Goal: Task Accomplishment & Management: Manage account settings

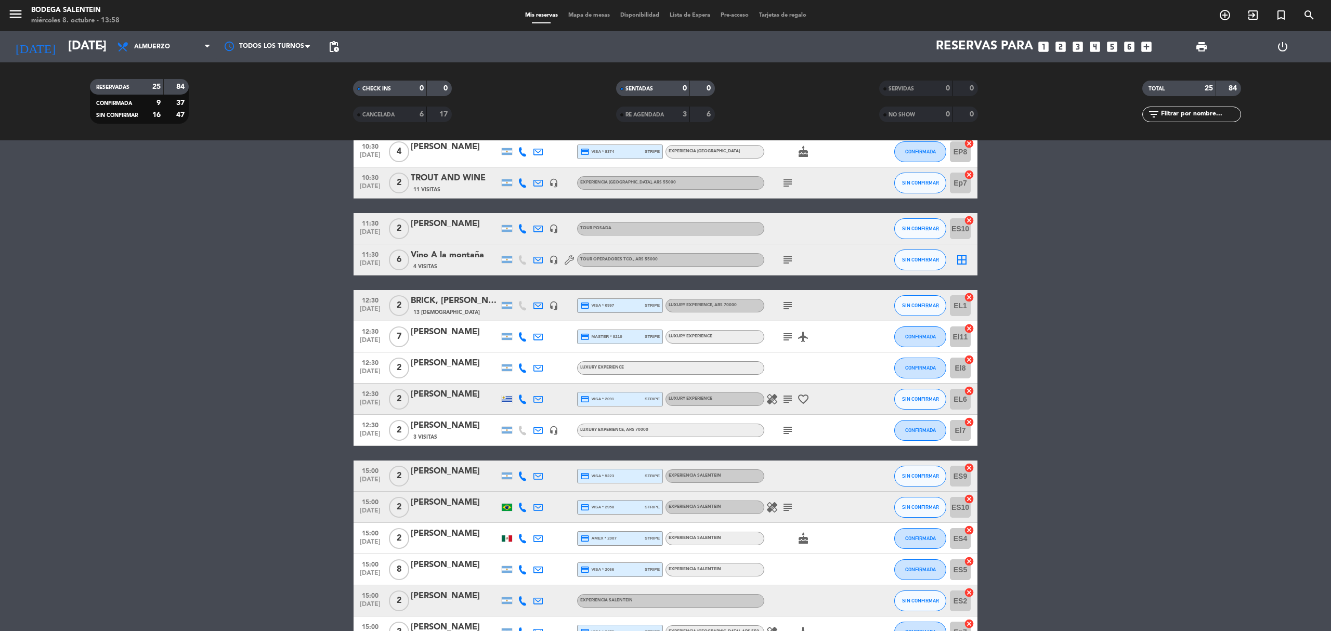
scroll to position [416, 0]
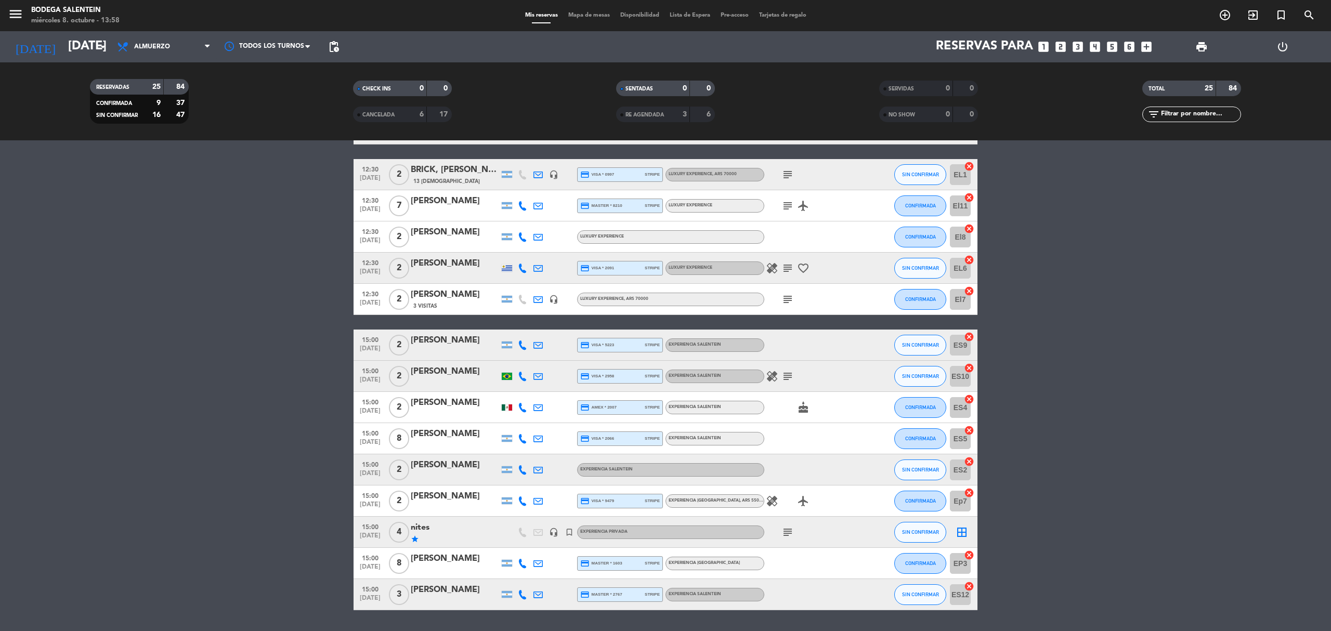
click at [787, 537] on icon "subject" at bounding box center [788, 532] width 12 height 12
click at [74, 48] on input "[DATE]" at bounding box center [140, 46] width 154 height 25
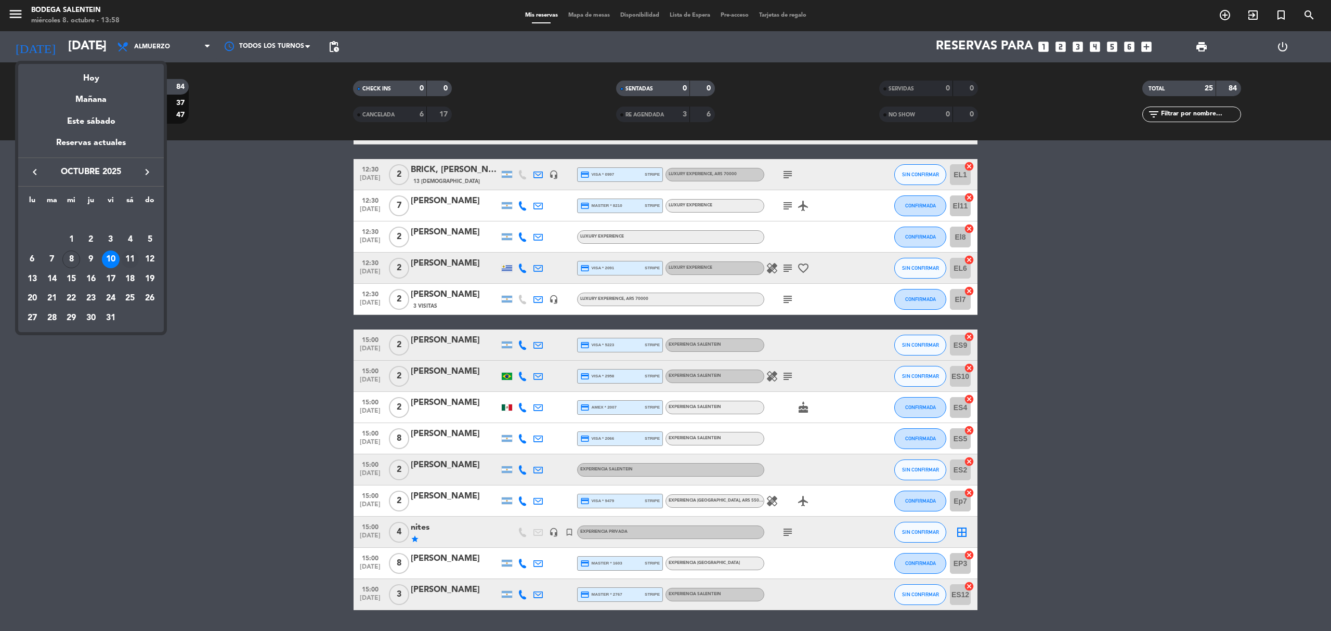
click at [129, 256] on div "11" at bounding box center [130, 260] width 18 height 18
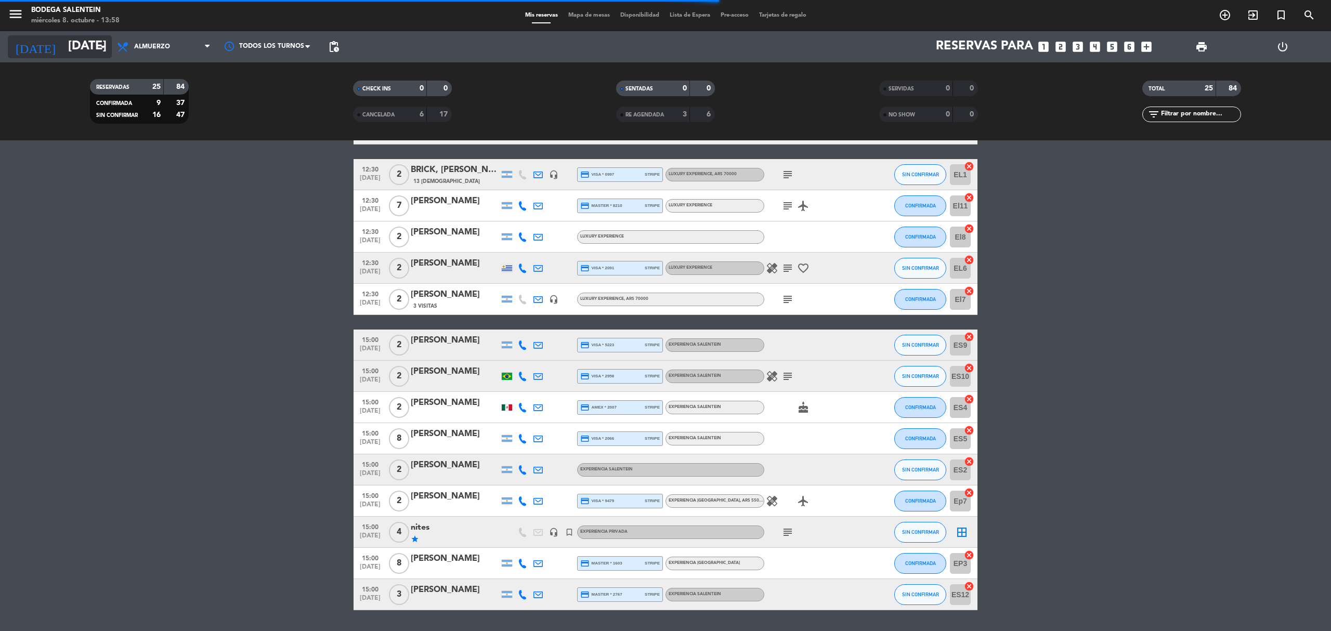
scroll to position [336, 0]
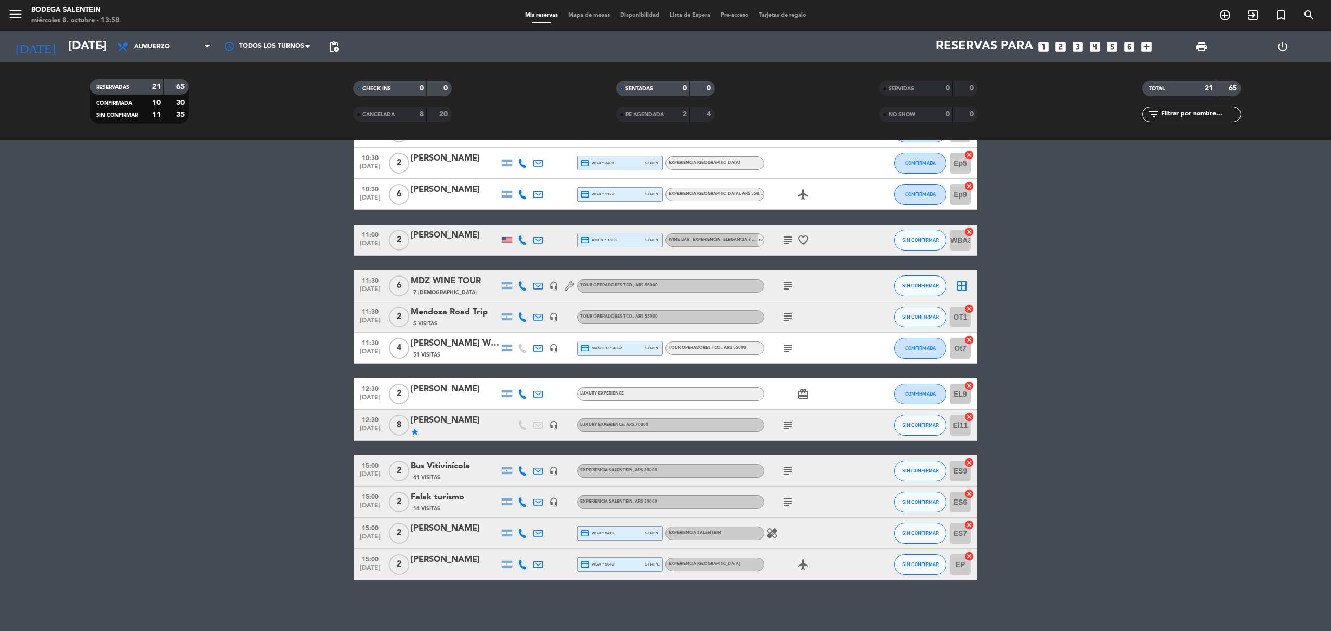
click at [781, 415] on div "subject" at bounding box center [811, 425] width 94 height 31
click at [781, 419] on span "subject" at bounding box center [788, 425] width 16 height 12
click at [781, 426] on span "subject" at bounding box center [788, 425] width 16 height 12
click at [783, 425] on icon "subject" at bounding box center [788, 425] width 12 height 12
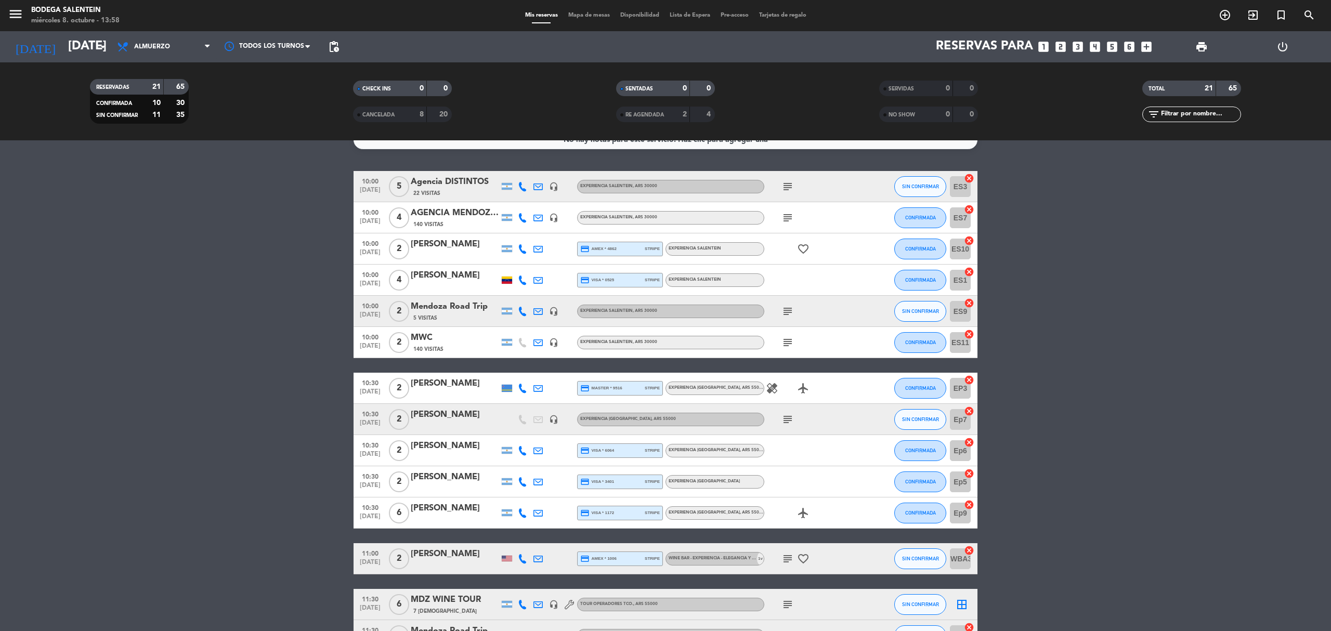
scroll to position [0, 0]
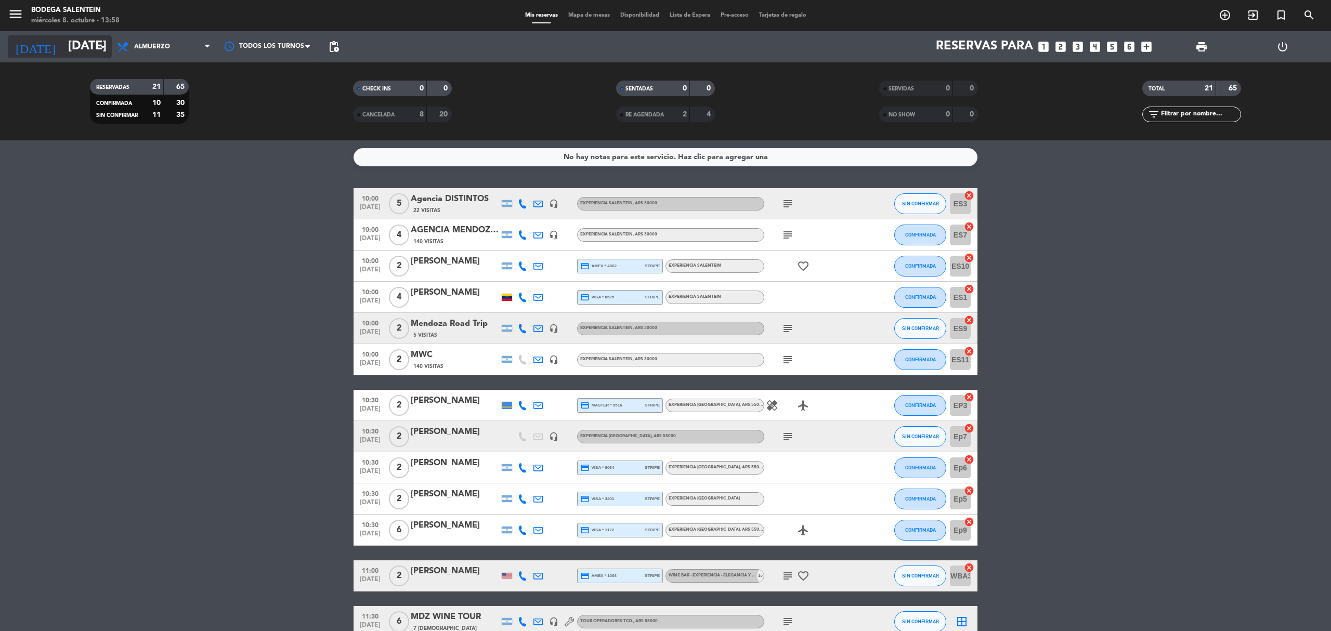
click at [88, 53] on input "[DATE]" at bounding box center [140, 46] width 154 height 25
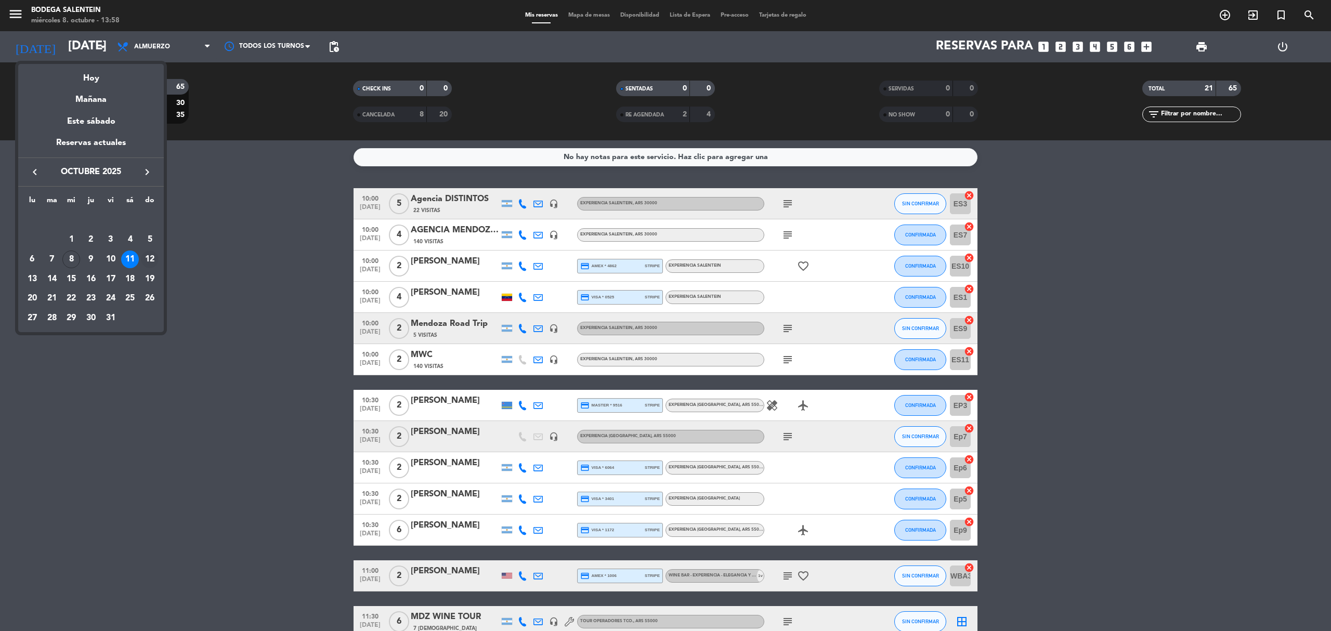
click at [150, 259] on div "12" at bounding box center [150, 260] width 18 height 18
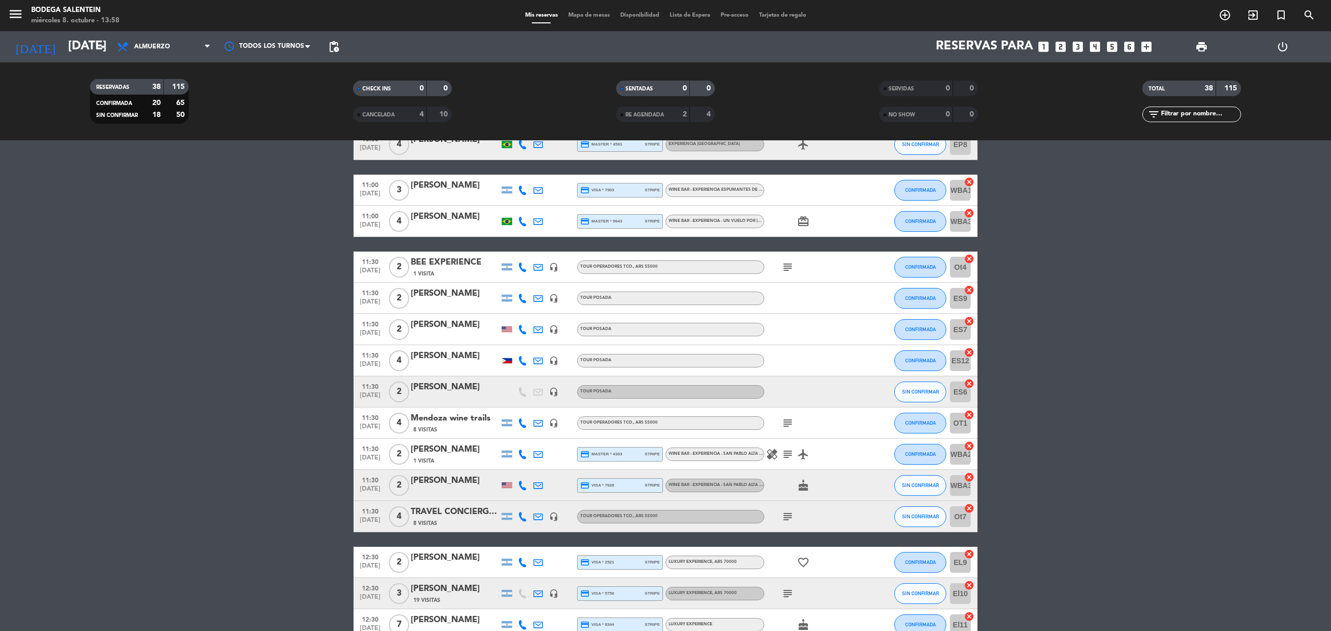
scroll to position [485, 0]
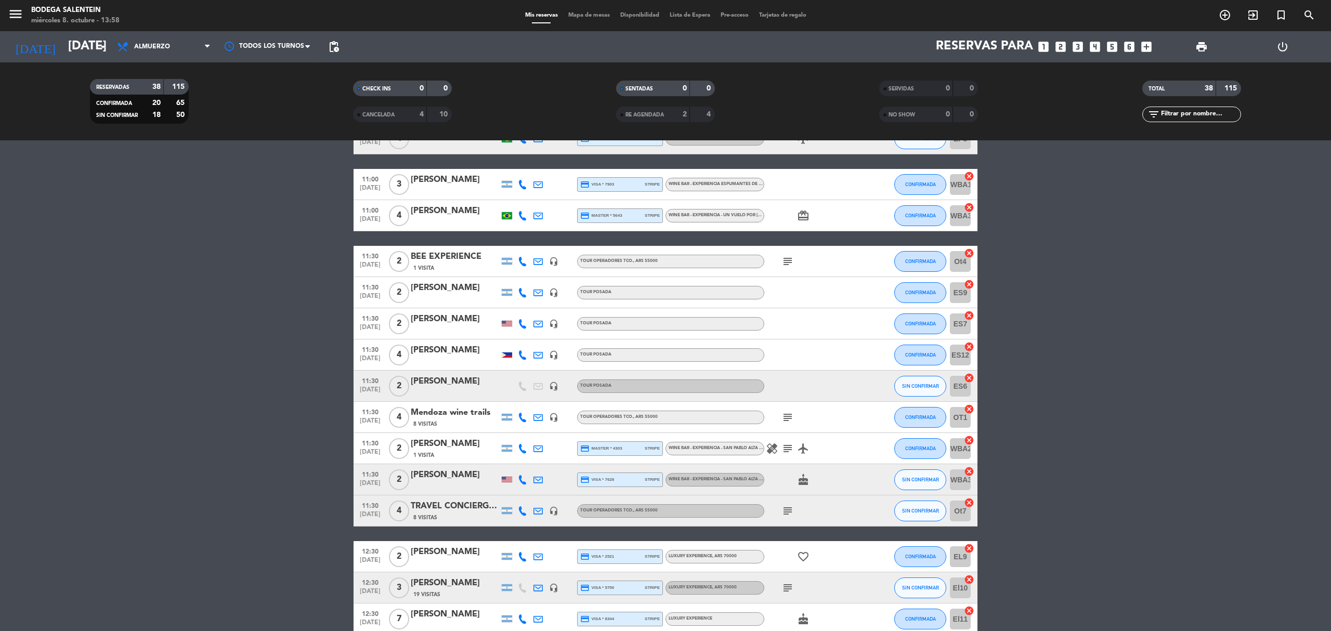
click at [787, 260] on icon "subject" at bounding box center [788, 261] width 12 height 12
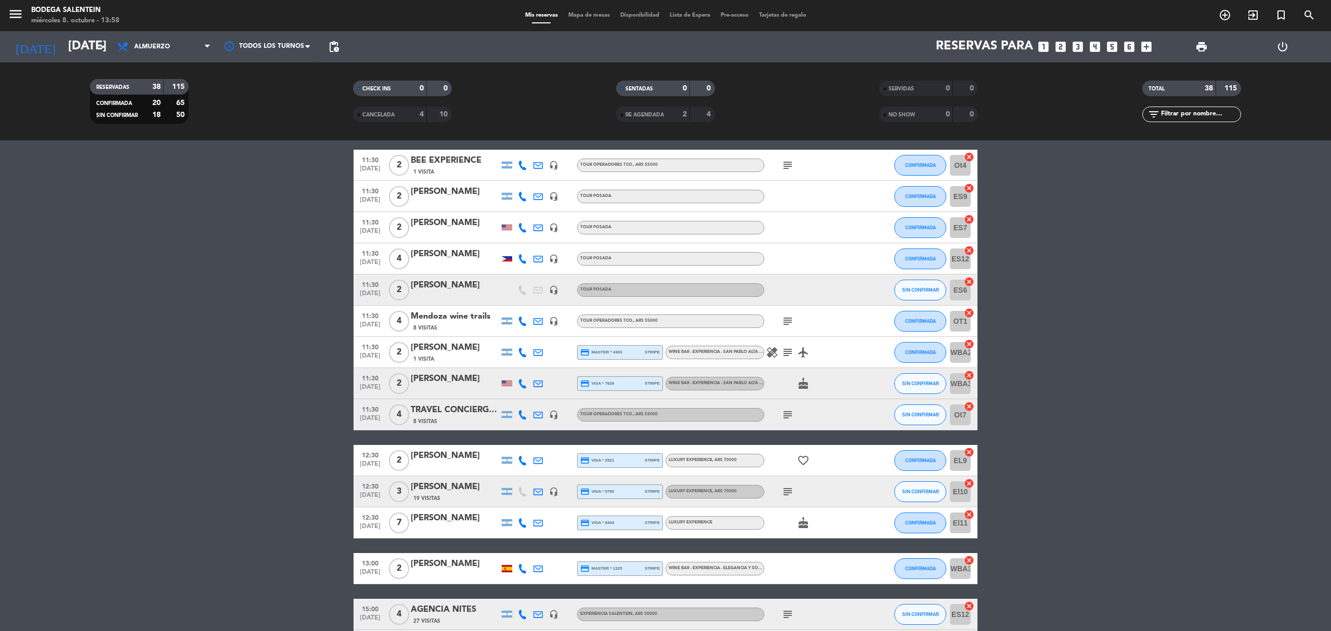
scroll to position [693, 0]
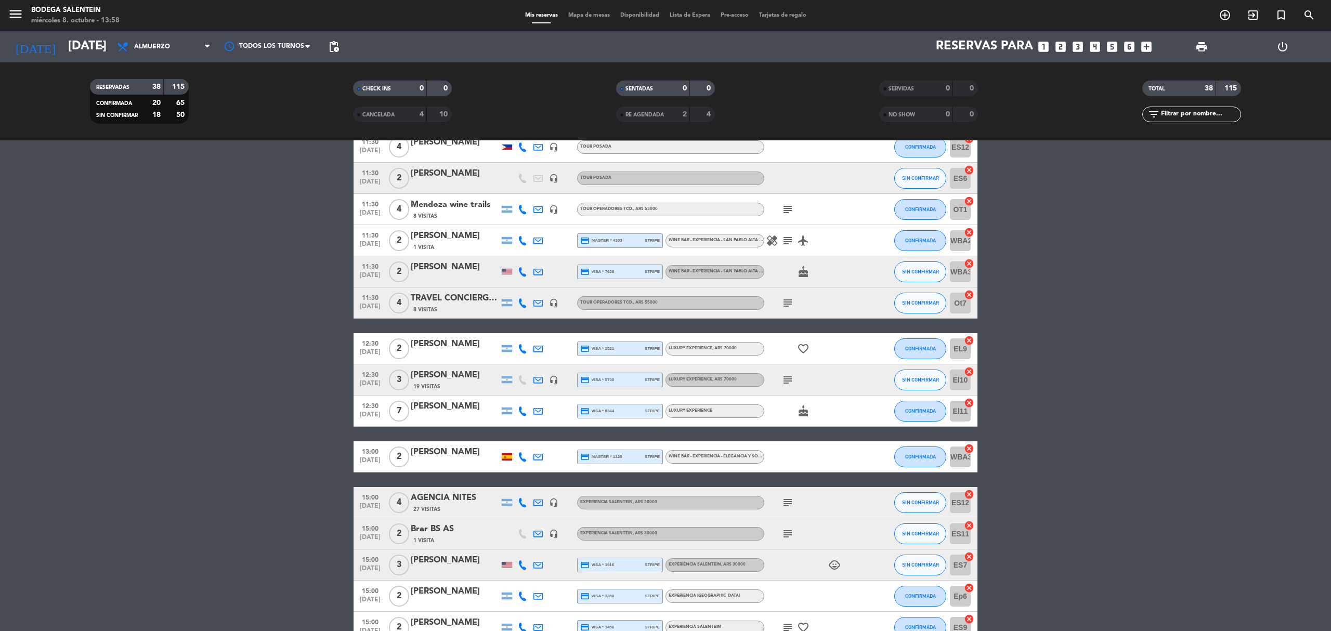
click at [782, 382] on icon "subject" at bounding box center [788, 380] width 12 height 12
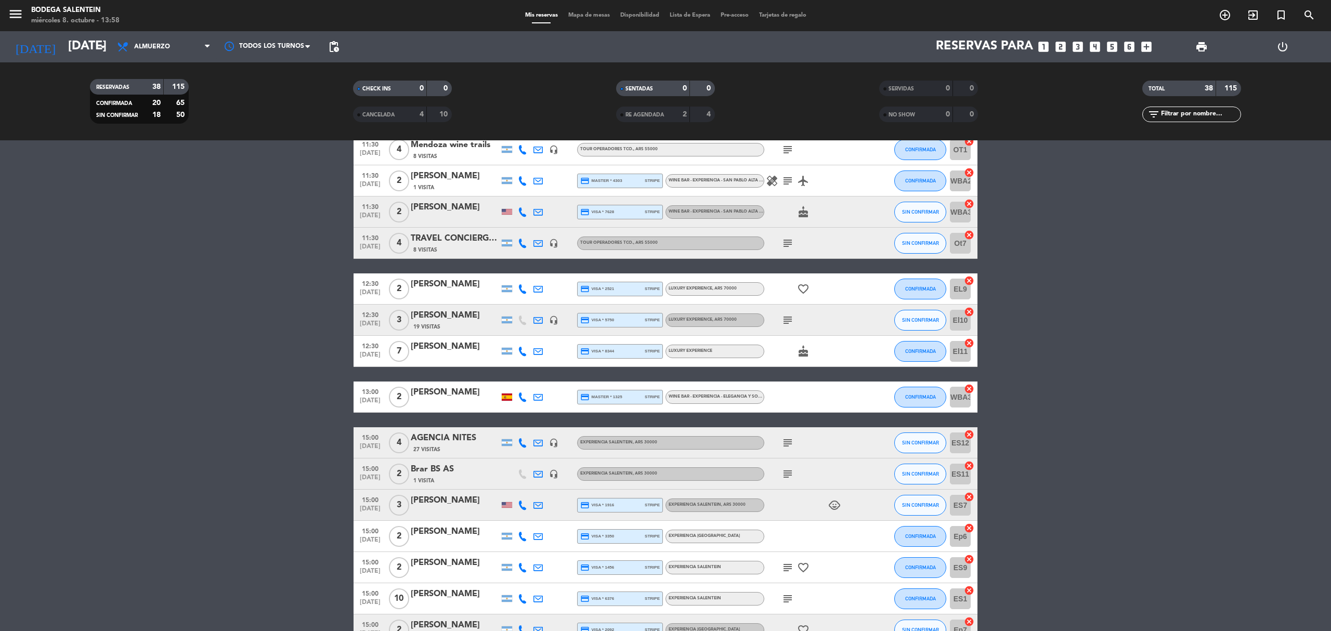
scroll to position [832, 0]
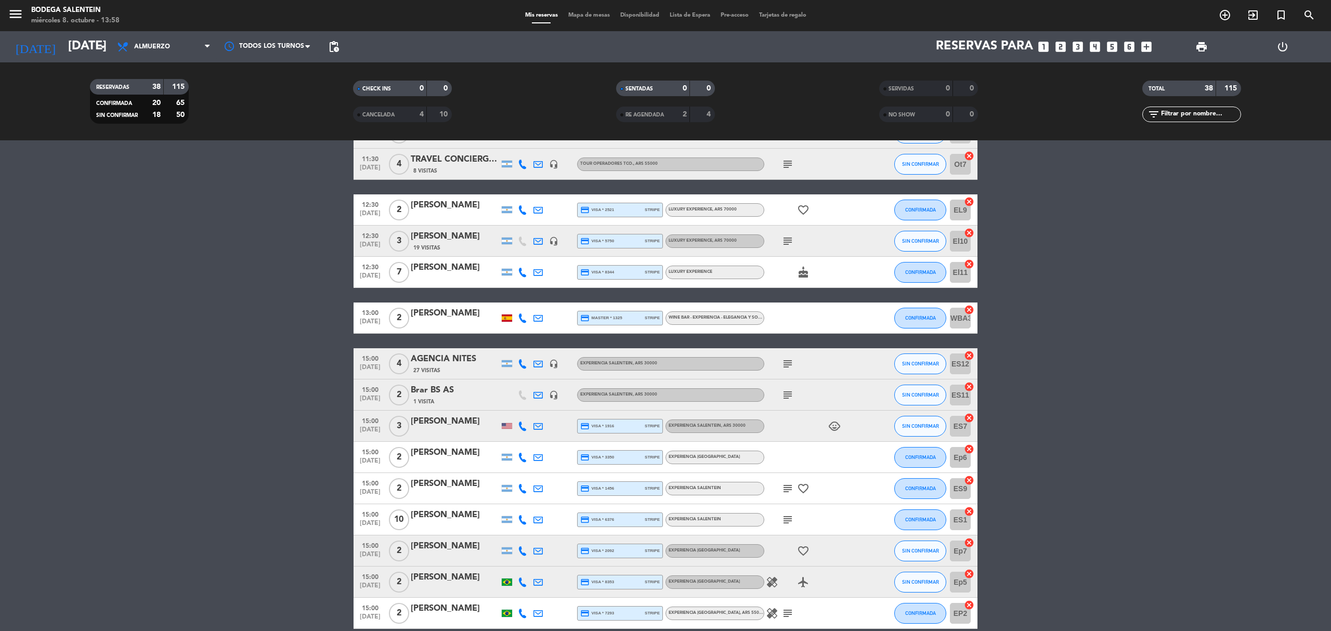
click at [787, 394] on icon "subject" at bounding box center [788, 395] width 12 height 12
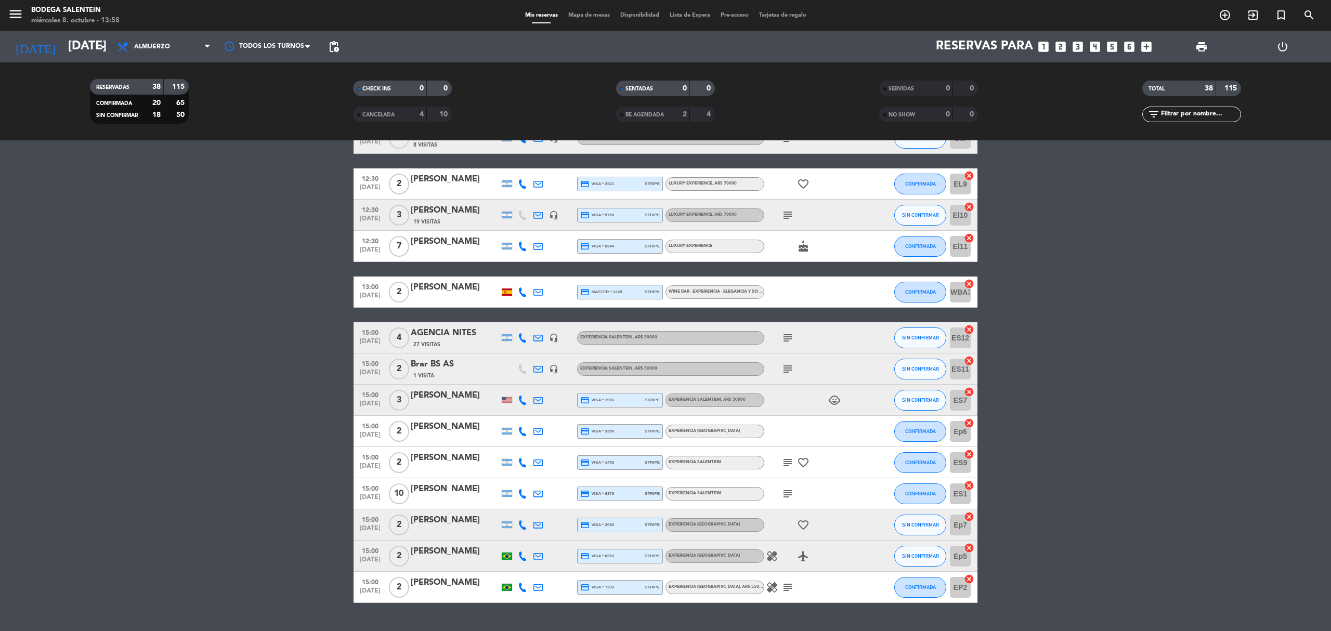
scroll to position [881, 0]
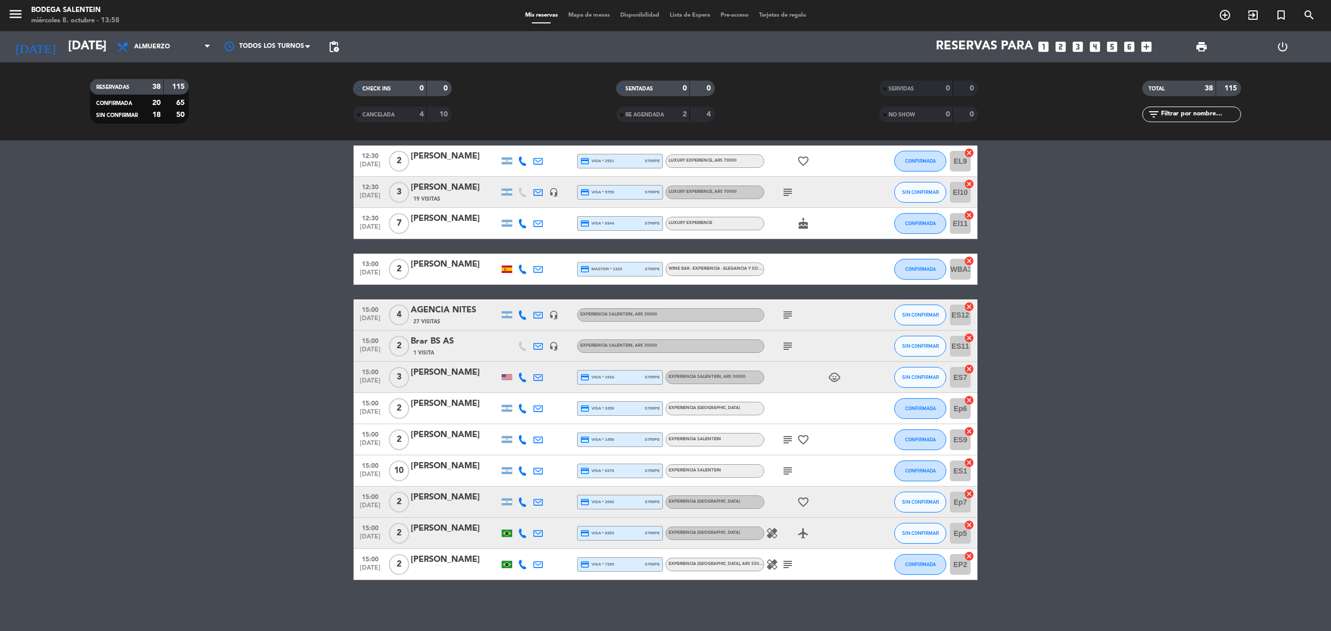
click at [788, 469] on icon "subject" at bounding box center [788, 471] width 12 height 12
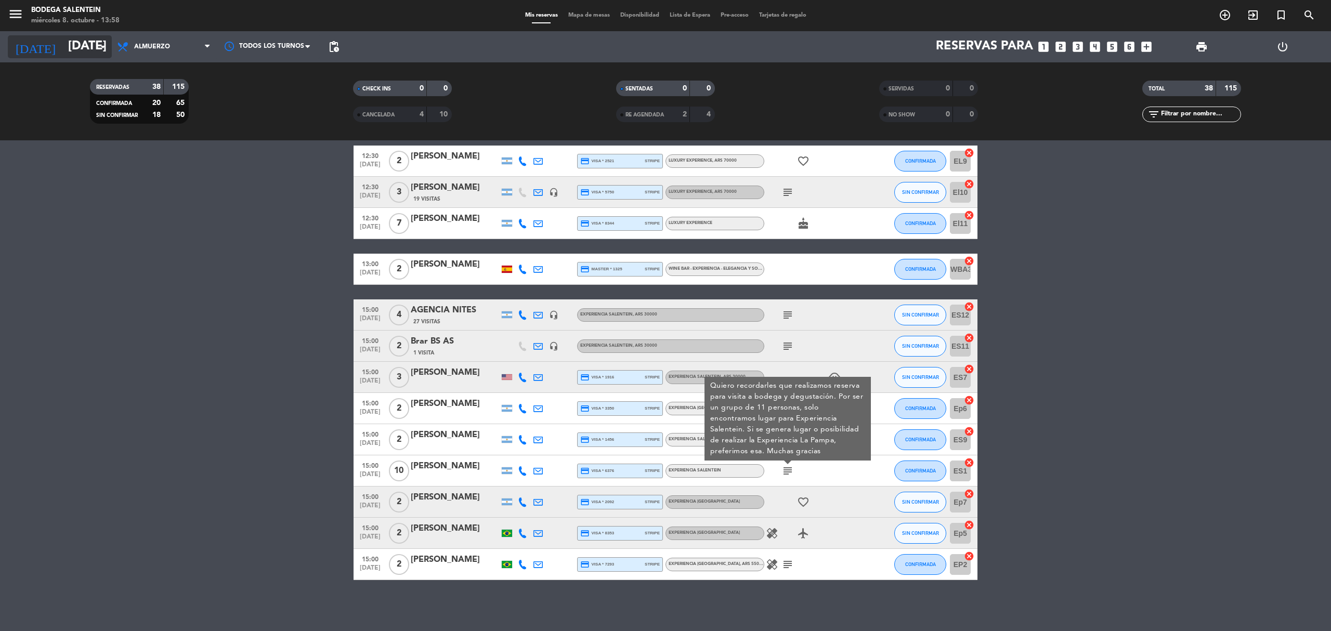
click at [63, 40] on input "[DATE]" at bounding box center [140, 46] width 154 height 25
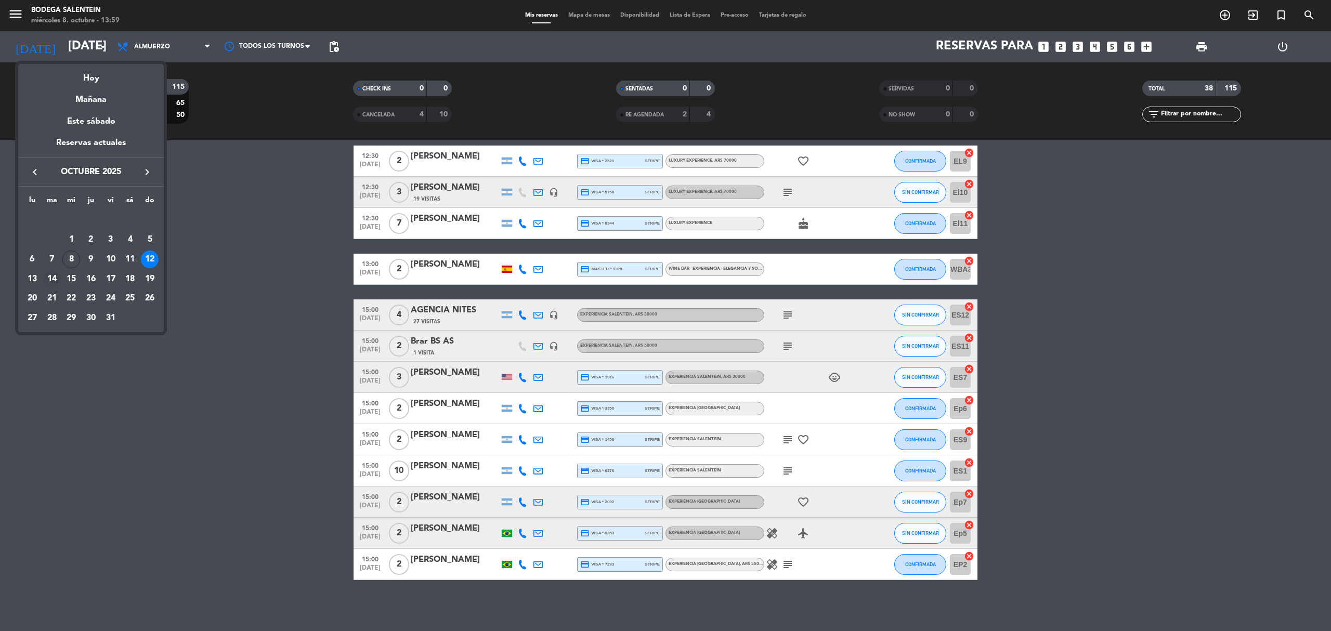
click at [59, 275] on div "14" at bounding box center [52, 279] width 18 height 18
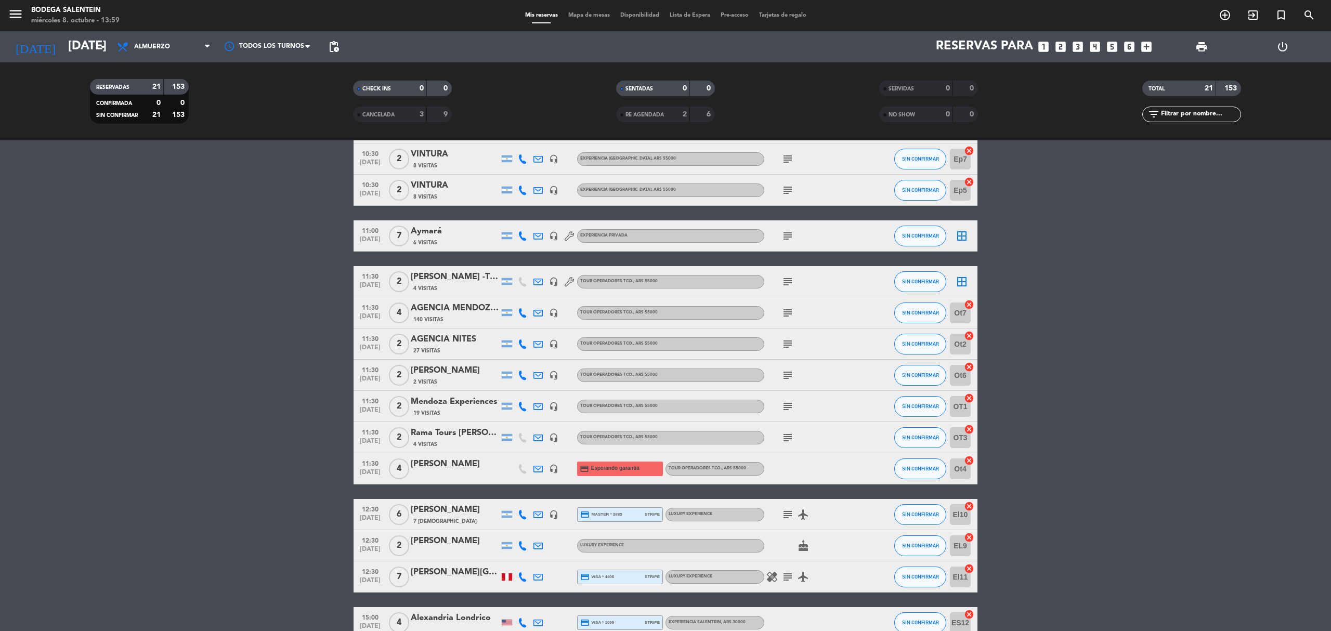
scroll to position [336, 0]
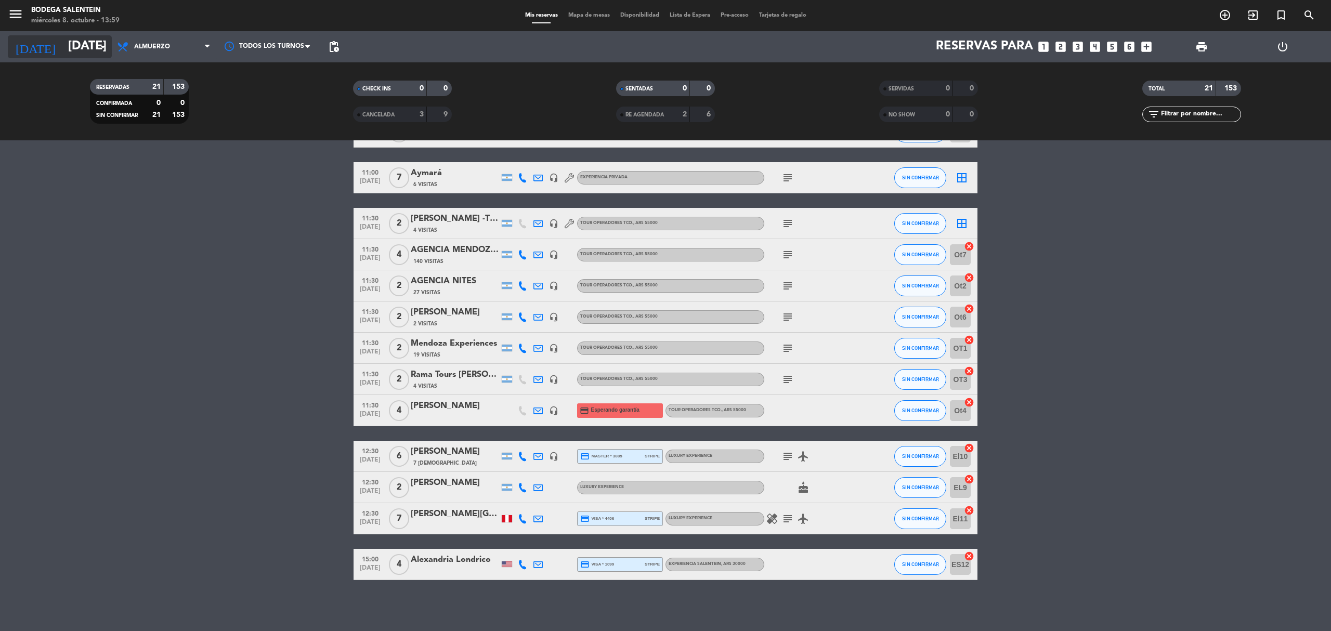
click at [69, 53] on input "[DATE]" at bounding box center [140, 46] width 154 height 25
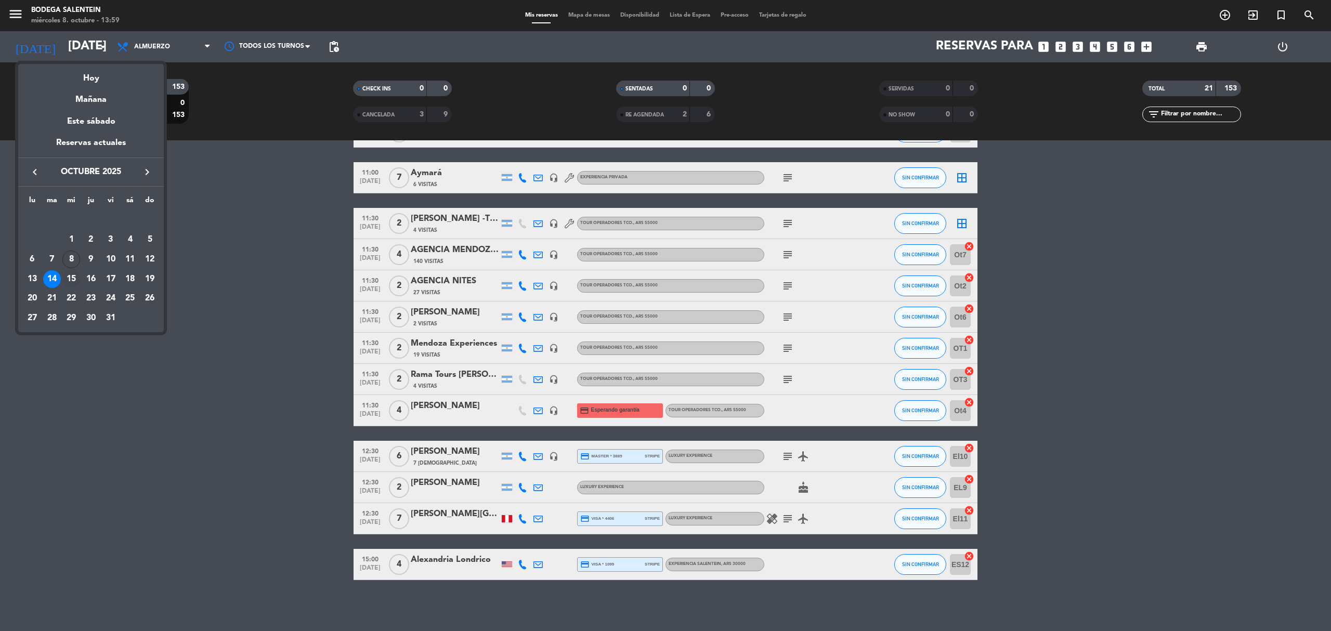
click at [73, 278] on div "15" at bounding box center [71, 279] width 18 height 18
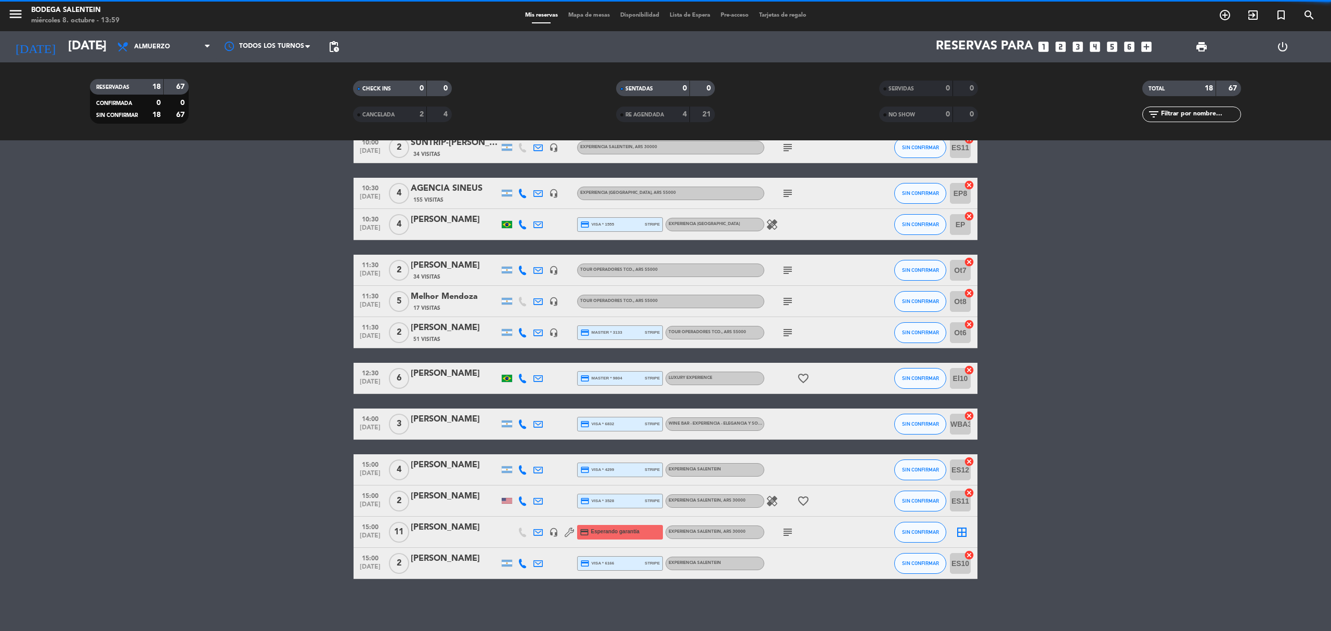
scroll to position [242, 0]
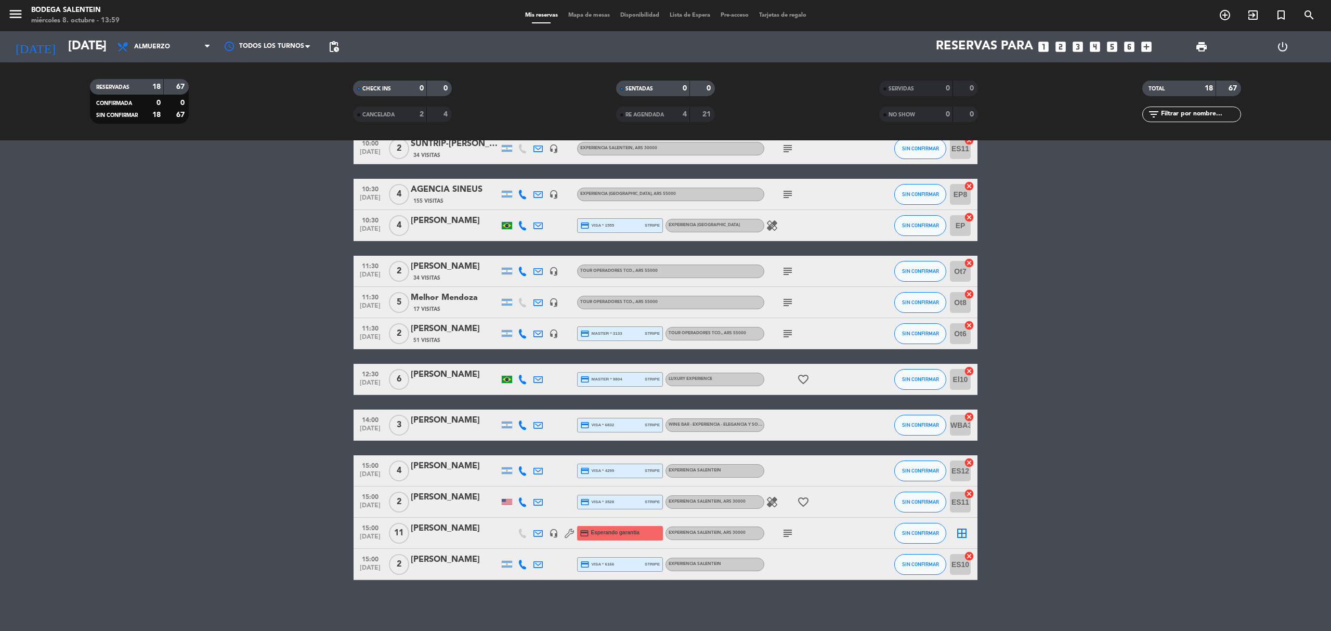
click at [787, 529] on icon "subject" at bounding box center [788, 533] width 12 height 12
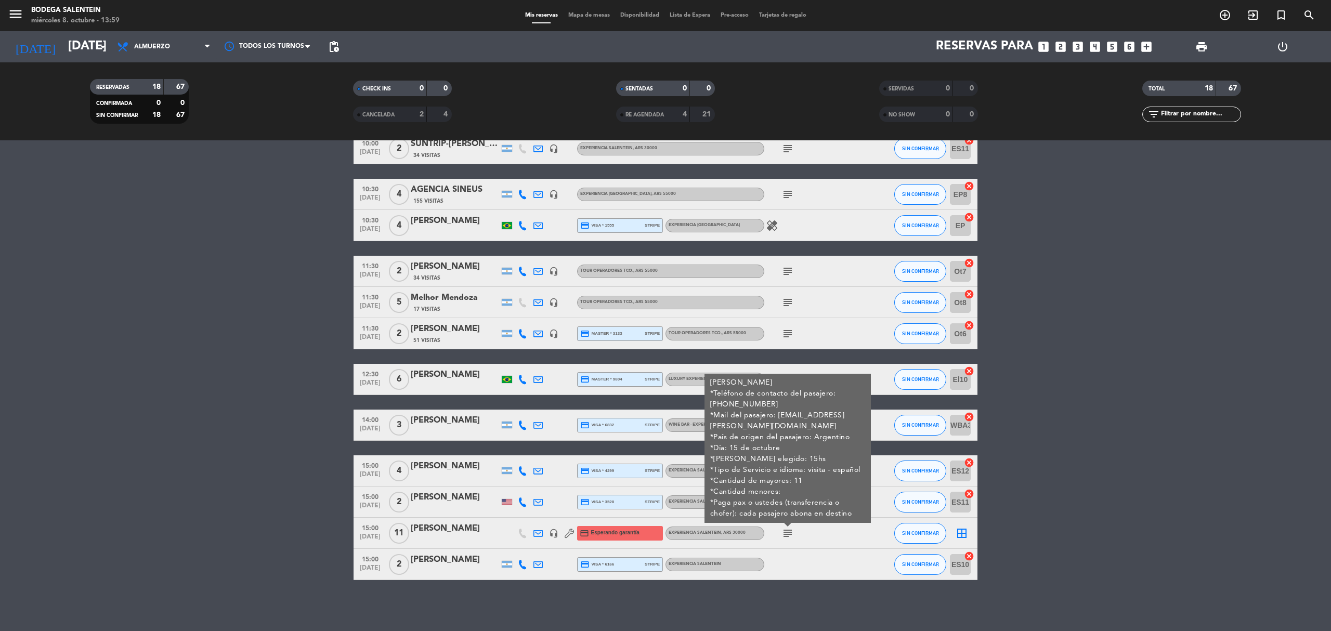
click at [787, 529] on icon "subject" at bounding box center [788, 533] width 12 height 12
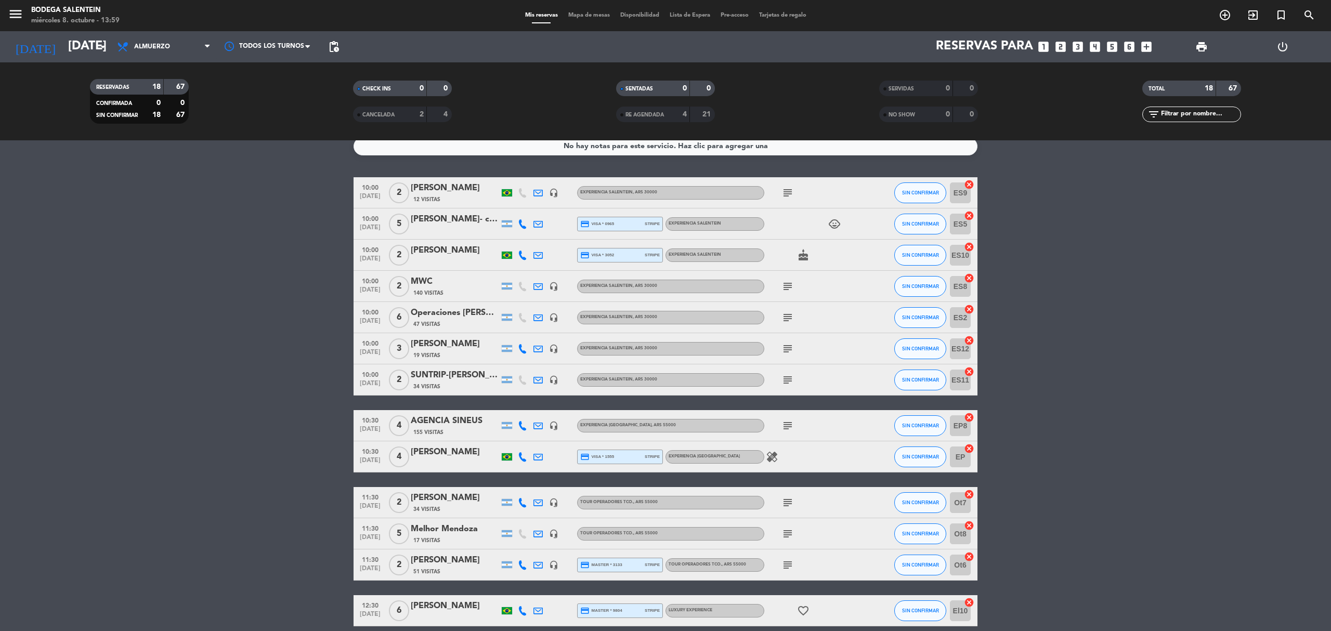
scroll to position [0, 0]
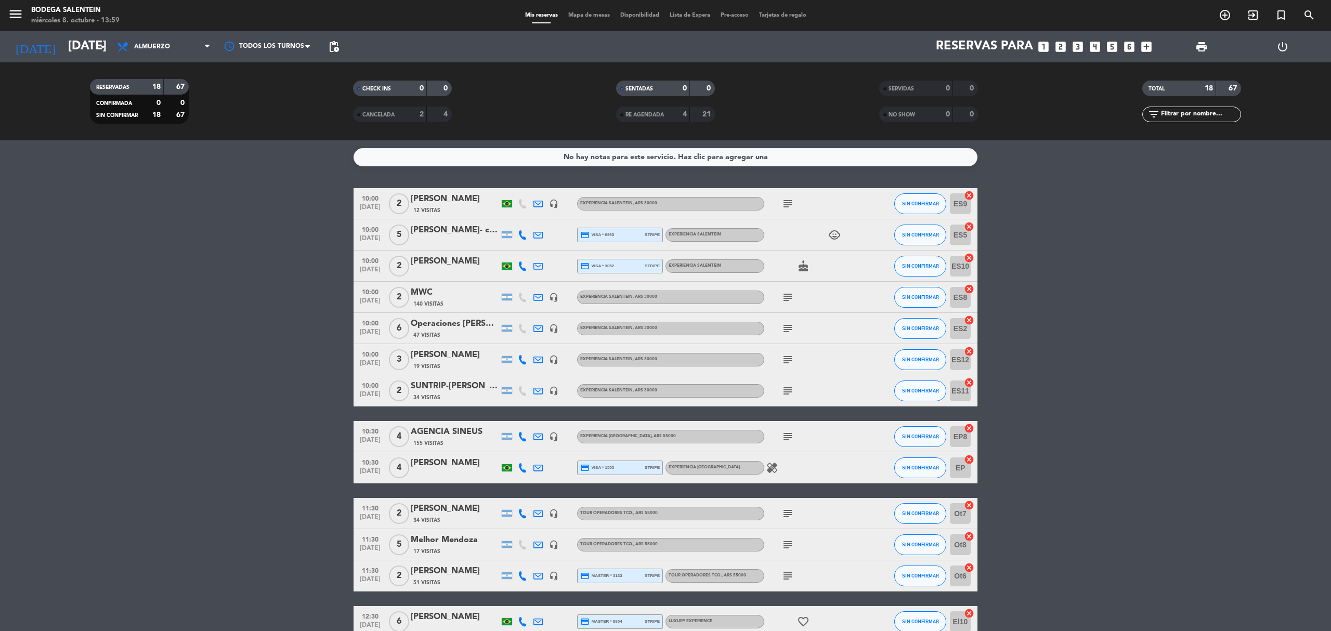
click at [523, 232] on icon at bounding box center [522, 234] width 9 height 9
click at [538, 235] on icon at bounding box center [538, 234] width 9 height 9
click at [482, 232] on div "[PERSON_NAME]- casa de uco" at bounding box center [455, 231] width 88 height 14
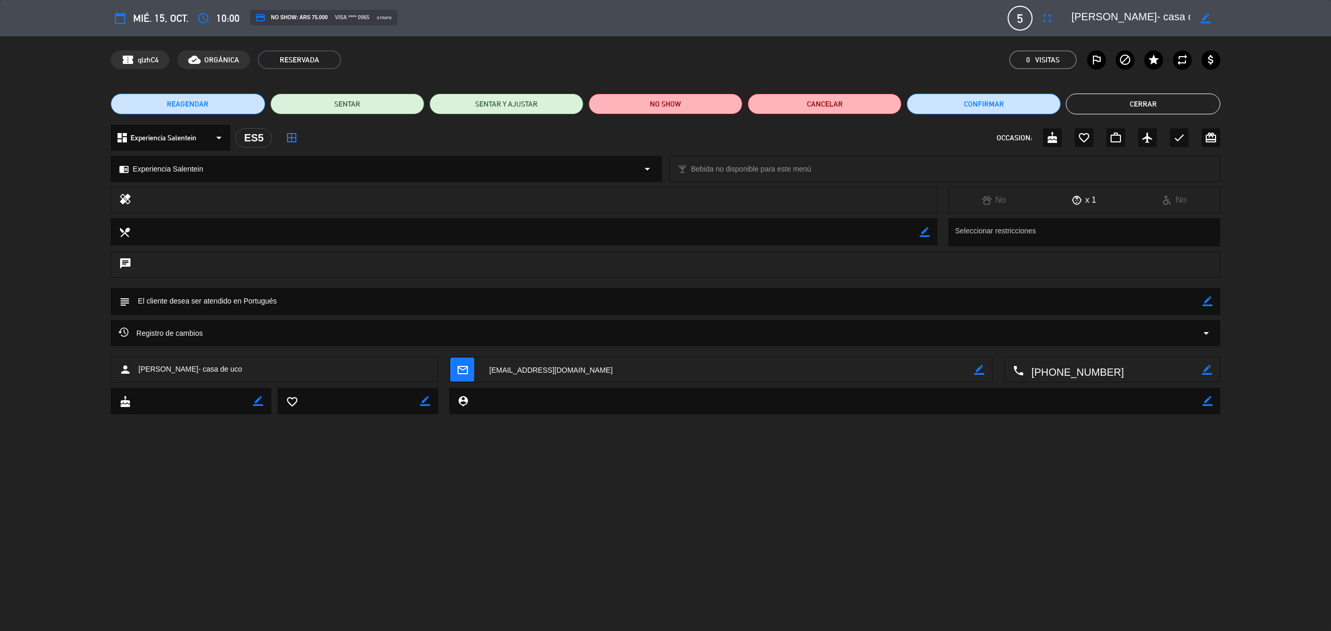
click at [1116, 97] on button "Cerrar" at bounding box center [1143, 104] width 154 height 21
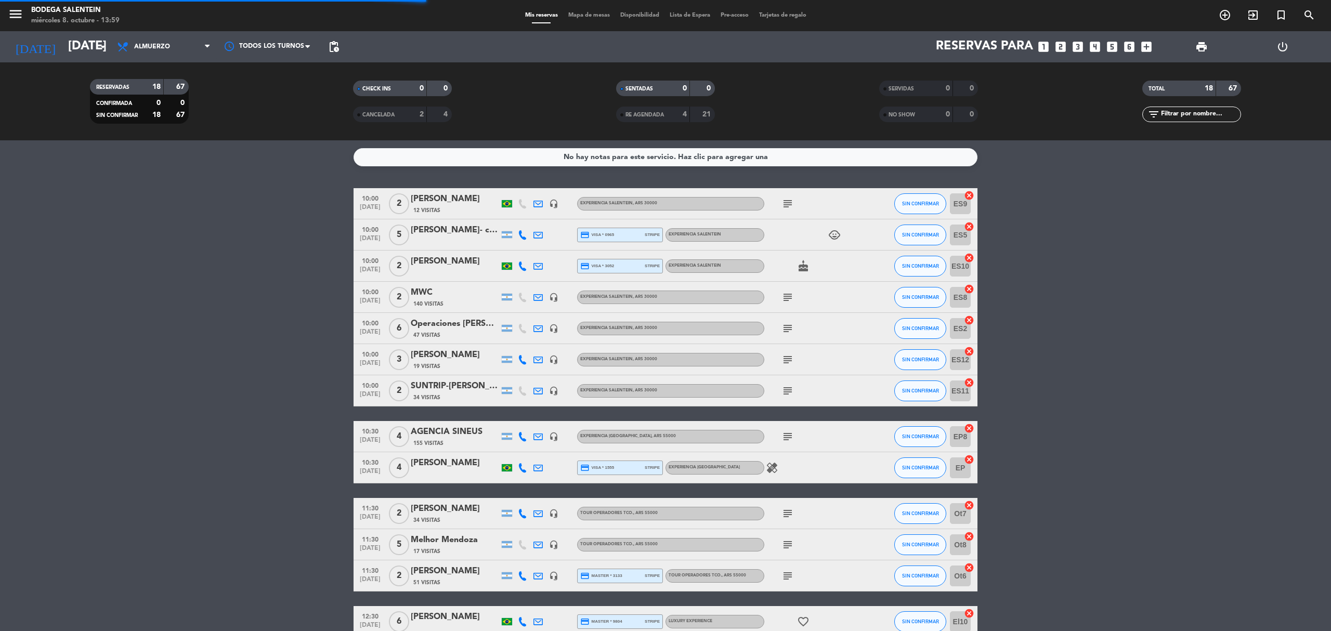
click at [88, 61] on div "[DATE] [DATE] arrow_drop_down" at bounding box center [60, 46] width 104 height 31
click at [88, 54] on input "[DATE]" at bounding box center [140, 46] width 154 height 25
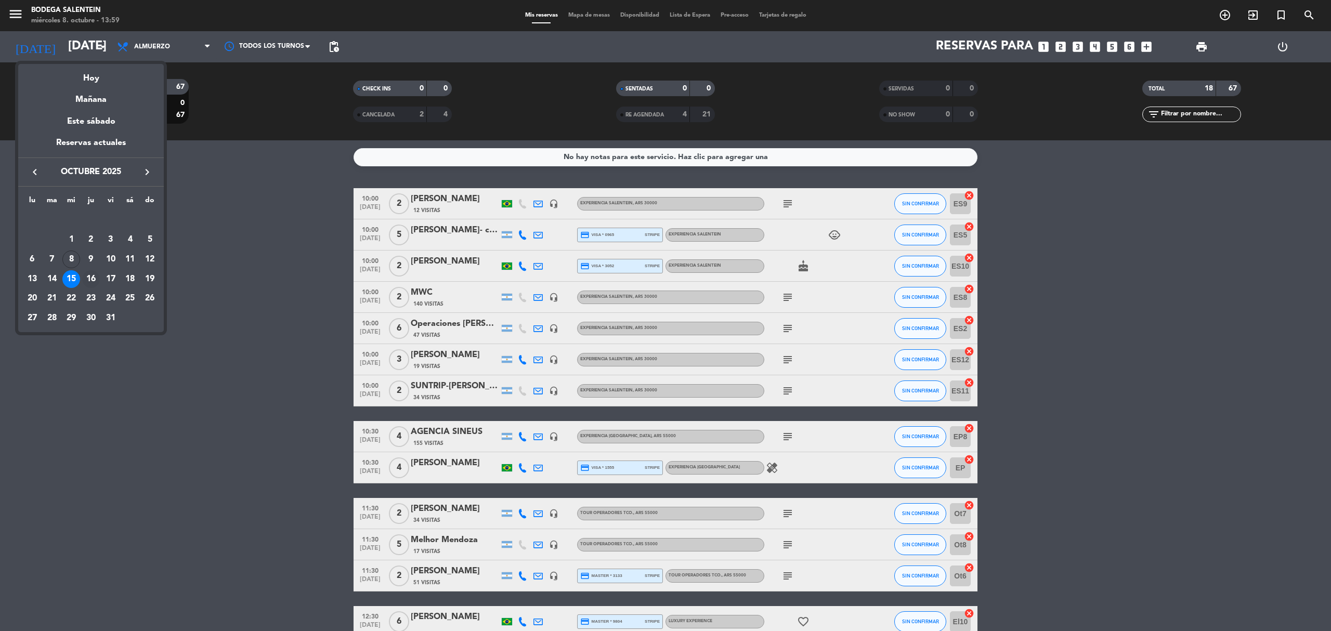
click at [94, 283] on div "16" at bounding box center [91, 279] width 18 height 18
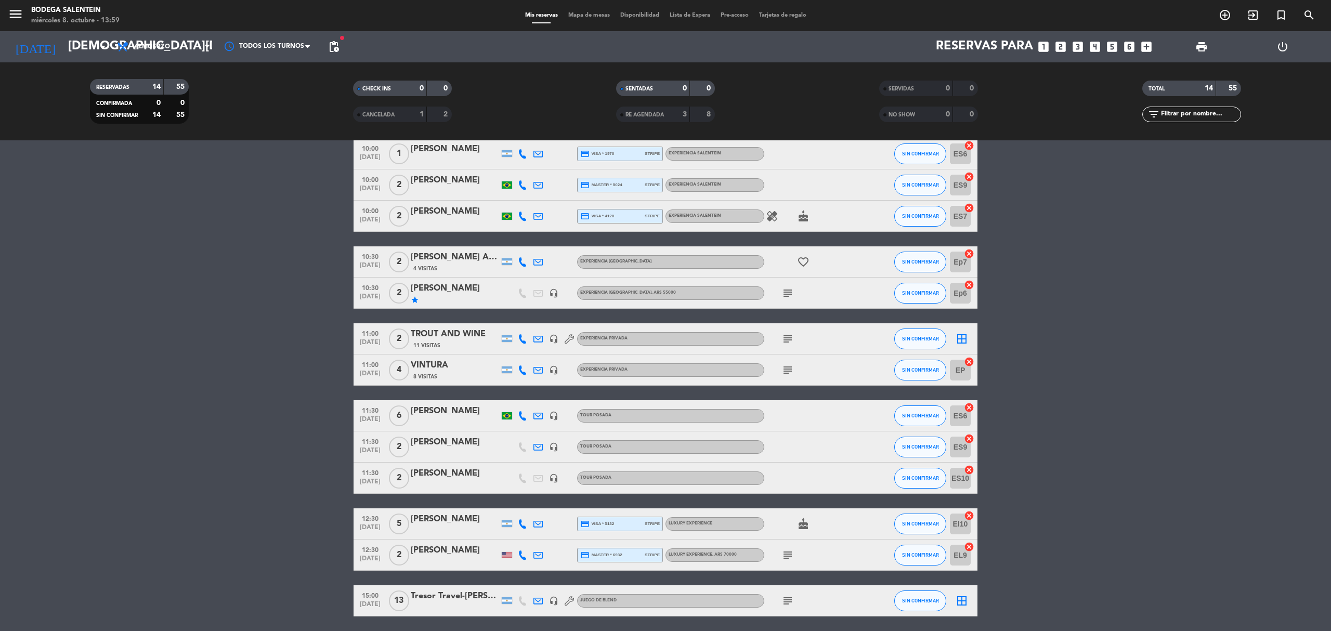
scroll to position [118, 0]
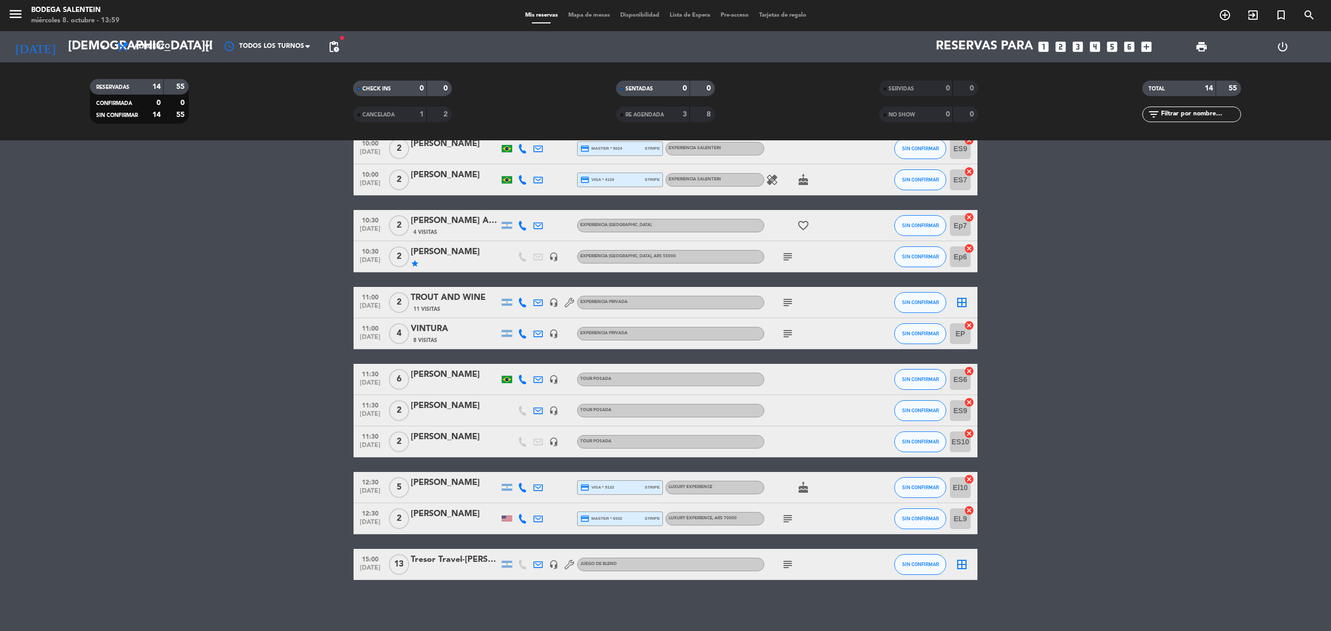
click at [790, 261] on icon "subject" at bounding box center [788, 257] width 12 height 12
click at [789, 565] on icon "subject" at bounding box center [788, 564] width 12 height 12
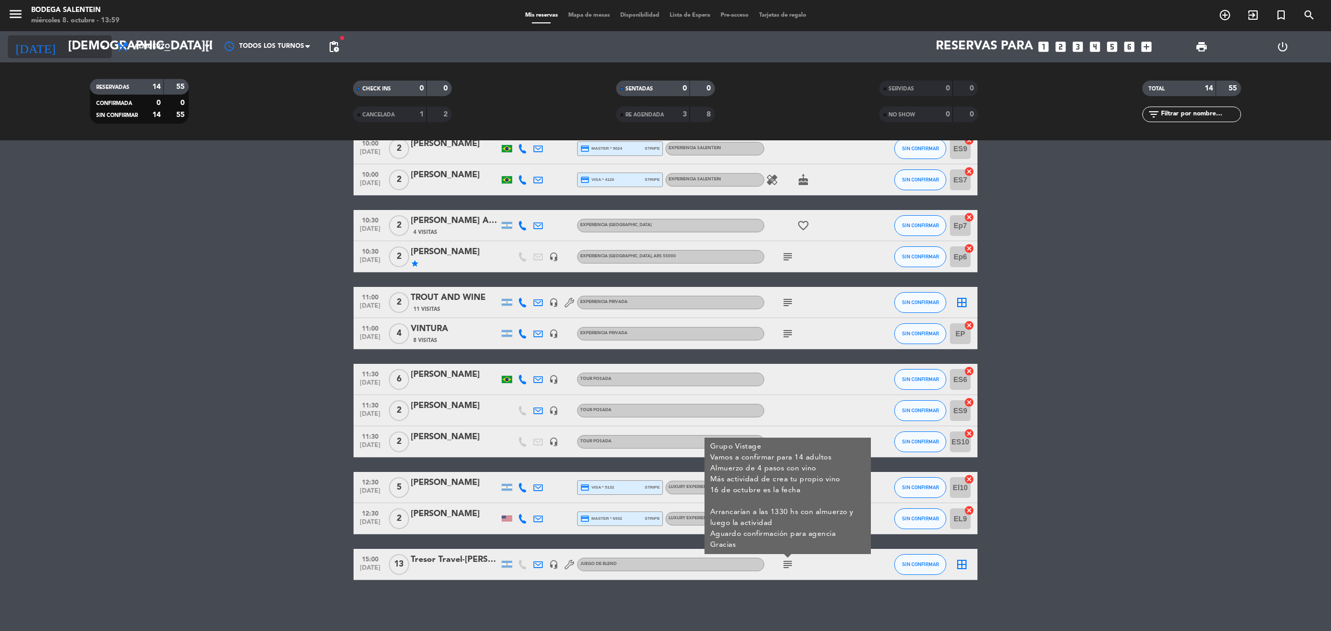
click at [67, 44] on input "[DEMOGRAPHIC_DATA][DATE]" at bounding box center [140, 46] width 154 height 25
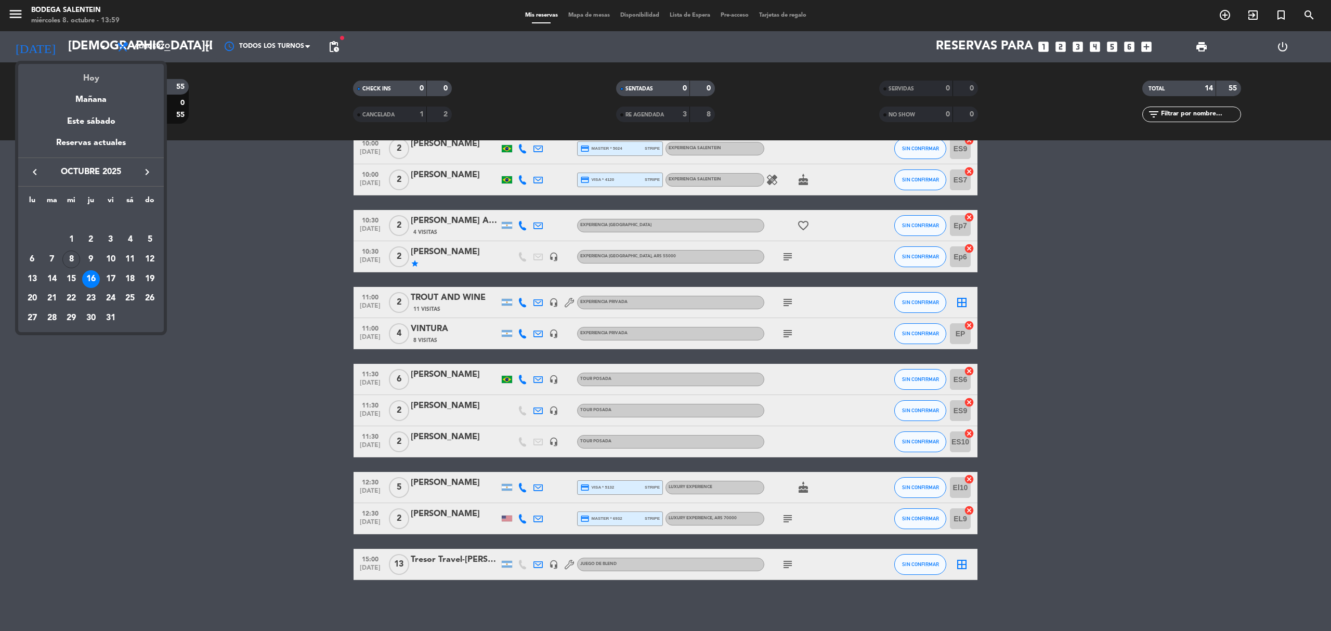
click at [83, 79] on div "Hoy" at bounding box center [91, 74] width 146 height 21
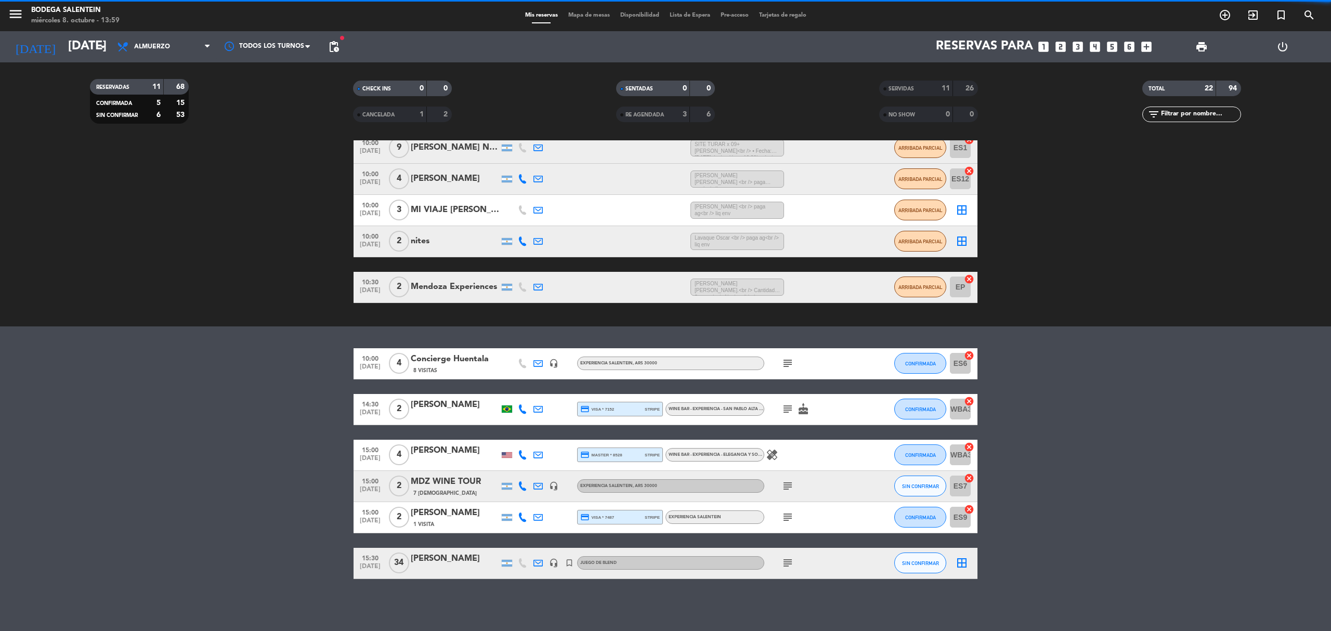
scroll to position [103, 0]
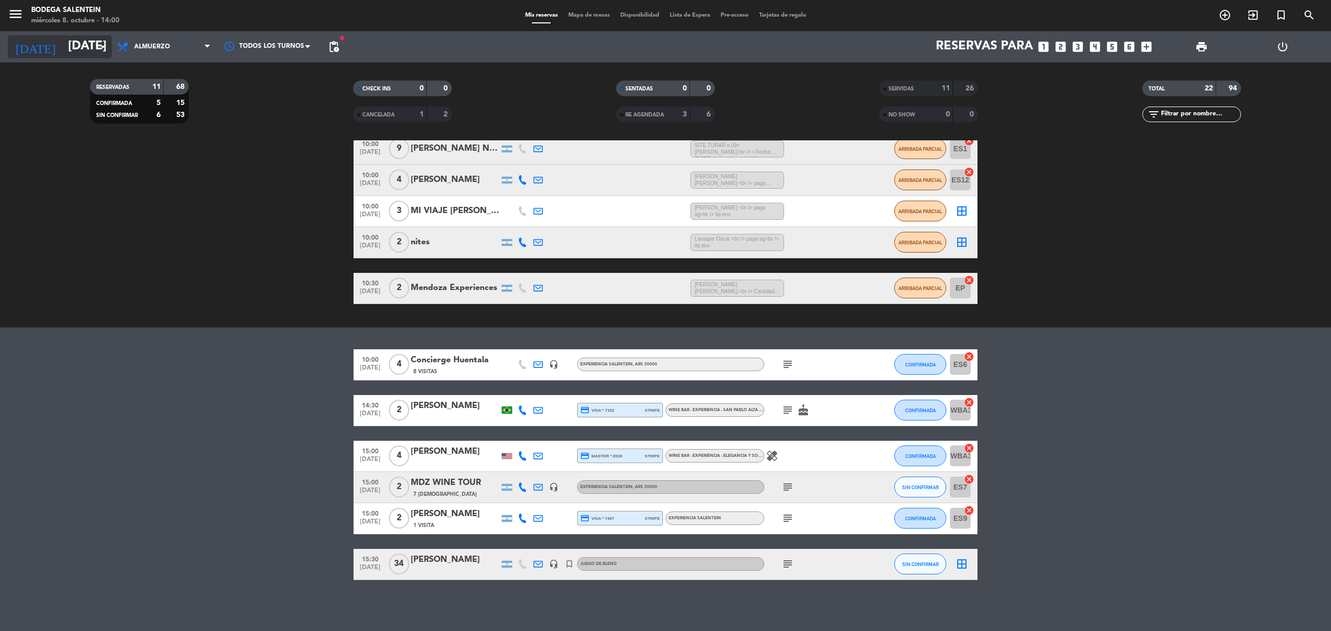
click at [63, 40] on input "[DATE]" at bounding box center [140, 46] width 154 height 25
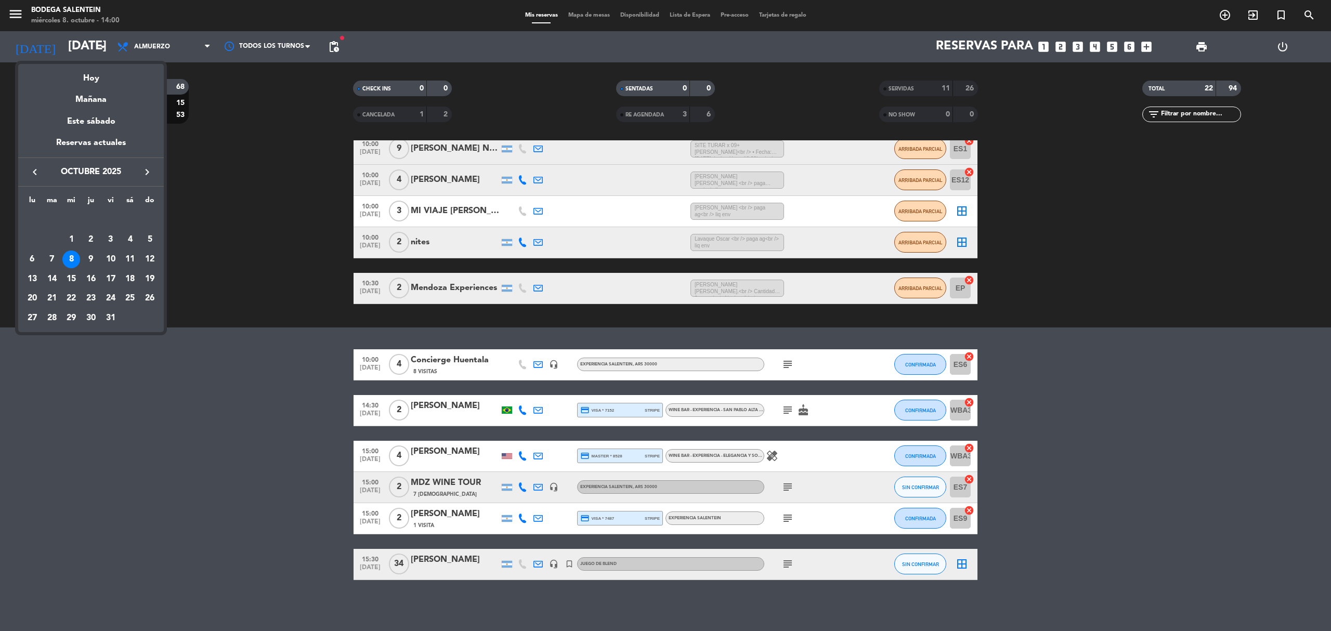
click at [147, 173] on icon "keyboard_arrow_right" at bounding box center [147, 172] width 12 height 12
click at [50, 280] on div "18" at bounding box center [52, 279] width 18 height 18
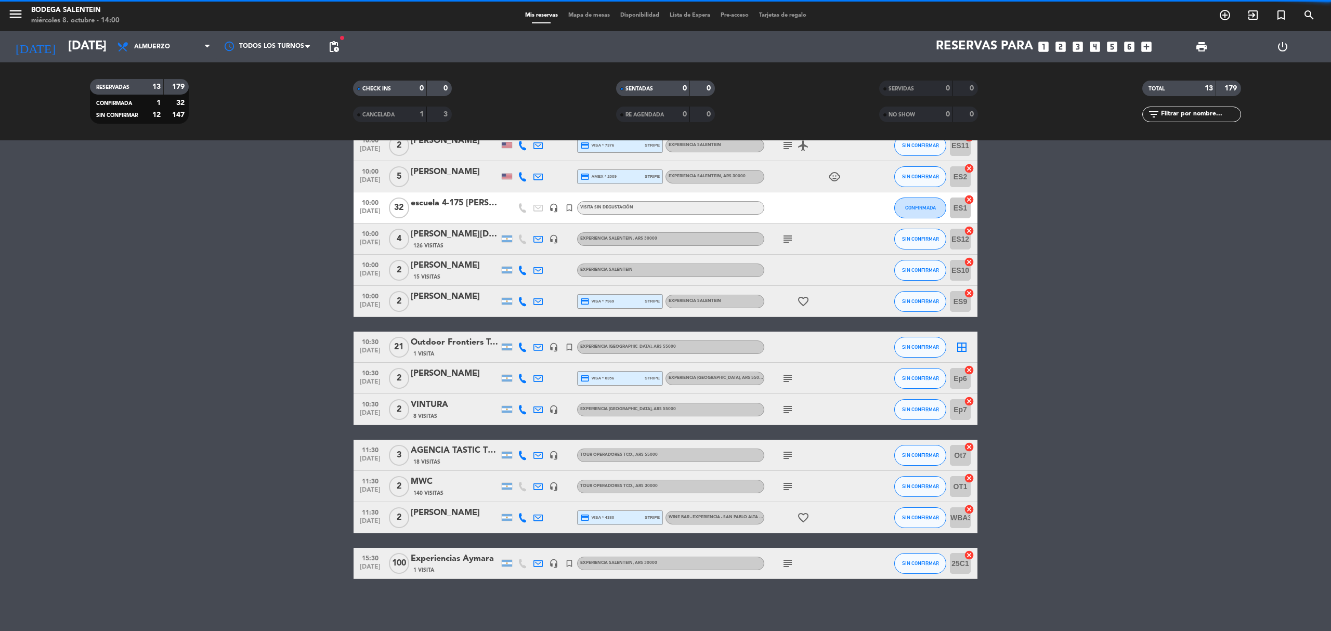
scroll to position [57, 0]
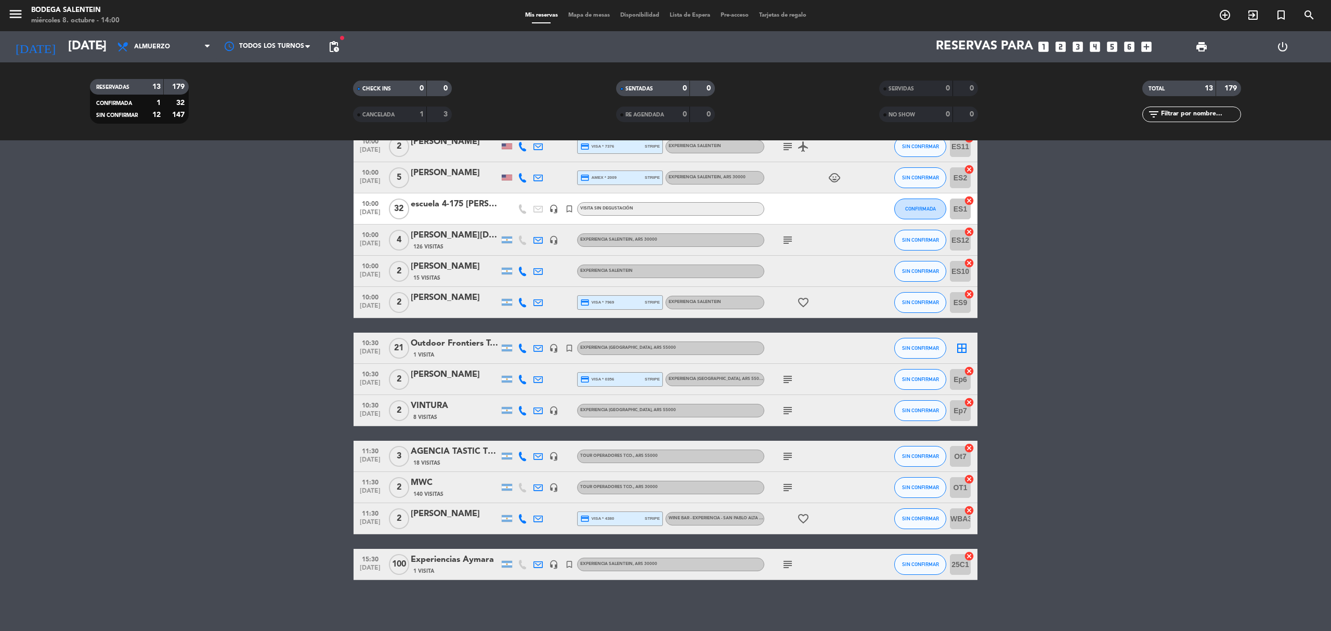
drag, startPoint x: 270, startPoint y: 421, endPoint x: 337, endPoint y: 492, distance: 97.5
click at [234, 479] on bookings-row "10:00 [DATE] 2 [PERSON_NAME] credit_card visa * 7376 stripe Experiencia Salente…" at bounding box center [665, 355] width 1331 height 449
click at [789, 459] on icon "subject" at bounding box center [788, 456] width 12 height 12
click at [791, 494] on div "subject" at bounding box center [811, 487] width 94 height 31
click at [787, 493] on div "subject" at bounding box center [811, 487] width 94 height 31
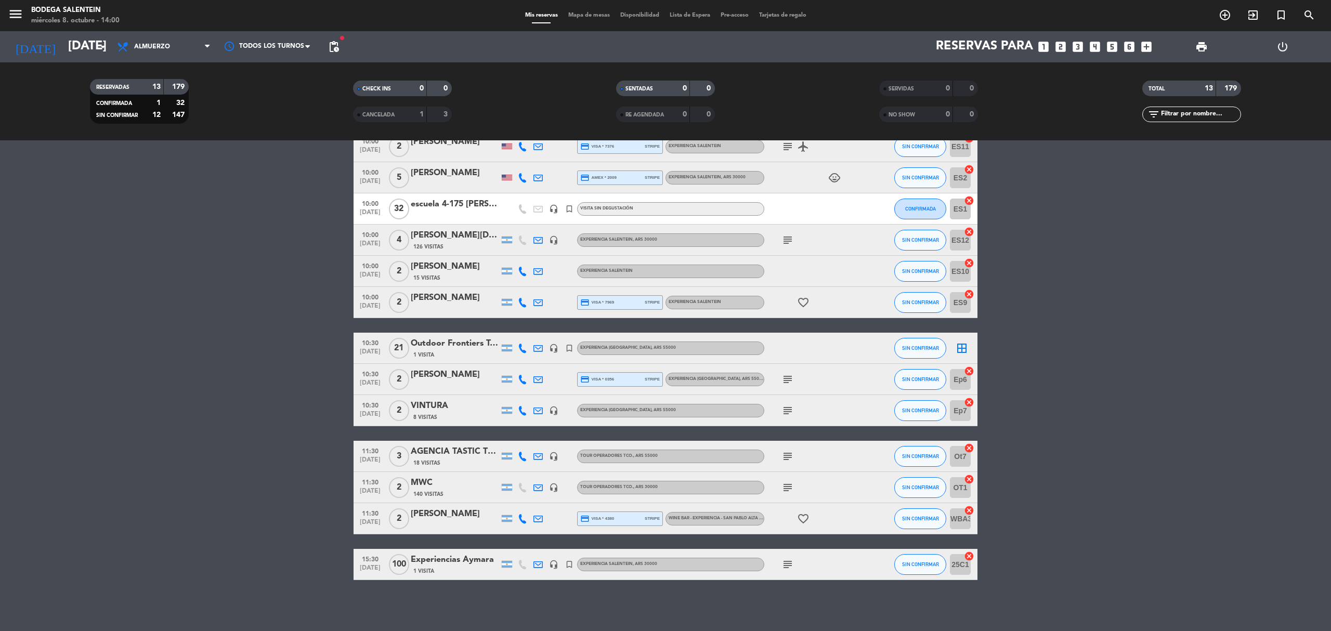
click at [787, 490] on icon "subject" at bounding box center [788, 488] width 12 height 12
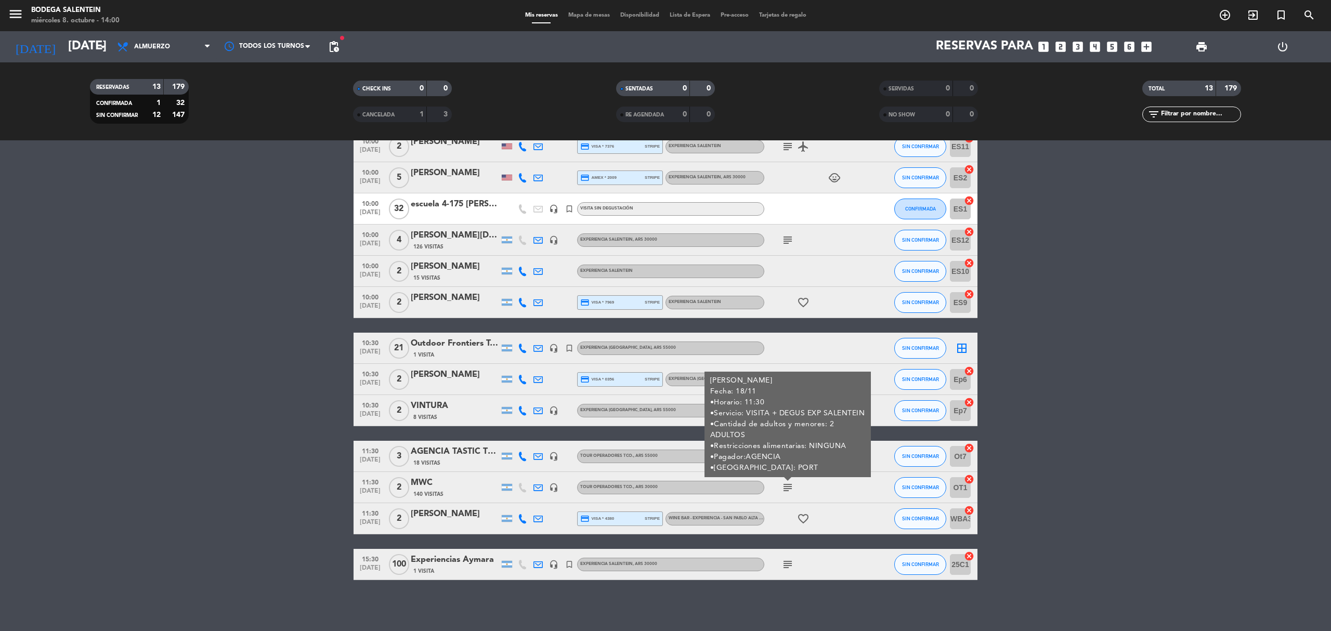
click at [787, 490] on icon "subject" at bounding box center [788, 488] width 12 height 12
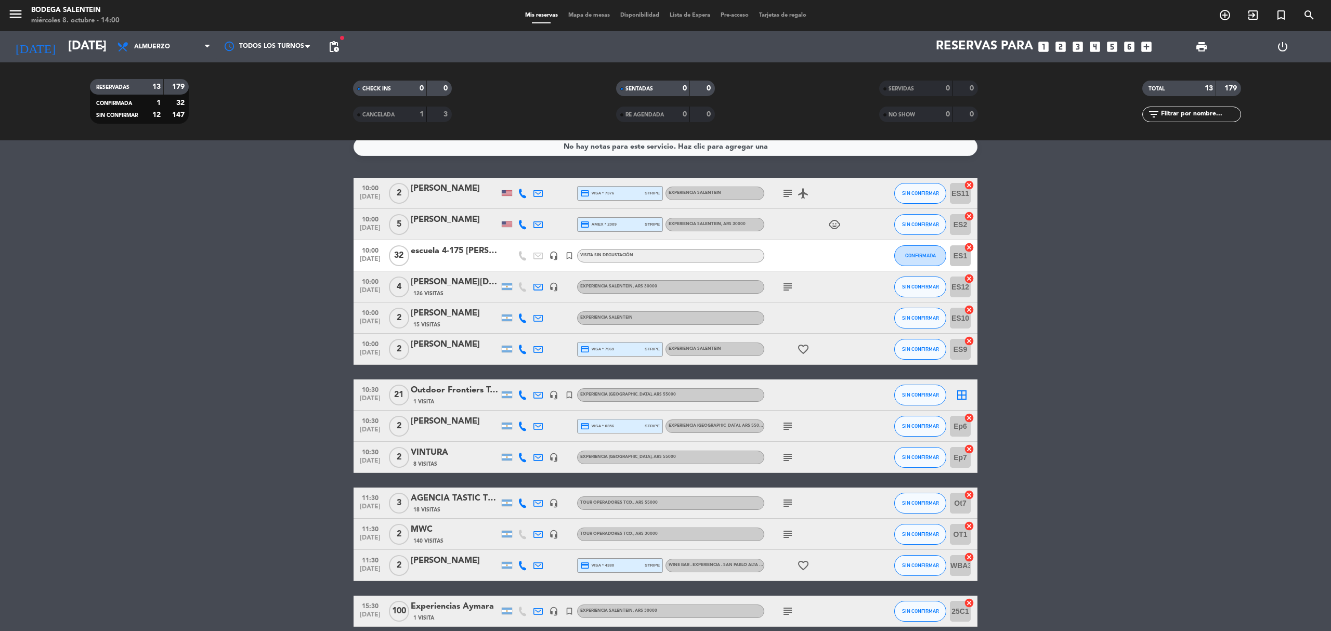
scroll to position [0, 0]
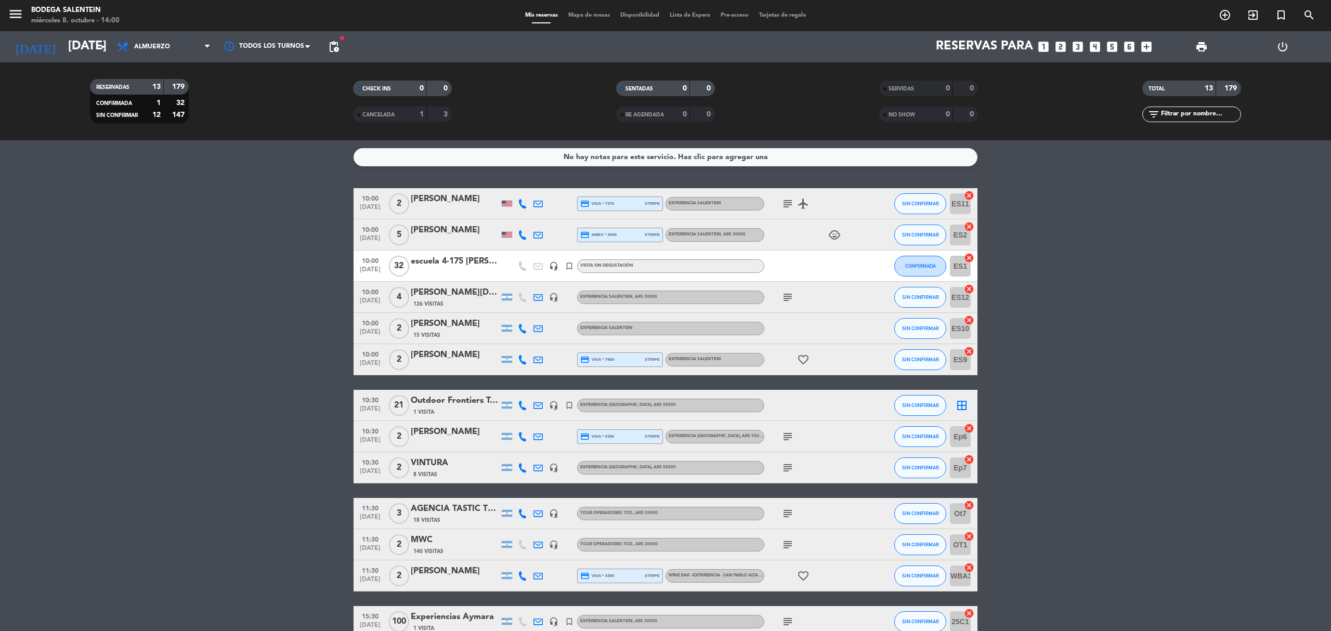
click at [791, 207] on icon "subject" at bounding box center [788, 204] width 12 height 12
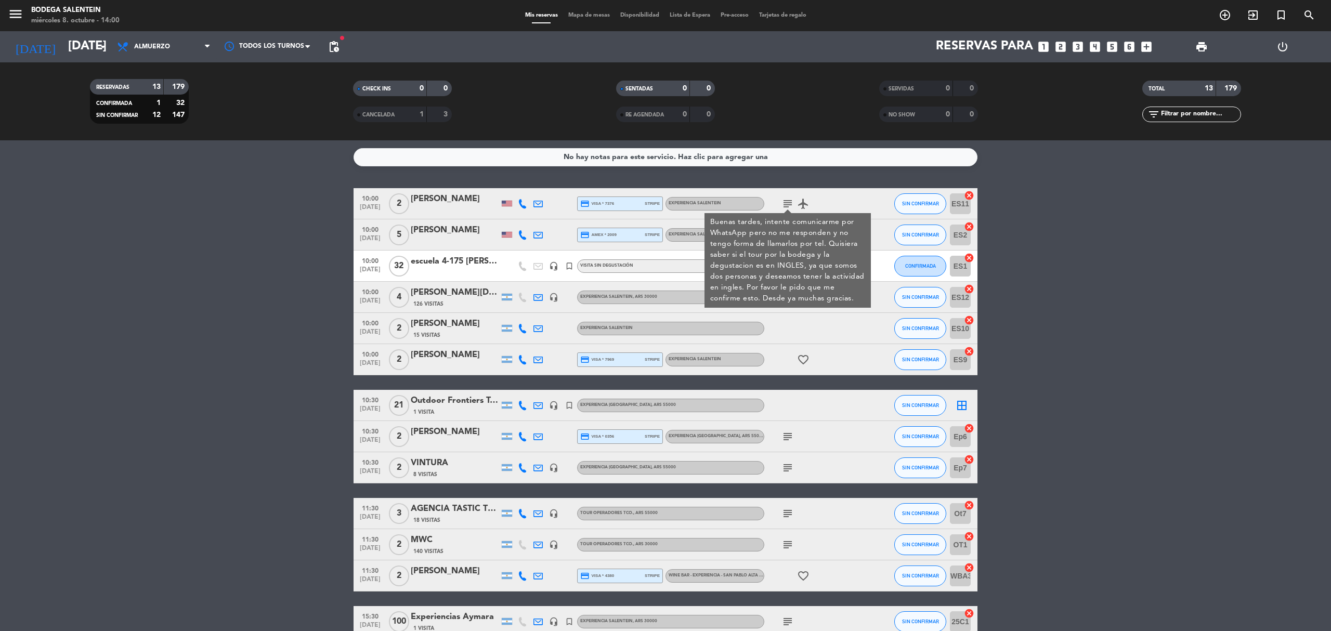
click at [446, 198] on div "[PERSON_NAME]" at bounding box center [455, 199] width 88 height 14
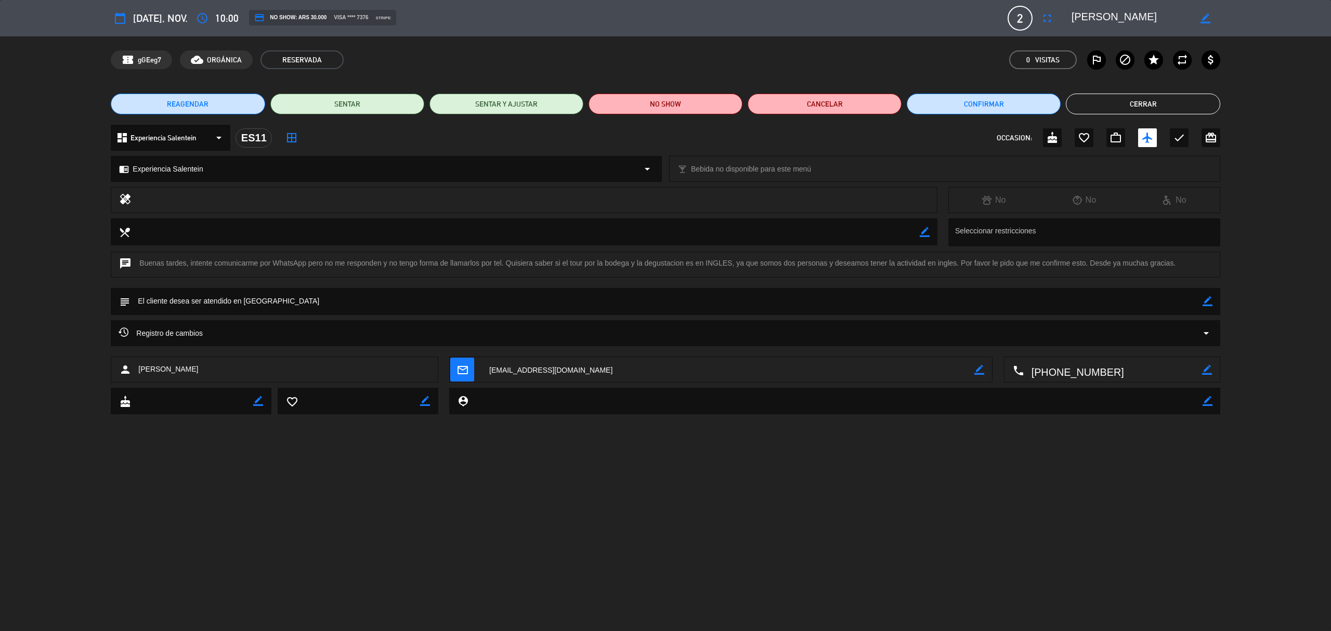
drag, startPoint x: 263, startPoint y: 303, endPoint x: 225, endPoint y: 296, distance: 38.0
click at [225, 296] on textarea at bounding box center [666, 301] width 1072 height 27
click at [229, 296] on textarea at bounding box center [666, 301] width 1072 height 27
click at [1105, 107] on button "Cerrar" at bounding box center [1143, 104] width 154 height 21
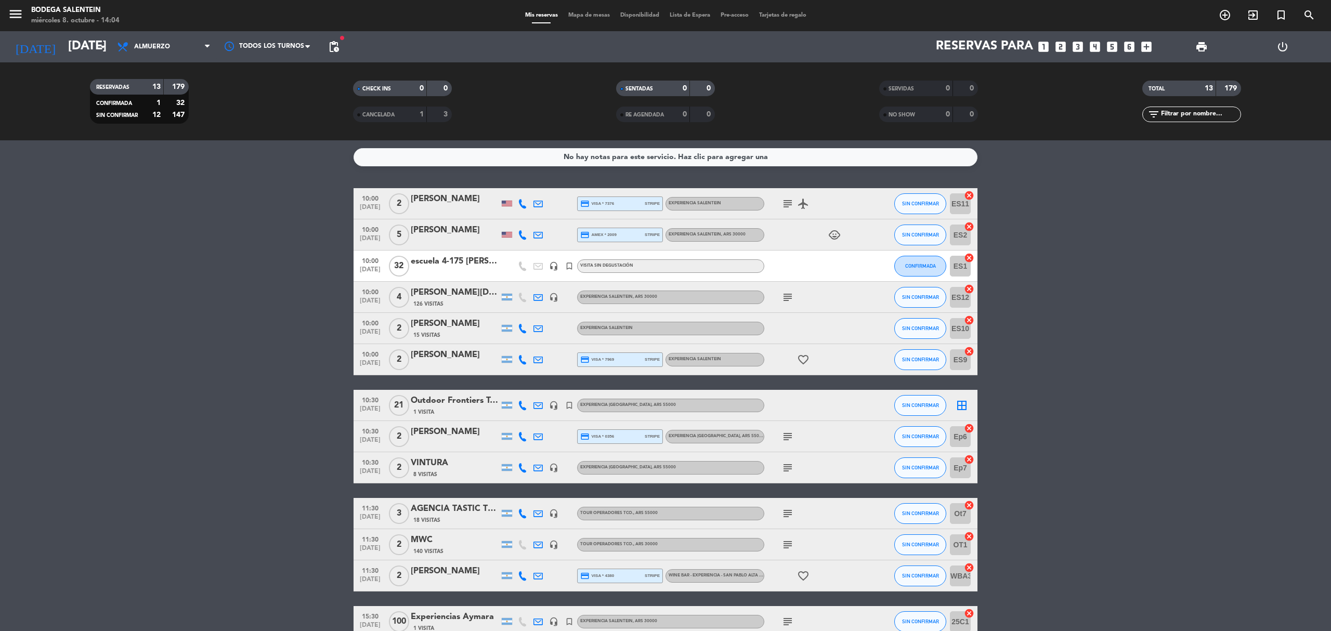
click at [558, 404] on icon "headset_mic" at bounding box center [553, 405] width 9 height 9
click at [569, 407] on icon "turned_in_not" at bounding box center [569, 405] width 9 height 9
click at [510, 407] on div at bounding box center [507, 405] width 10 height 7
click at [486, 407] on div "Outdoor Frontiers Tours" at bounding box center [455, 401] width 88 height 14
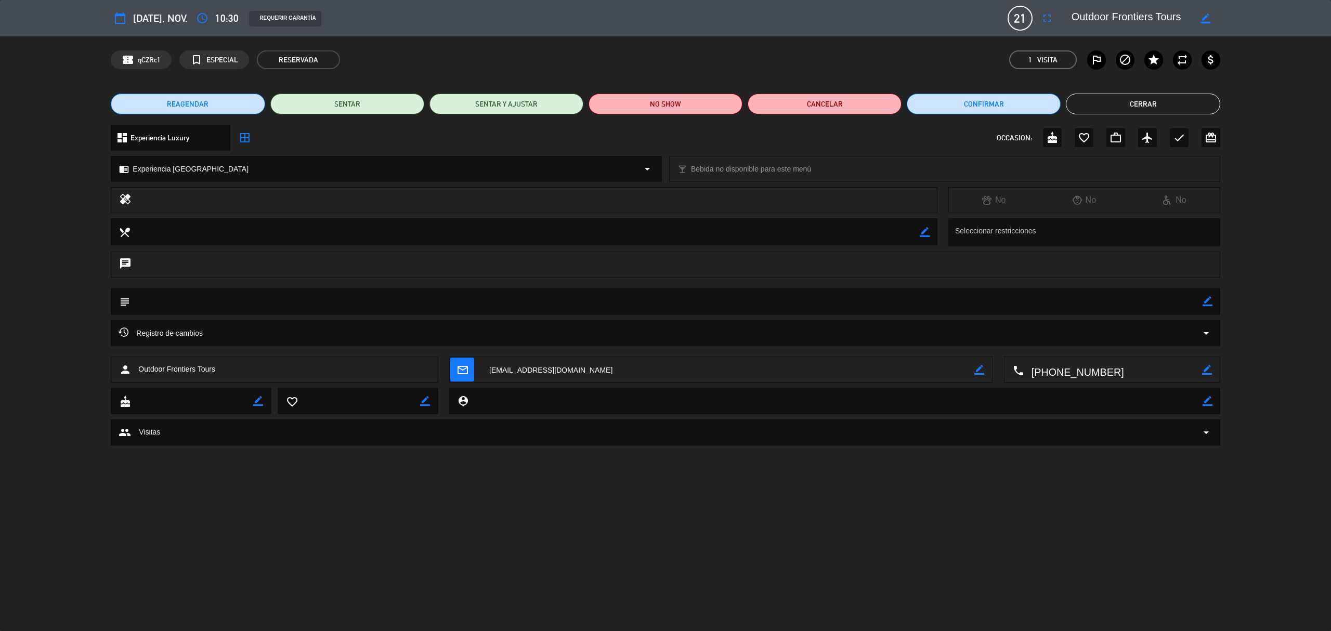
click at [1136, 92] on div "REAGENDAR SENTAR SENTAR Y AJUSTAR NO SHOW Cancelar Confirmar Cerrar" at bounding box center [665, 104] width 1331 height 42
click at [1135, 106] on button "Cerrar" at bounding box center [1143, 104] width 154 height 21
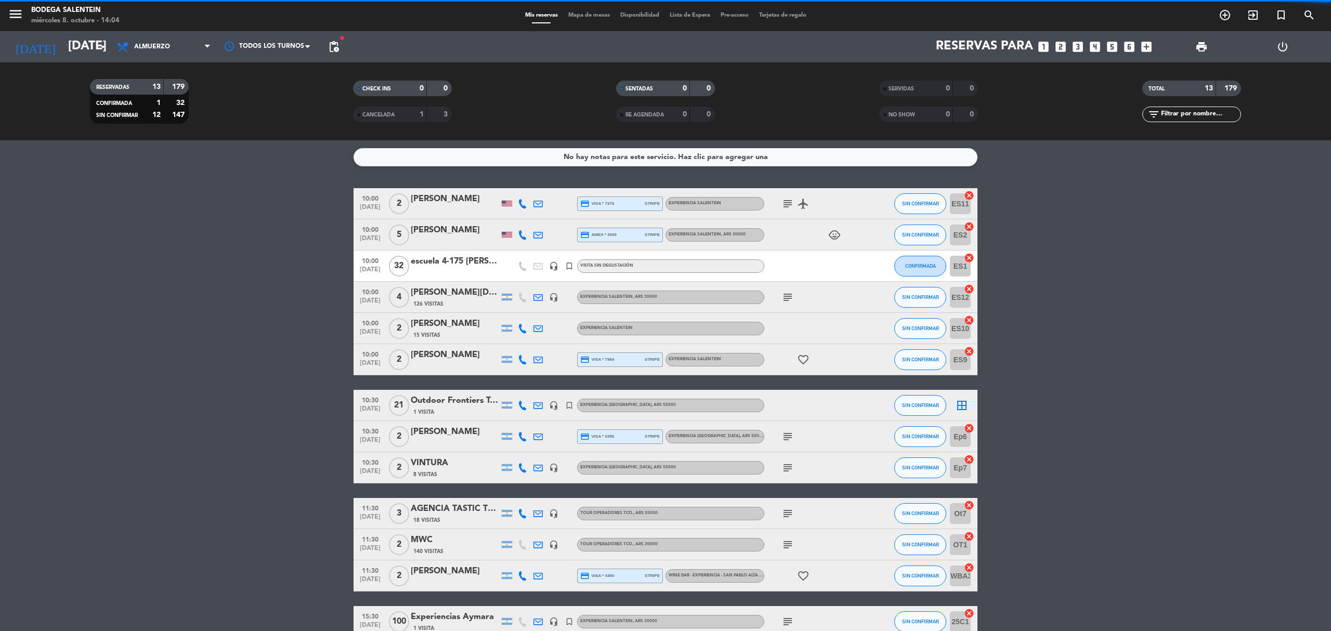
scroll to position [57, 0]
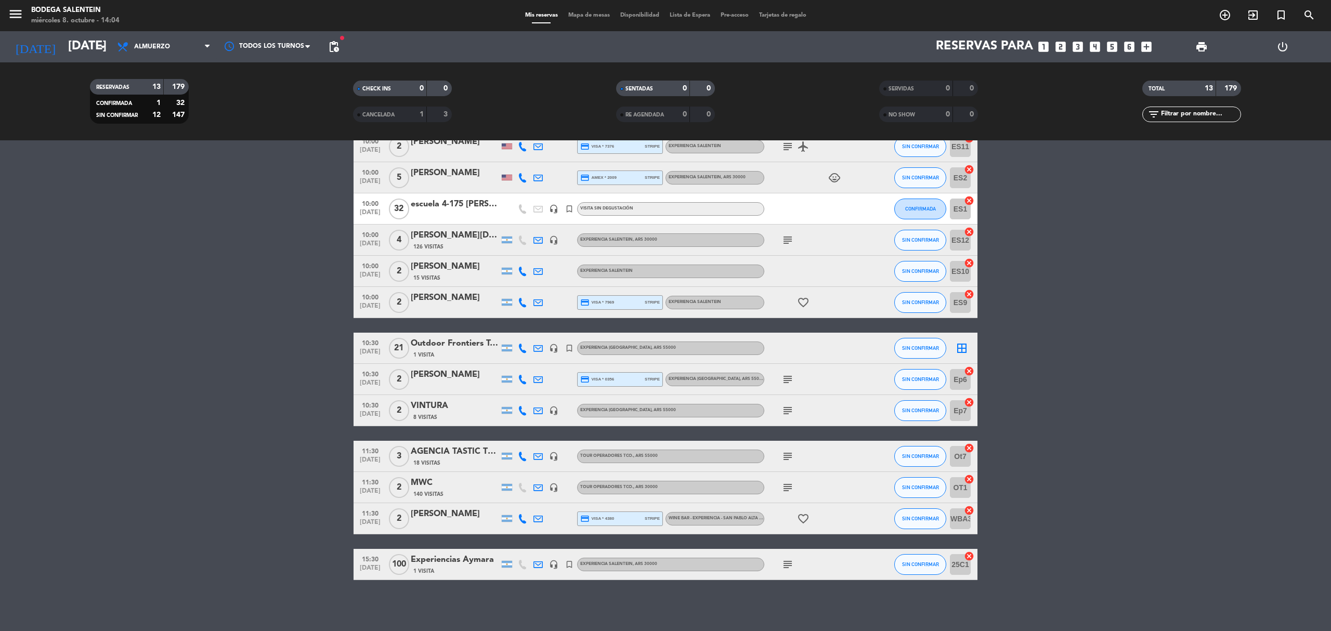
click at [790, 373] on icon "subject" at bounding box center [788, 379] width 12 height 12
click at [789, 379] on icon "subject" at bounding box center [788, 379] width 12 height 12
click at [787, 418] on div "subject" at bounding box center [811, 410] width 94 height 31
click at [785, 412] on icon "subject" at bounding box center [788, 411] width 12 height 12
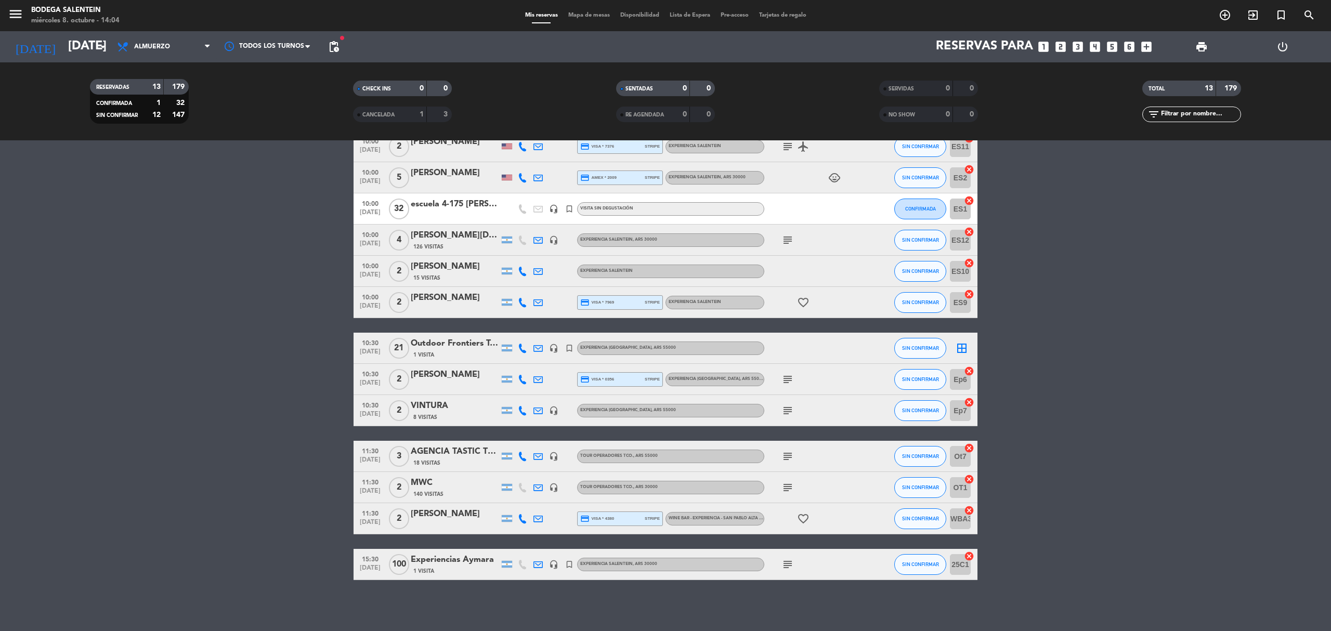
click at [452, 410] on div "VINTURA" at bounding box center [455, 406] width 88 height 14
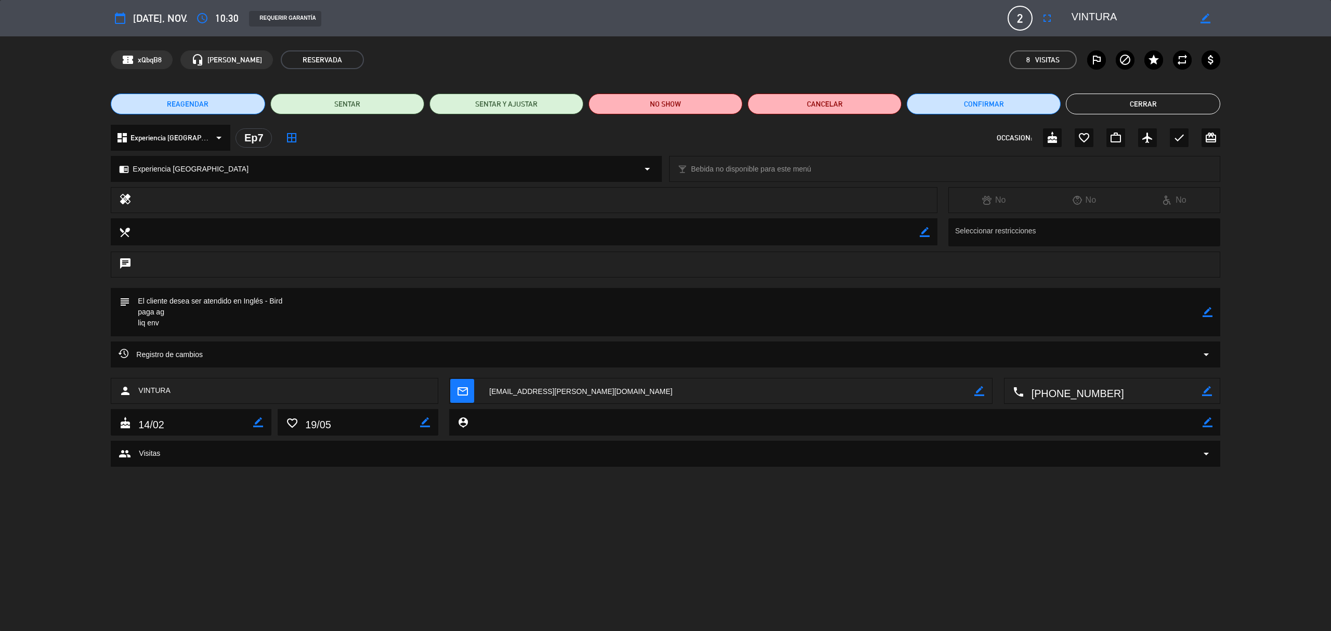
click at [1121, 107] on button "Cerrar" at bounding box center [1143, 104] width 154 height 21
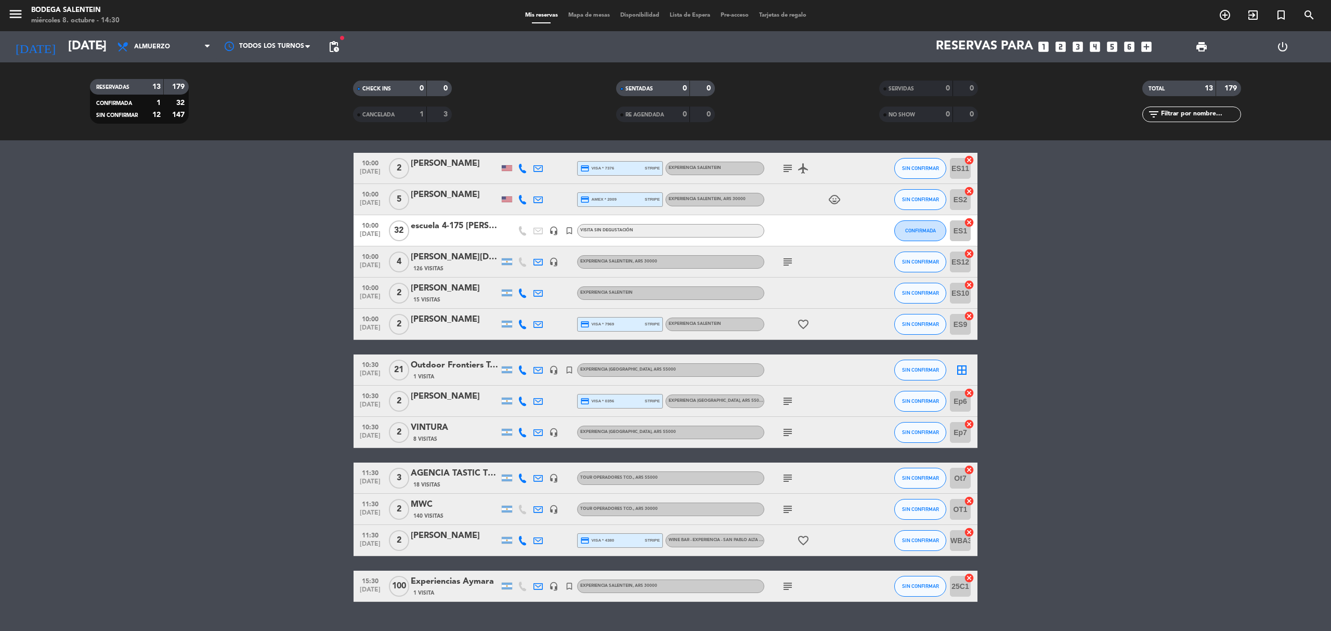
scroll to position [0, 0]
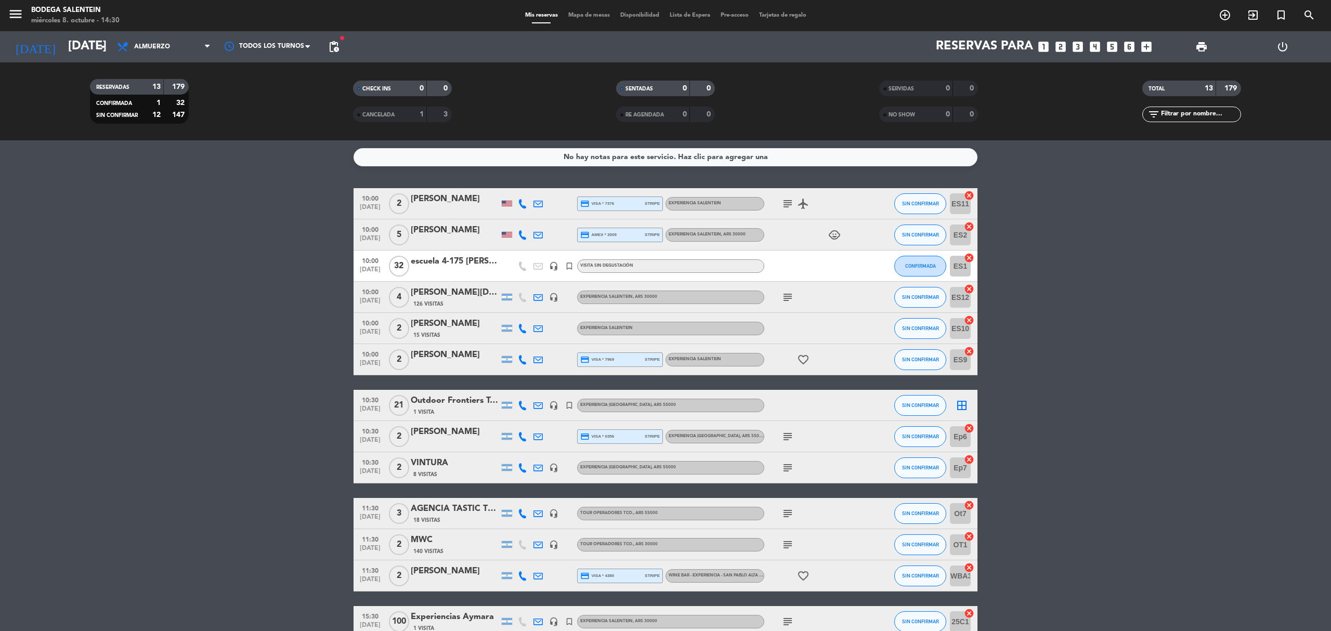
click at [84, 32] on div "[DATE] [DATE] arrow_drop_down" at bounding box center [60, 46] width 104 height 31
click at [79, 47] on input "[DATE]" at bounding box center [140, 46] width 154 height 25
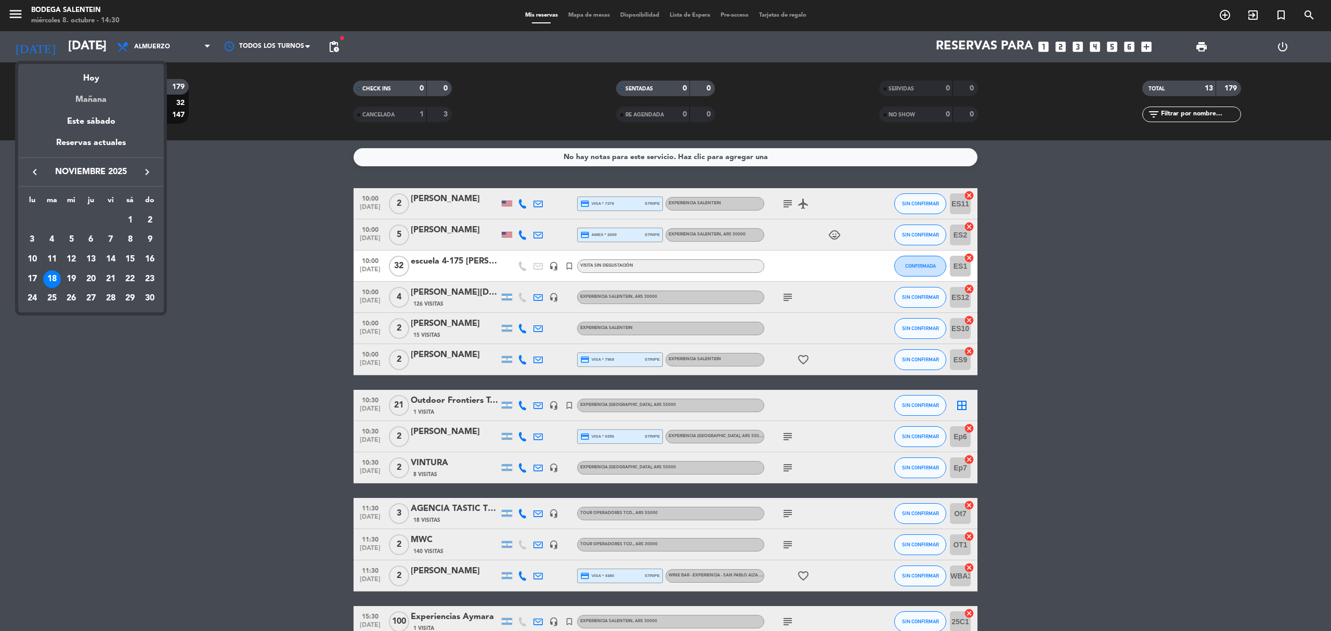
click at [100, 97] on div "Mañana" at bounding box center [91, 95] width 146 height 21
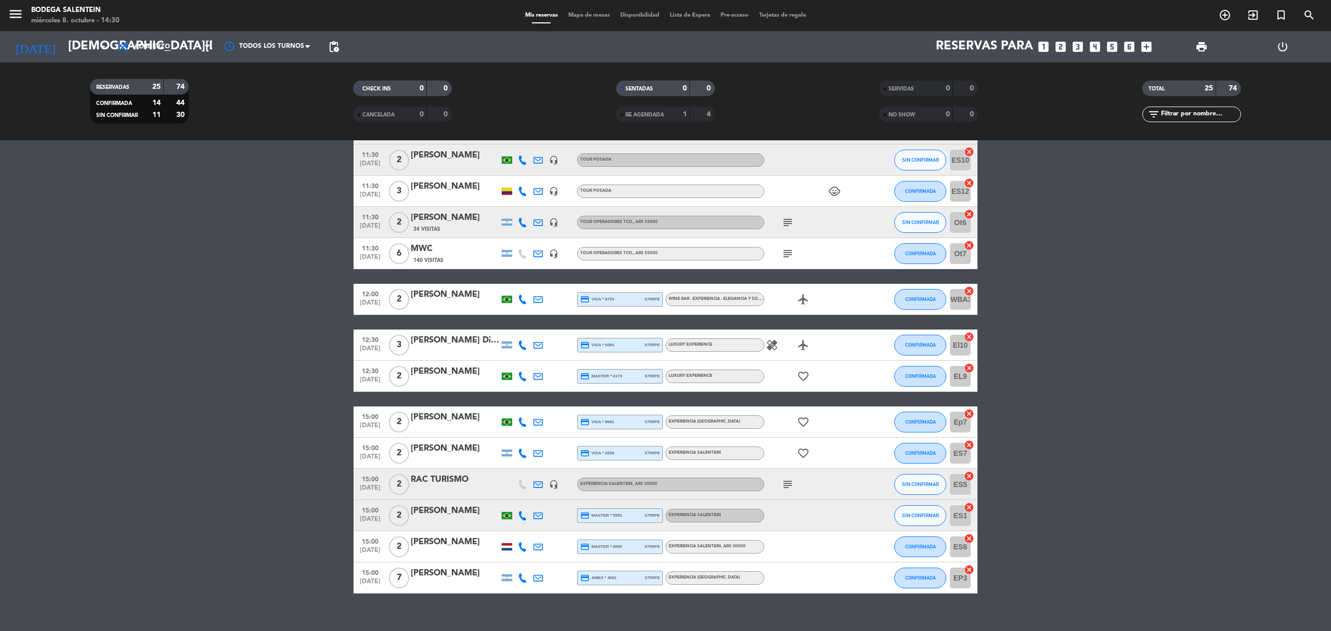
scroll to position [461, 0]
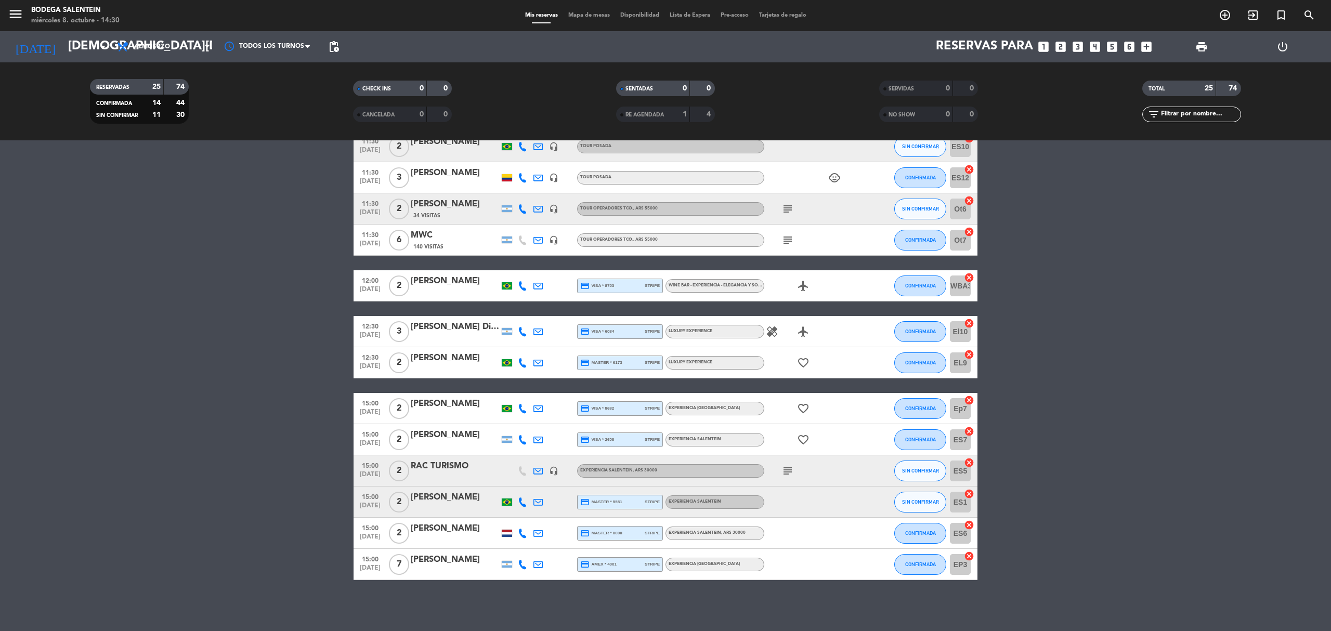
click at [281, 423] on bookings-row "10:00 [DATE] 2 AGENCIA [PERSON_NAME] WINE CAMP 140 Visitas headset_mic Experien…" at bounding box center [665, 154] width 1331 height 853
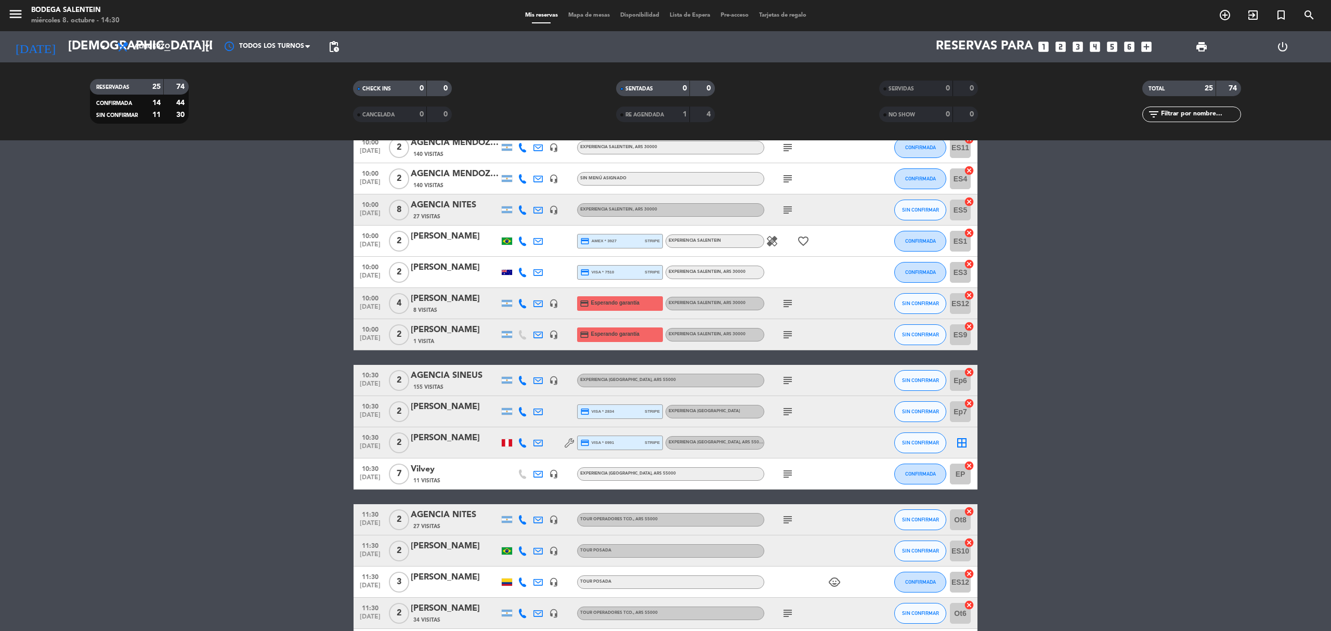
scroll to position [0, 0]
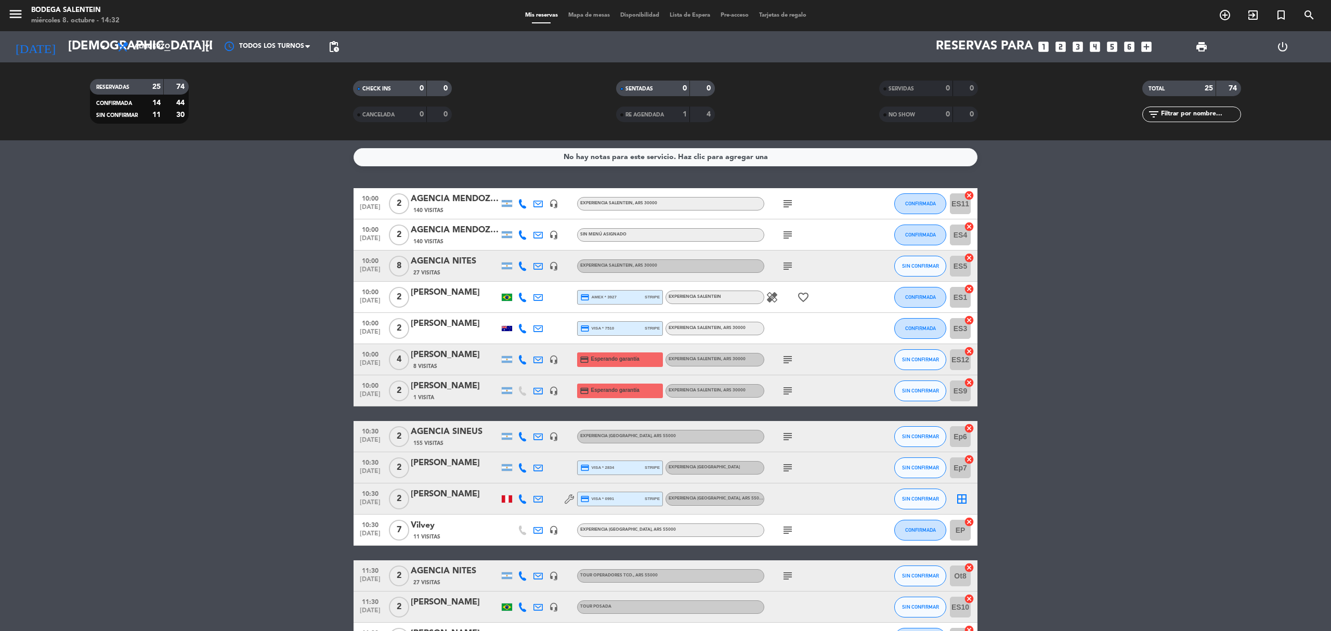
click at [172, 392] on bookings-row "10:00 [DATE] 2 AGENCIA [PERSON_NAME] WINE CAMP 140 Visitas headset_mic Experien…" at bounding box center [665, 614] width 1331 height 853
click at [73, 48] on input "[DEMOGRAPHIC_DATA][DATE]" at bounding box center [140, 46] width 154 height 25
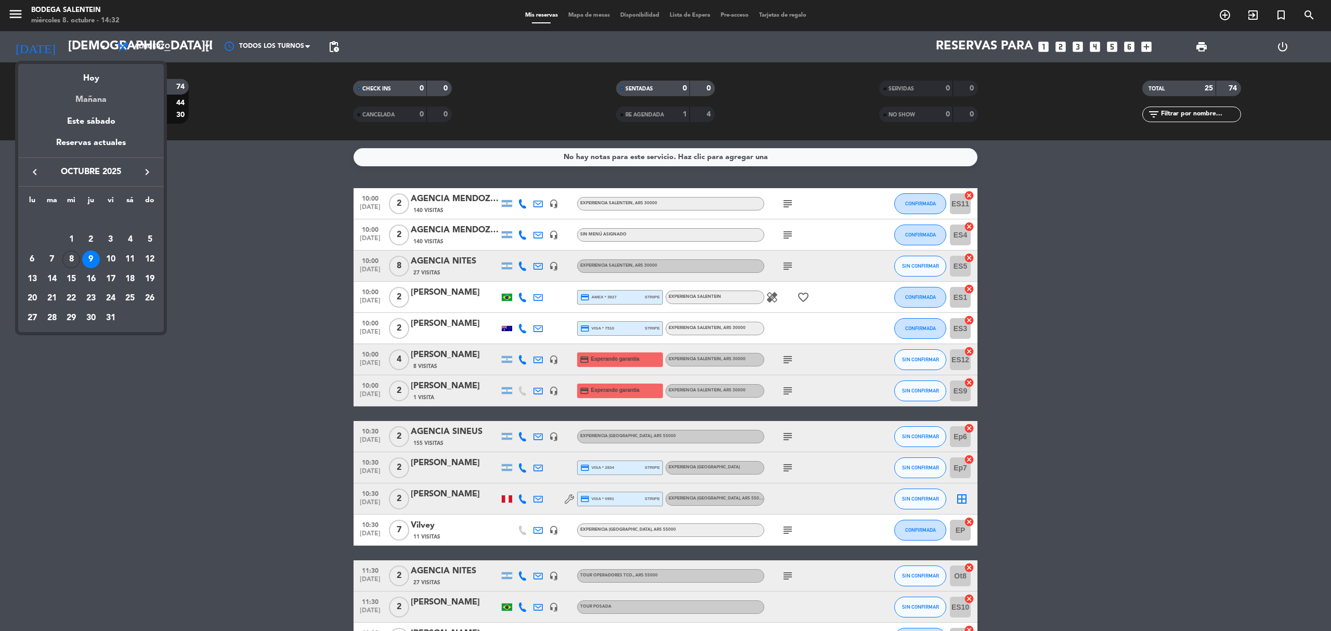
click at [92, 96] on div "Mañana" at bounding box center [91, 95] width 146 height 21
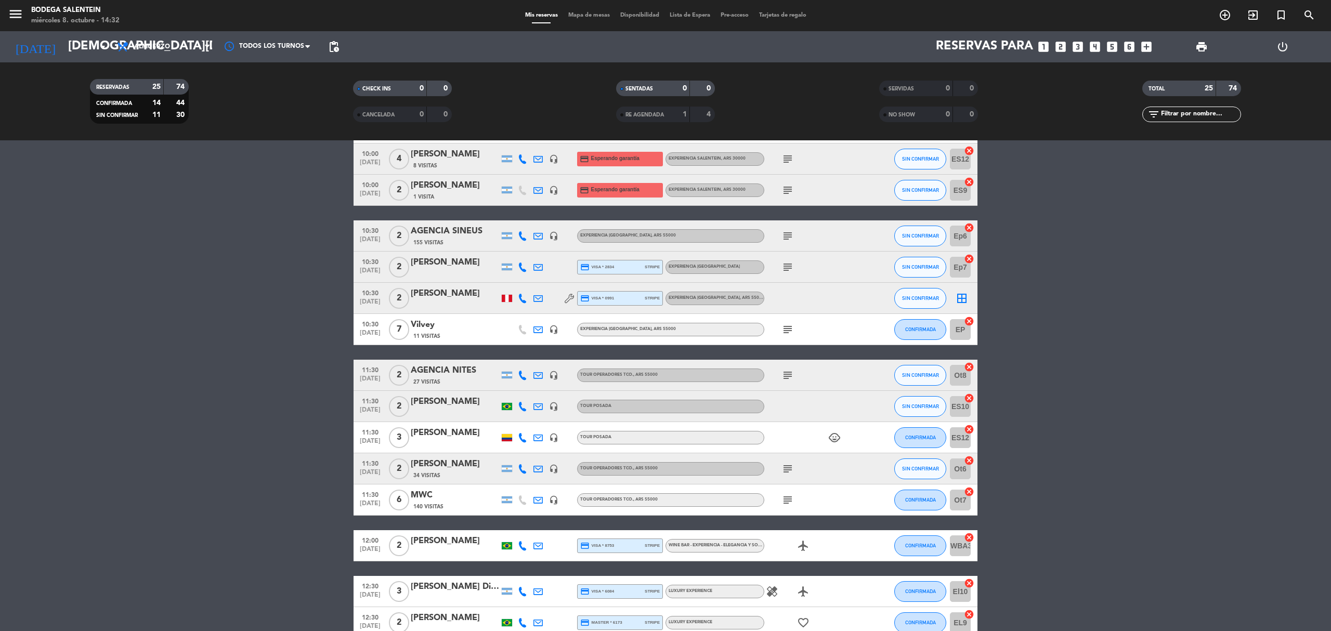
scroll to position [277, 0]
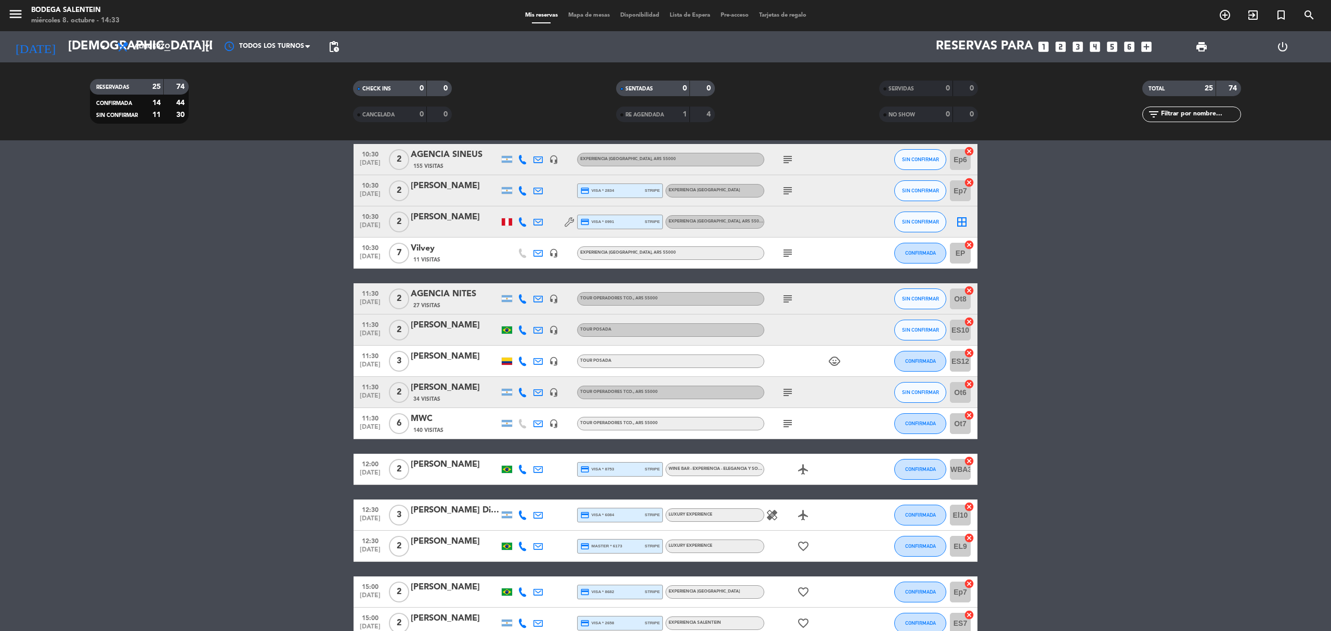
click at [278, 312] on bookings-row "10:00 [DATE] 2 AGENCIA [PERSON_NAME] WINE CAMP 140 Visitas headset_mic Experien…" at bounding box center [665, 337] width 1331 height 853
click at [788, 296] on icon "subject" at bounding box center [788, 299] width 12 height 12
click at [790, 402] on div "subject" at bounding box center [811, 392] width 94 height 31
click at [790, 399] on div "subject" at bounding box center [811, 392] width 94 height 31
click at [790, 394] on icon "subject" at bounding box center [788, 392] width 12 height 12
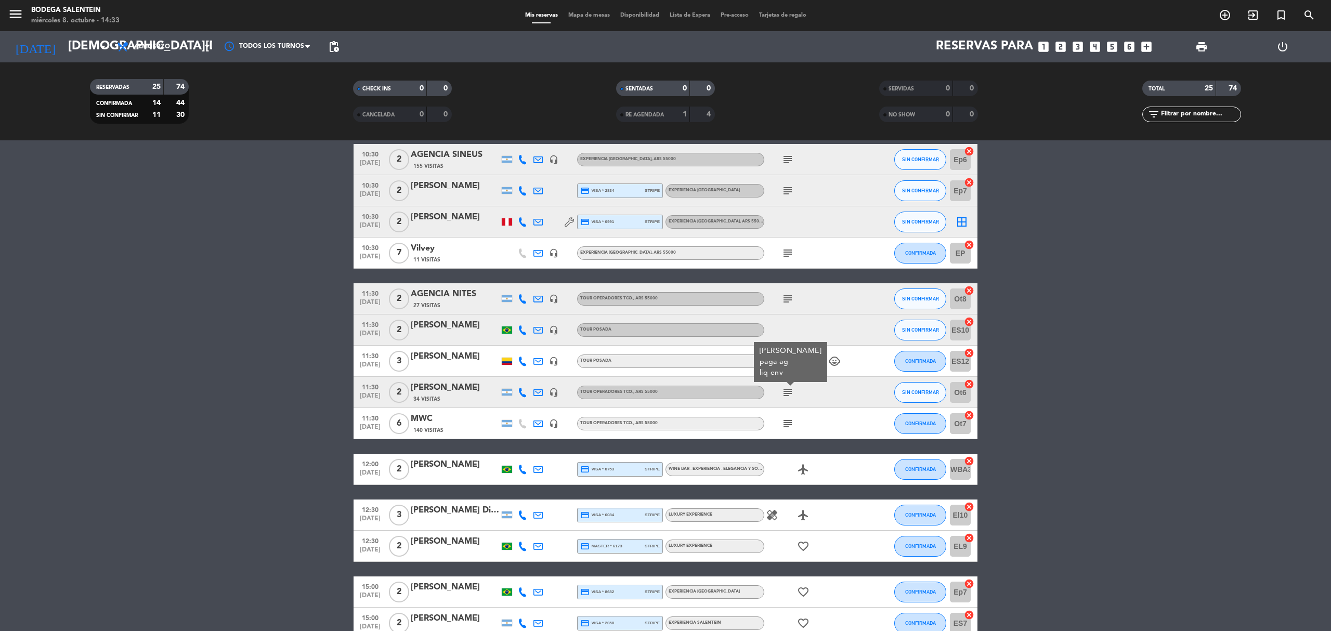
click at [791, 424] on icon "subject" at bounding box center [788, 424] width 12 height 12
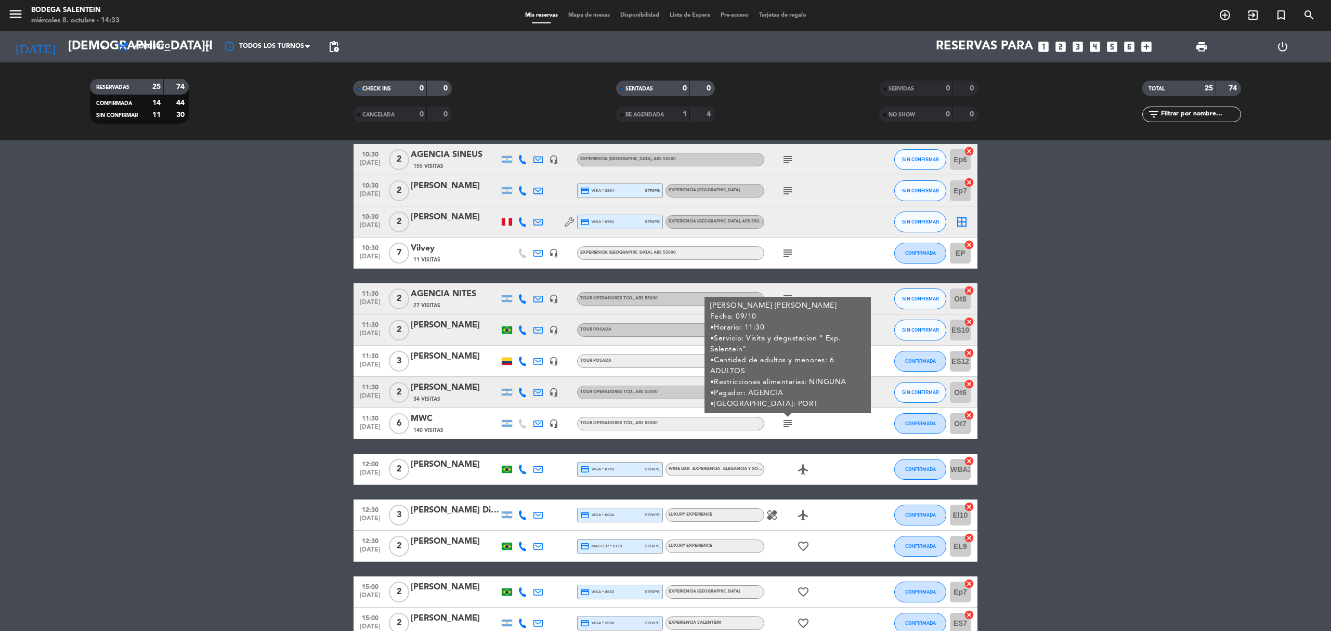
click at [226, 352] on bookings-row "10:00 [DATE] 2 AGENCIA [PERSON_NAME] WINE CAMP 140 Visitas headset_mic Experien…" at bounding box center [665, 337] width 1331 height 853
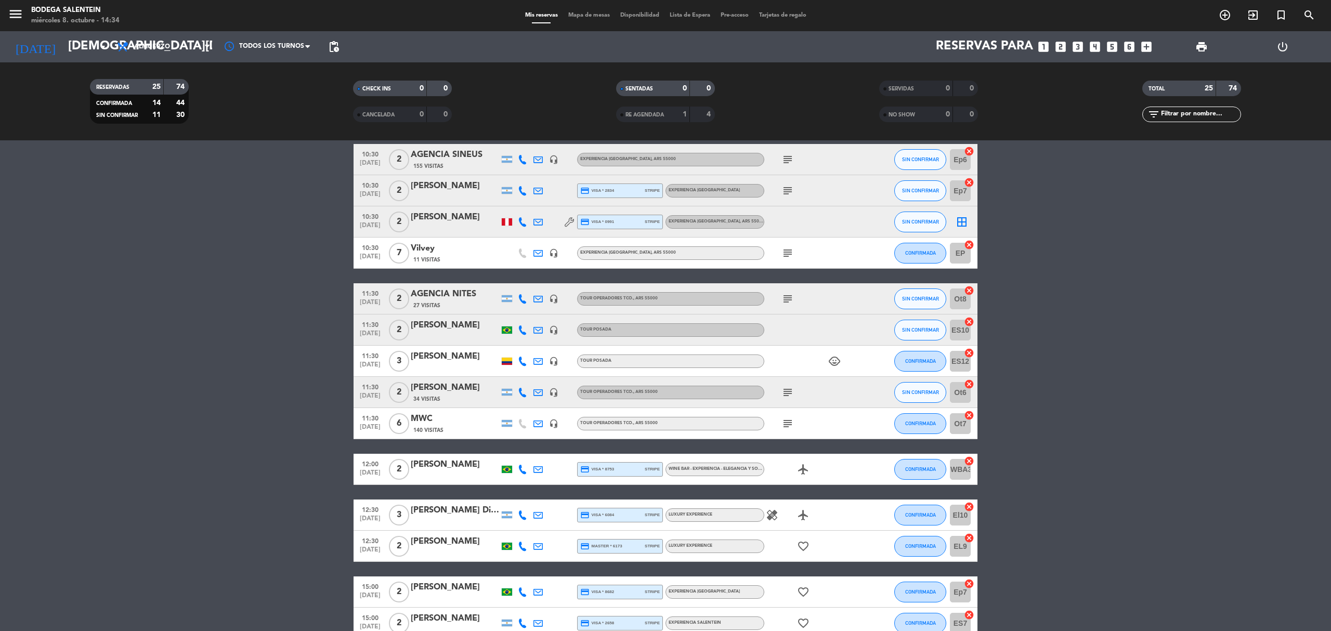
click at [203, 452] on bookings-row "10:00 [DATE] 2 AGENCIA [PERSON_NAME] WINE CAMP 140 Visitas headset_mic Experien…" at bounding box center [665, 337] width 1331 height 853
click at [306, 485] on bookings-row "10:00 [DATE] 2 AGENCIA [PERSON_NAME] WINE CAMP 140 Visitas headset_mic Experien…" at bounding box center [665, 337] width 1331 height 853
click at [268, 384] on bookings-row "10:00 [DATE] 2 AGENCIA [PERSON_NAME] WINE CAMP 140 Visitas headset_mic Experien…" at bounding box center [665, 337] width 1331 height 853
click at [782, 300] on icon "subject" at bounding box center [788, 299] width 12 height 12
click at [252, 465] on bookings-row "10:00 [DATE] 2 AGENCIA [PERSON_NAME] WINE CAMP 140 Visitas headset_mic Experien…" at bounding box center [665, 337] width 1331 height 853
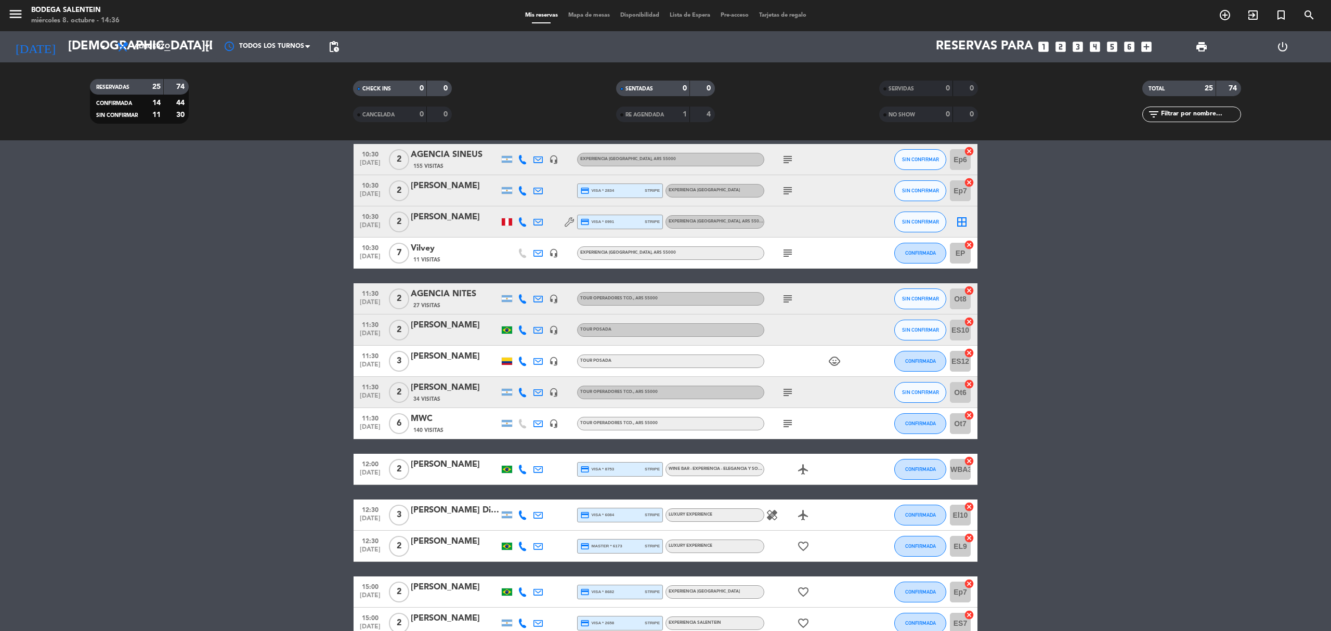
click at [284, 323] on bookings-row "10:00 [DATE] 2 AGENCIA [PERSON_NAME] WINE CAMP 140 Visitas headset_mic Experien…" at bounding box center [665, 337] width 1331 height 853
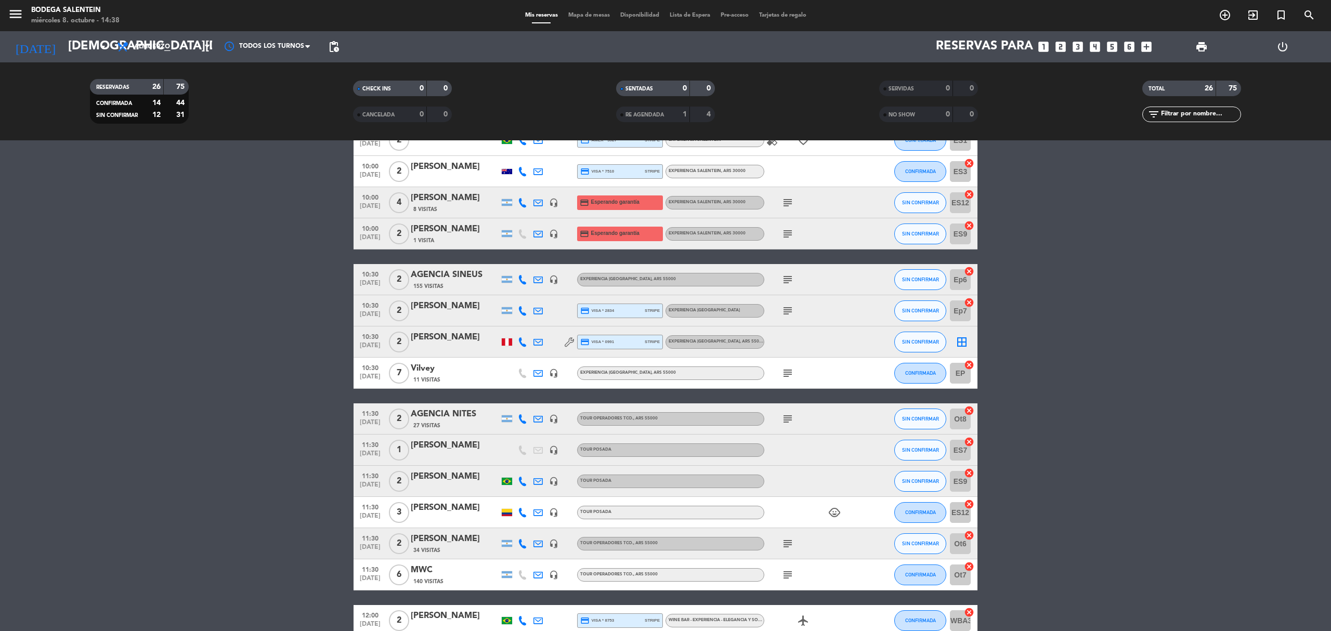
scroll to position [0, 0]
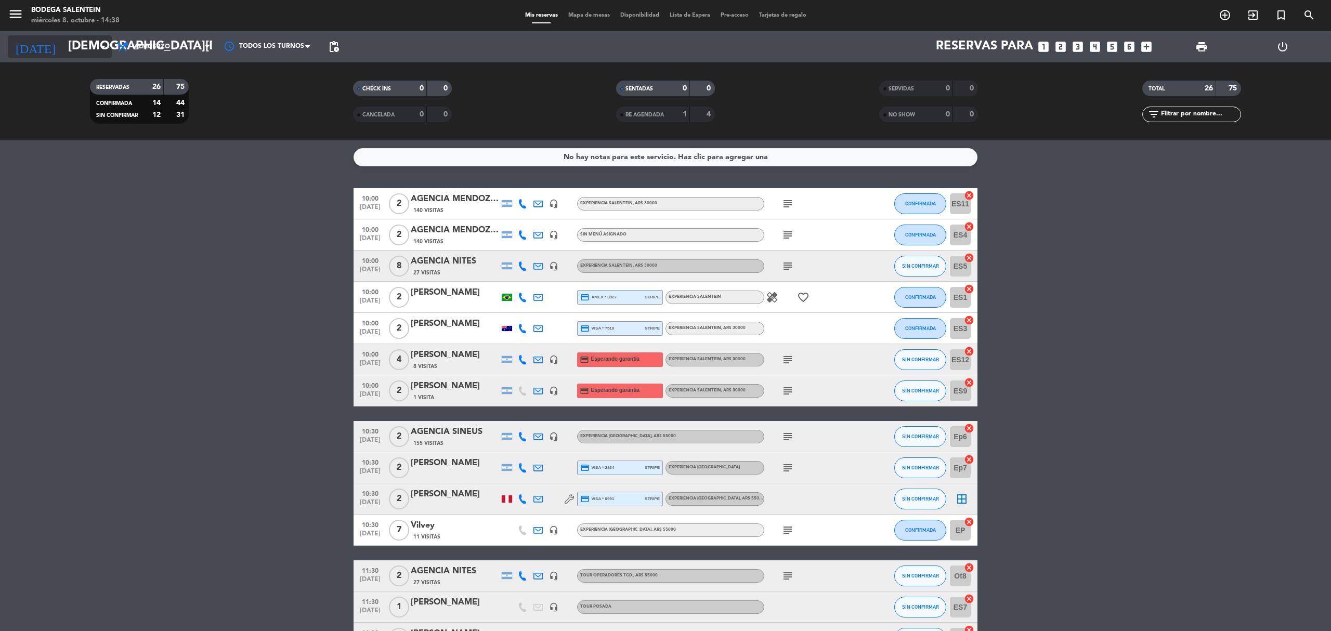
click at [79, 51] on input "[DEMOGRAPHIC_DATA][DATE]" at bounding box center [140, 46] width 154 height 25
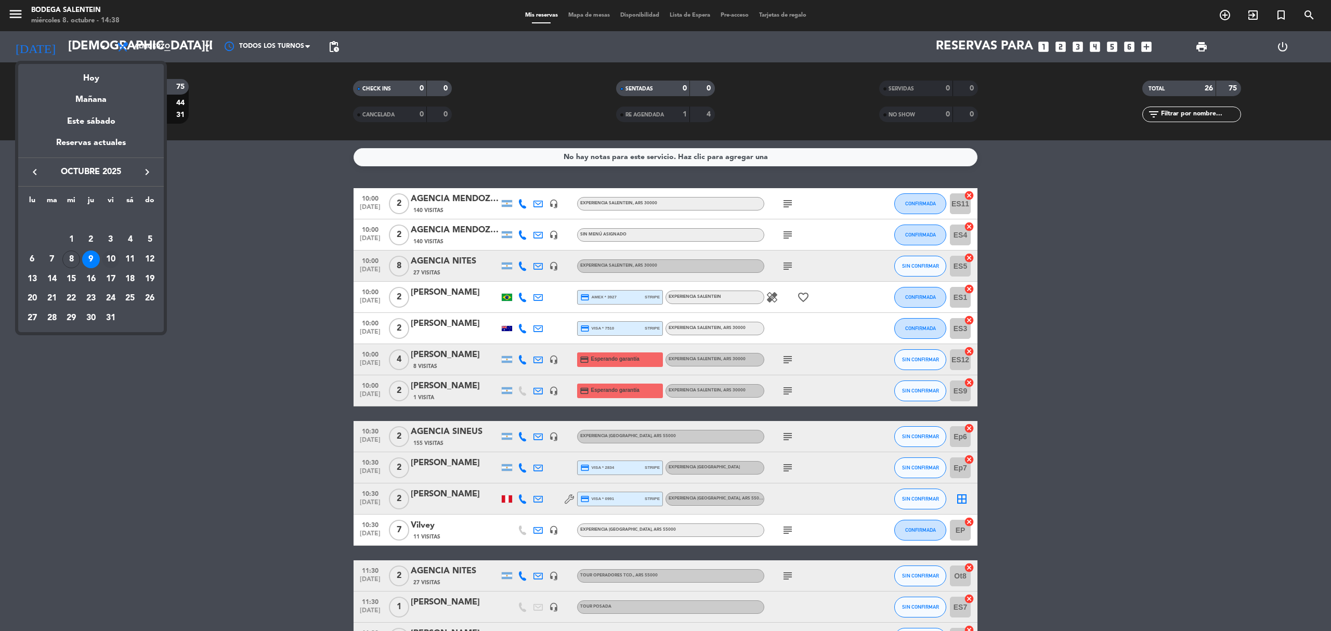
click at [111, 255] on div "10" at bounding box center [111, 260] width 18 height 18
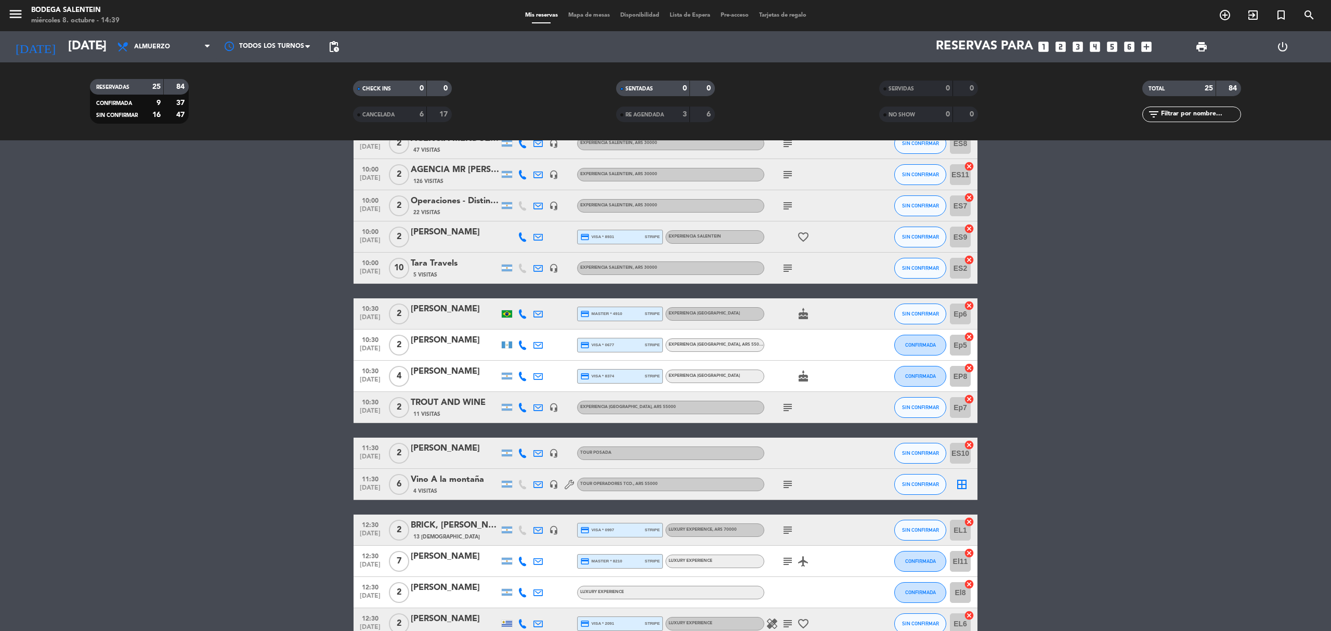
scroll to position [138, 0]
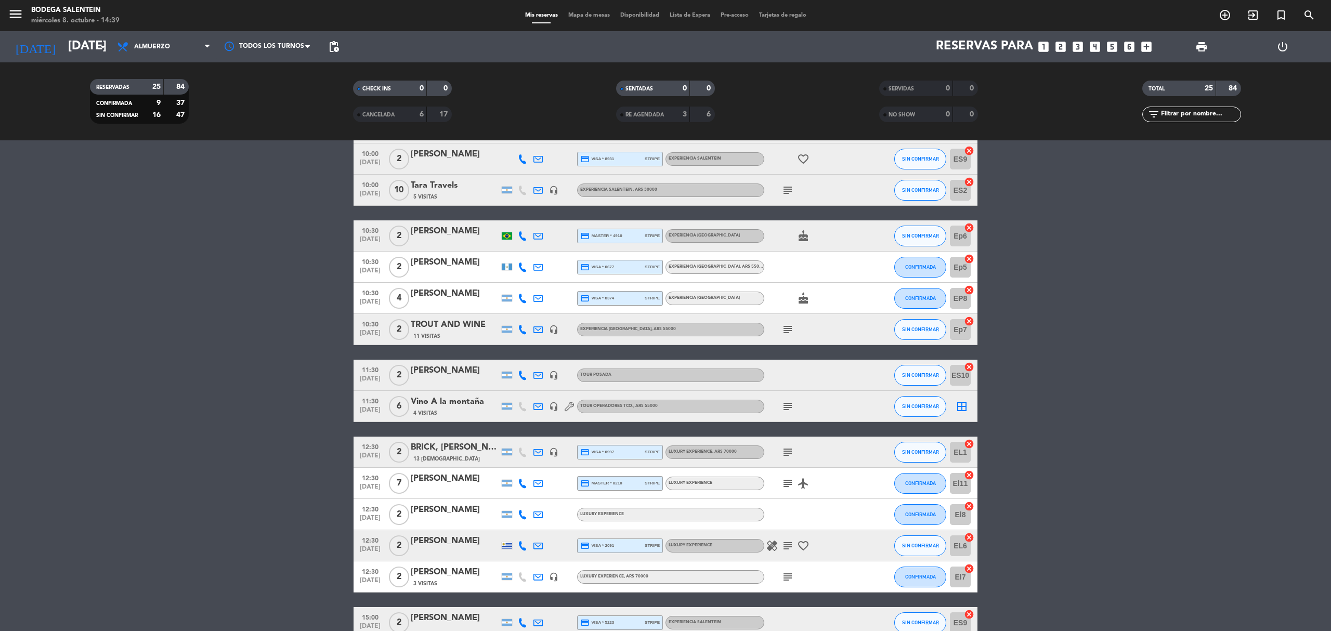
click at [787, 410] on icon "subject" at bounding box center [788, 406] width 12 height 12
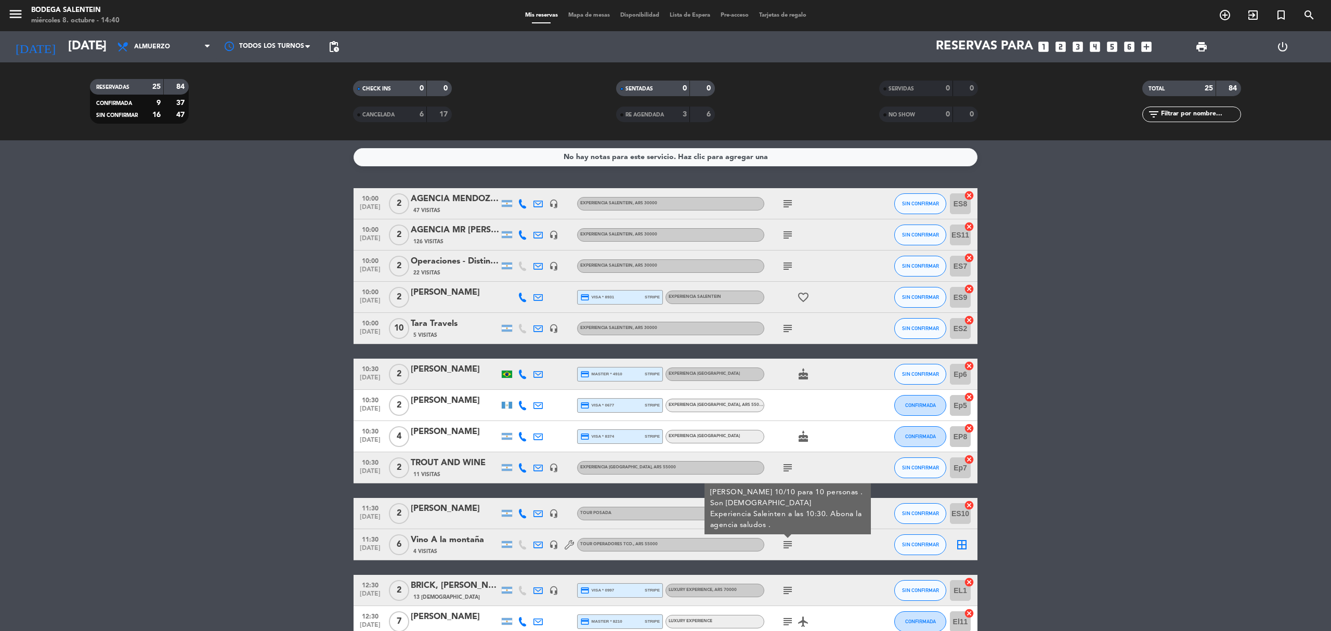
click at [309, 310] on bookings-row "10:00 [DATE] 2 AGENCIA [PERSON_NAME] HOLIDAYS 47 Visitas headset_mic Experienci…" at bounding box center [665, 607] width 1331 height 838
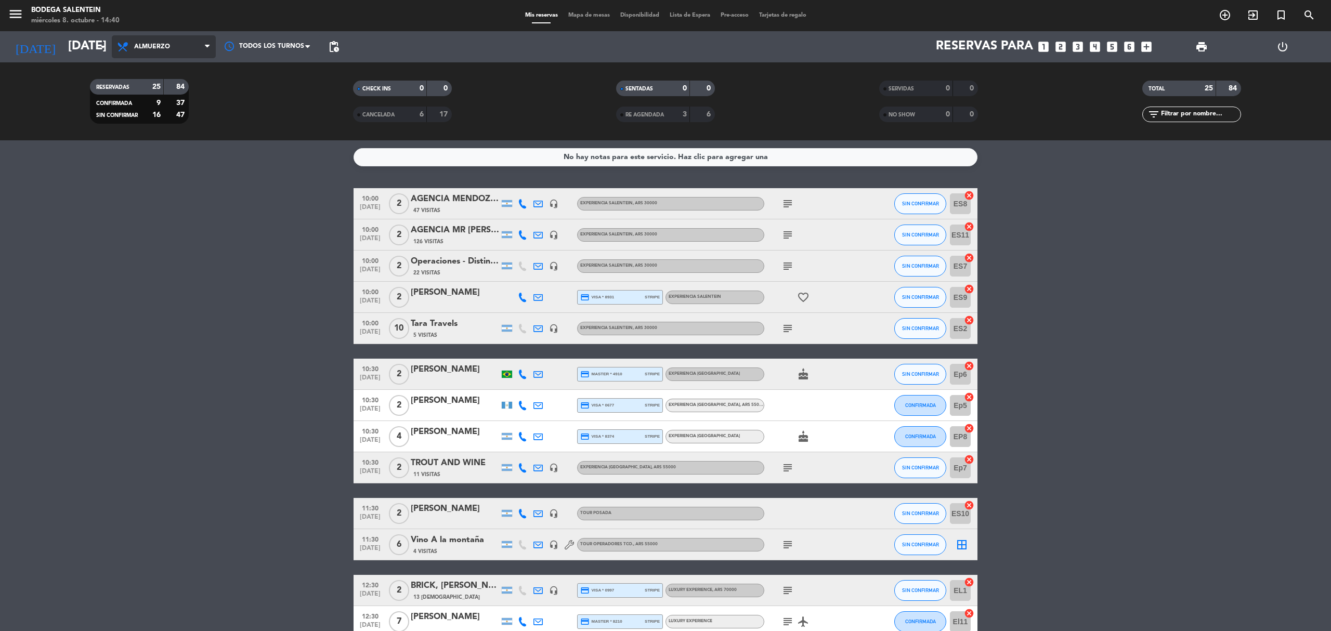
click at [114, 56] on span "Almuerzo" at bounding box center [164, 46] width 104 height 23
click at [85, 48] on input "[DATE]" at bounding box center [140, 46] width 154 height 25
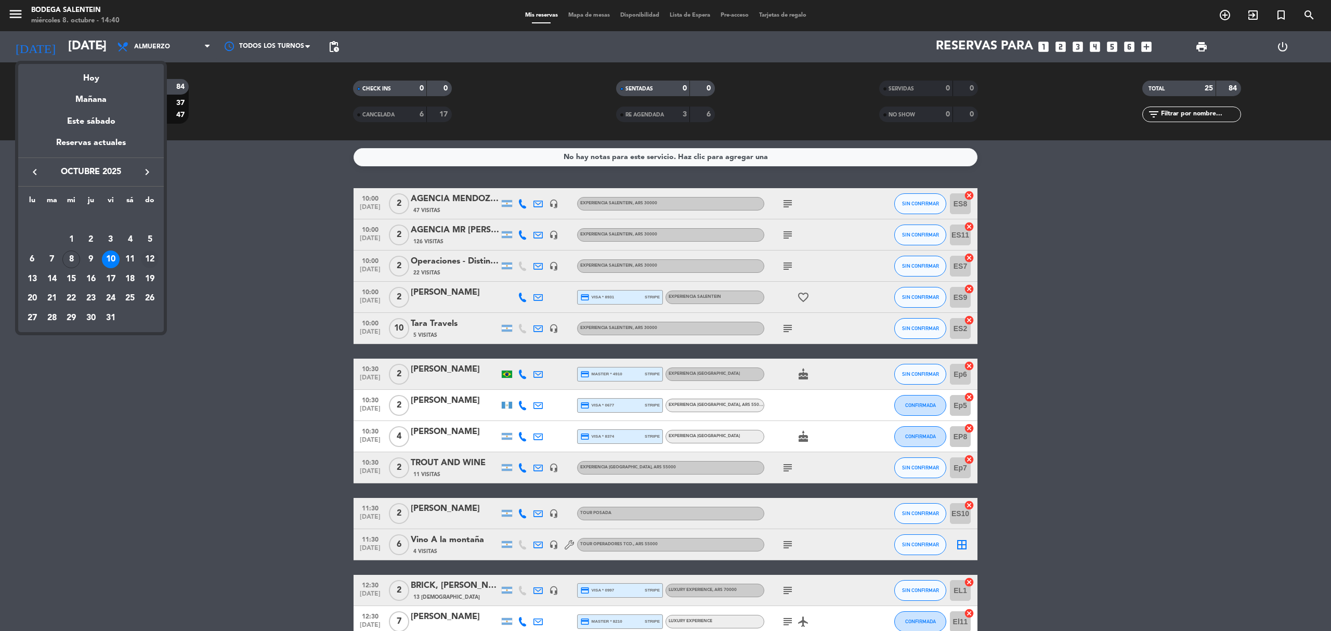
click at [150, 256] on div "12" at bounding box center [150, 260] width 18 height 18
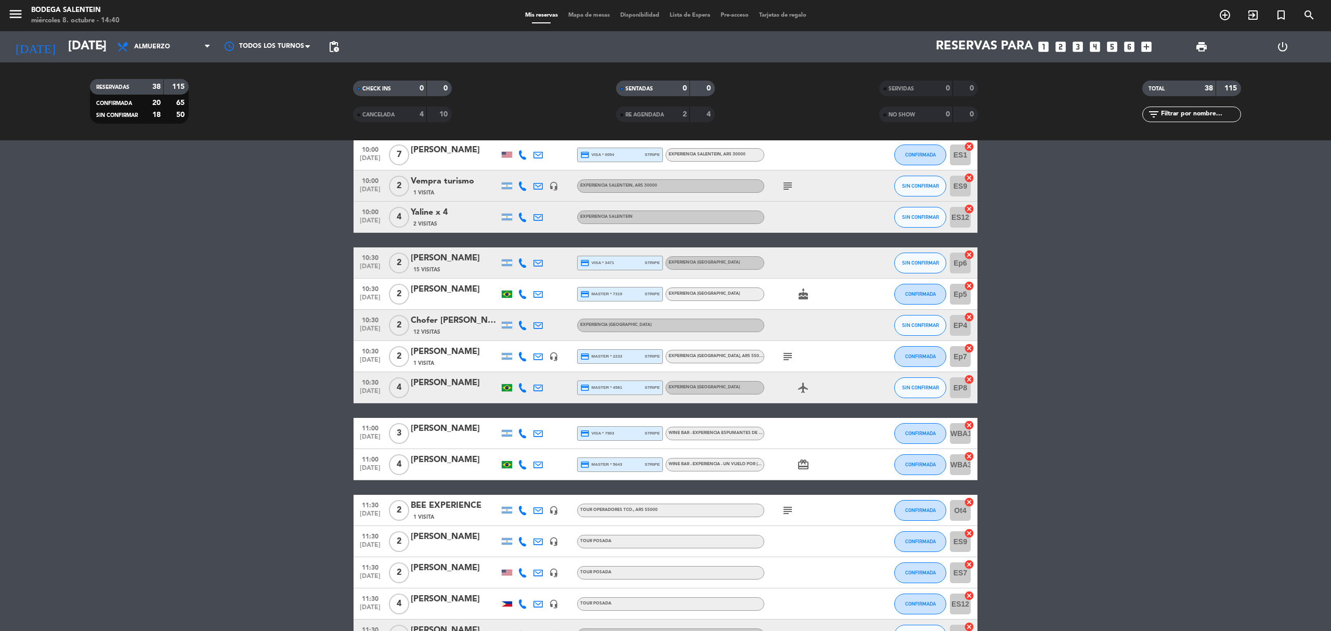
scroll to position [277, 0]
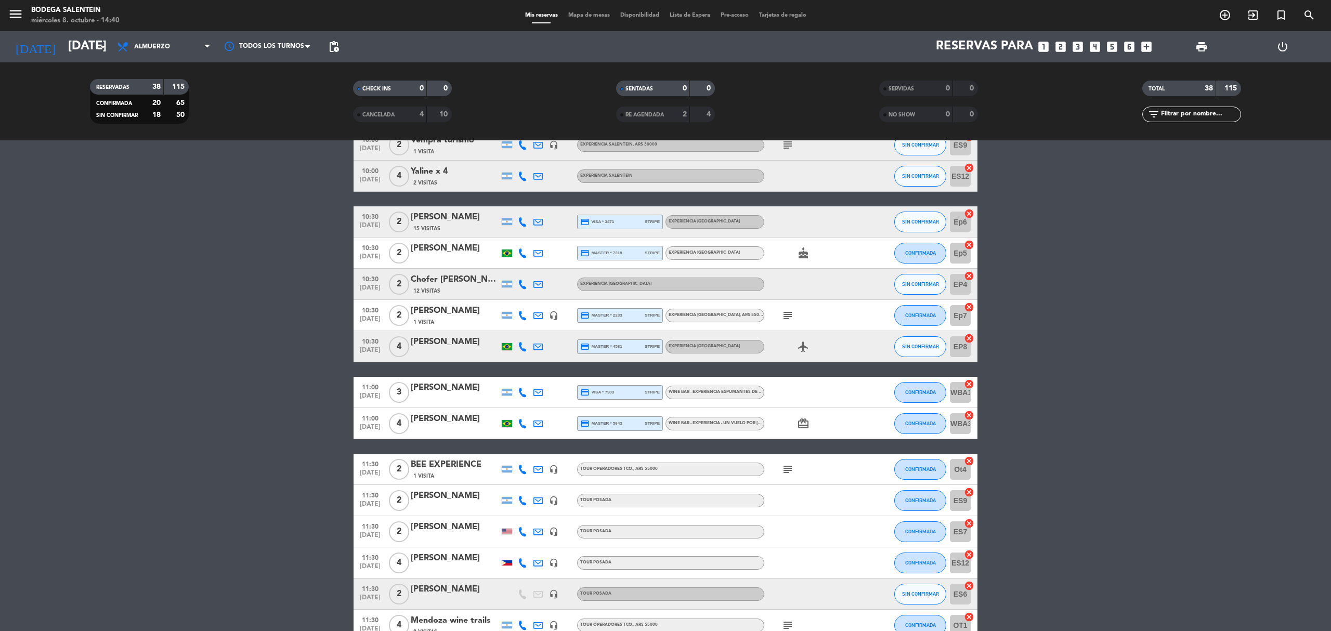
click at [1121, 414] on bookings-row "10:00 [DATE] 6 Agência HP Experiencia Salentein SIN CONFIRMAR ES6 cancel 10:00 …" at bounding box center [665, 547] width 1331 height 1273
click at [135, 444] on bookings-row "10:00 [DATE] 6 Agência HP Experiencia Salentein SIN CONFIRMAR ES6 cancel 10:00 …" at bounding box center [665, 547] width 1331 height 1273
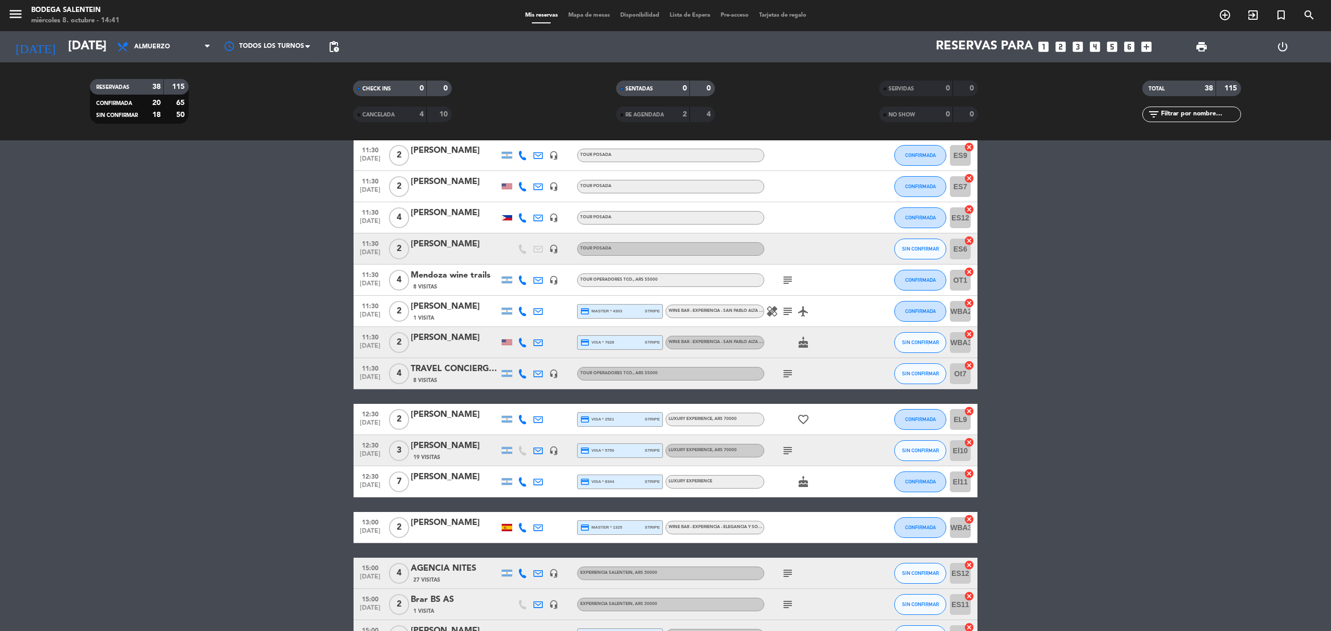
scroll to position [554, 0]
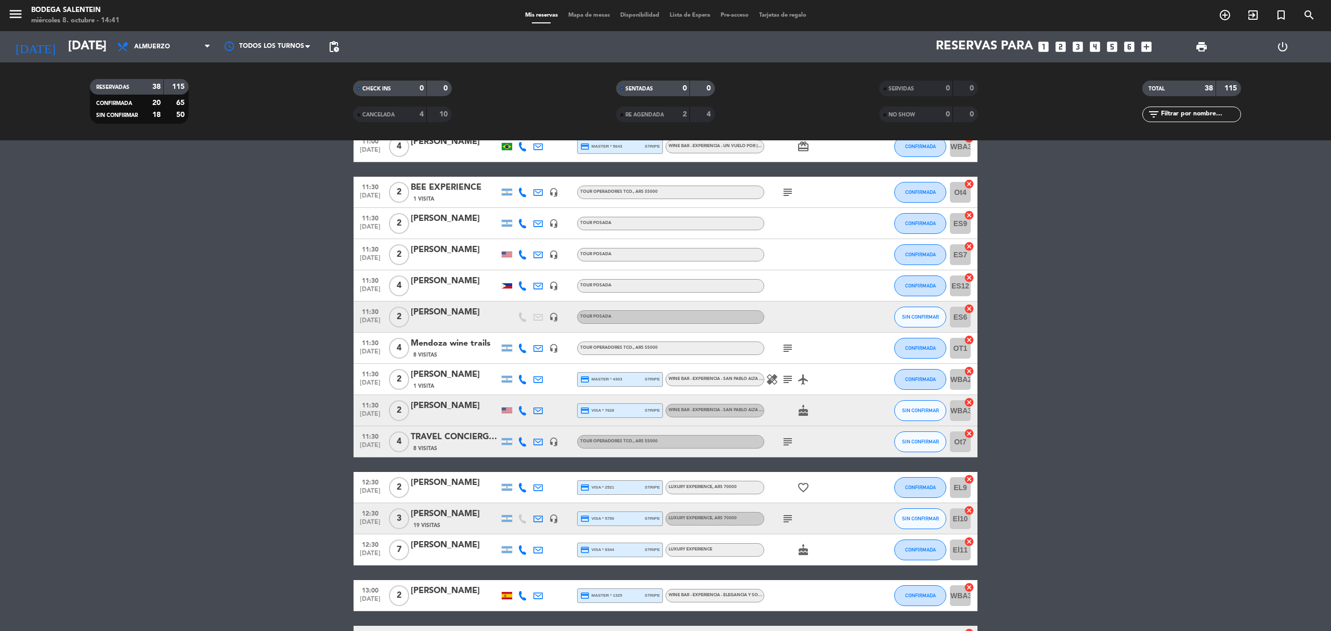
click at [11, 231] on bookings-row "10:00 [DATE] 6 Agência HP Experiencia Salentein SIN CONFIRMAR ES6 cancel 10:00 …" at bounding box center [665, 270] width 1331 height 1273
click at [63, 45] on input "[DATE]" at bounding box center [140, 46] width 154 height 25
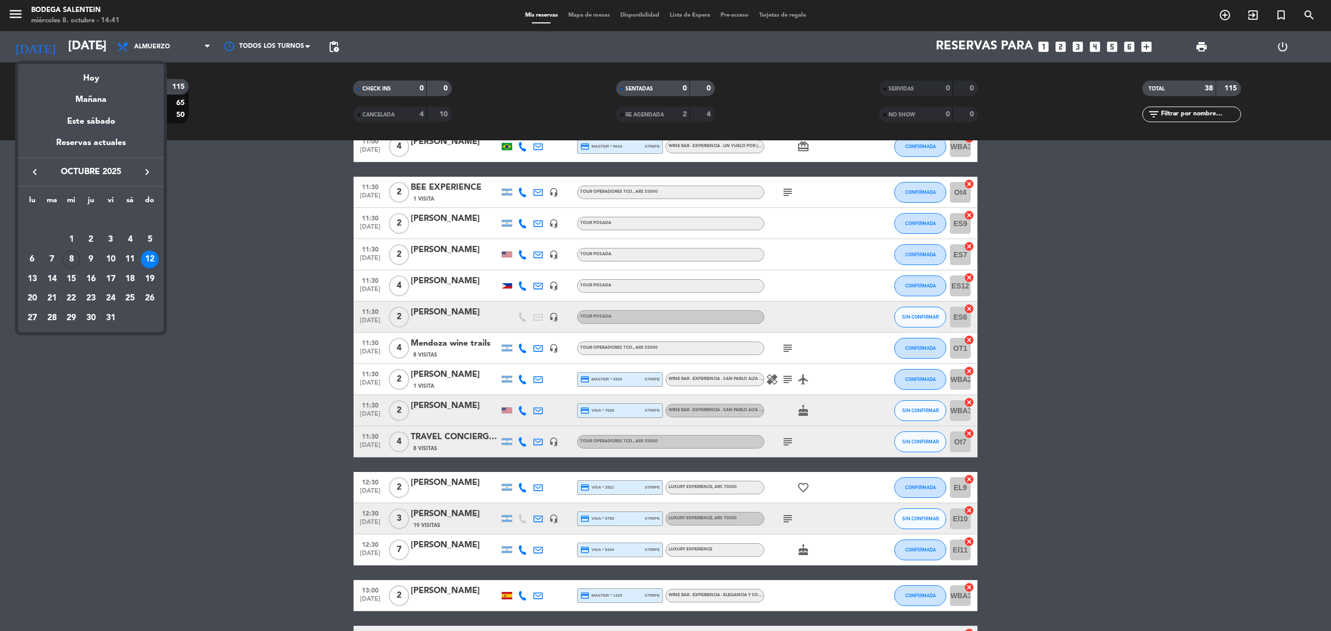
click at [284, 360] on div at bounding box center [665, 315] width 1331 height 631
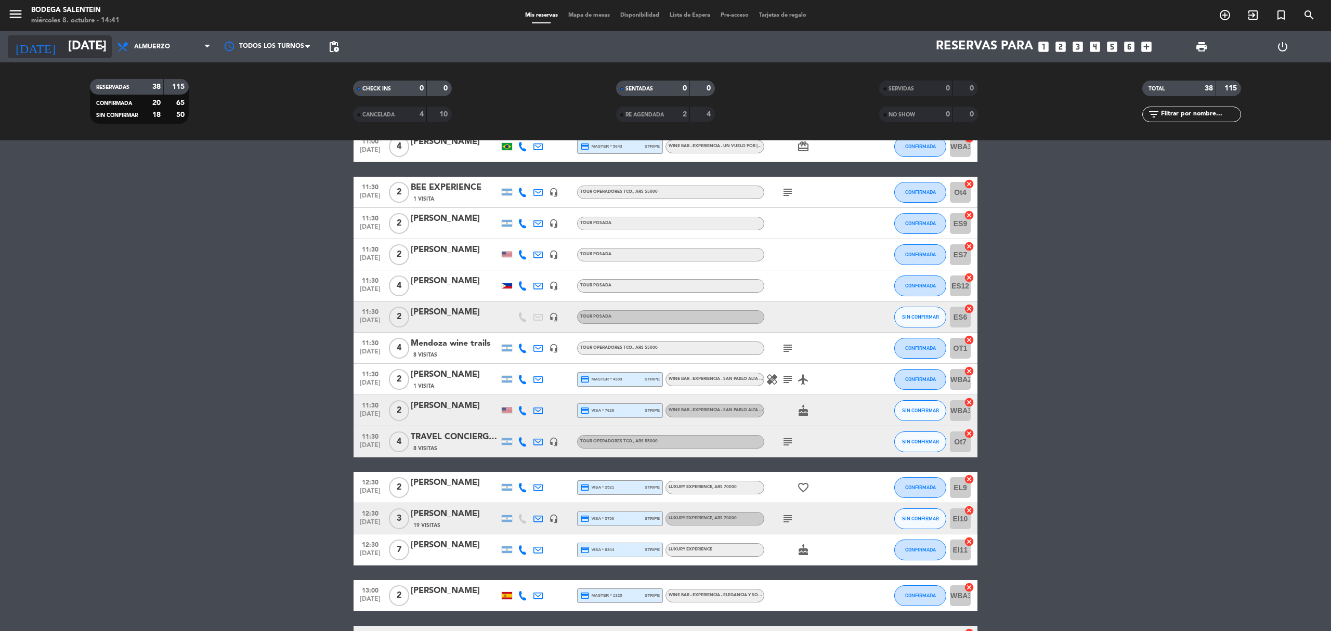
click at [92, 49] on input "[DATE]" at bounding box center [140, 46] width 154 height 25
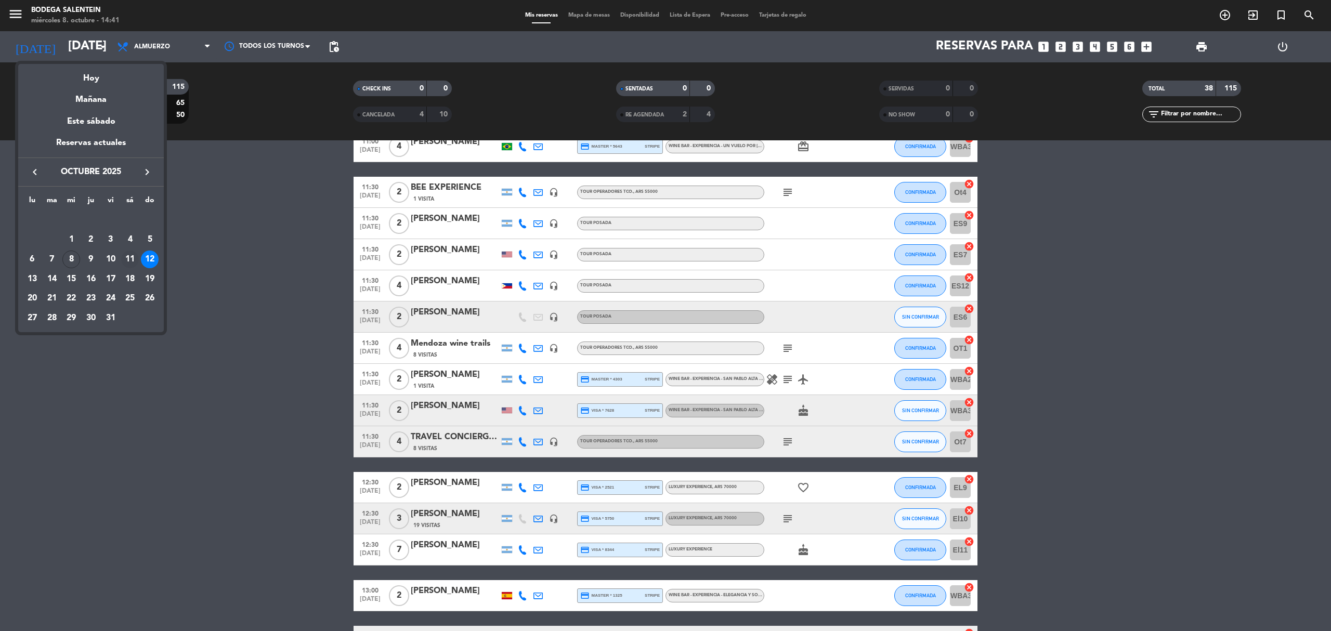
click at [135, 259] on div "11" at bounding box center [130, 260] width 18 height 18
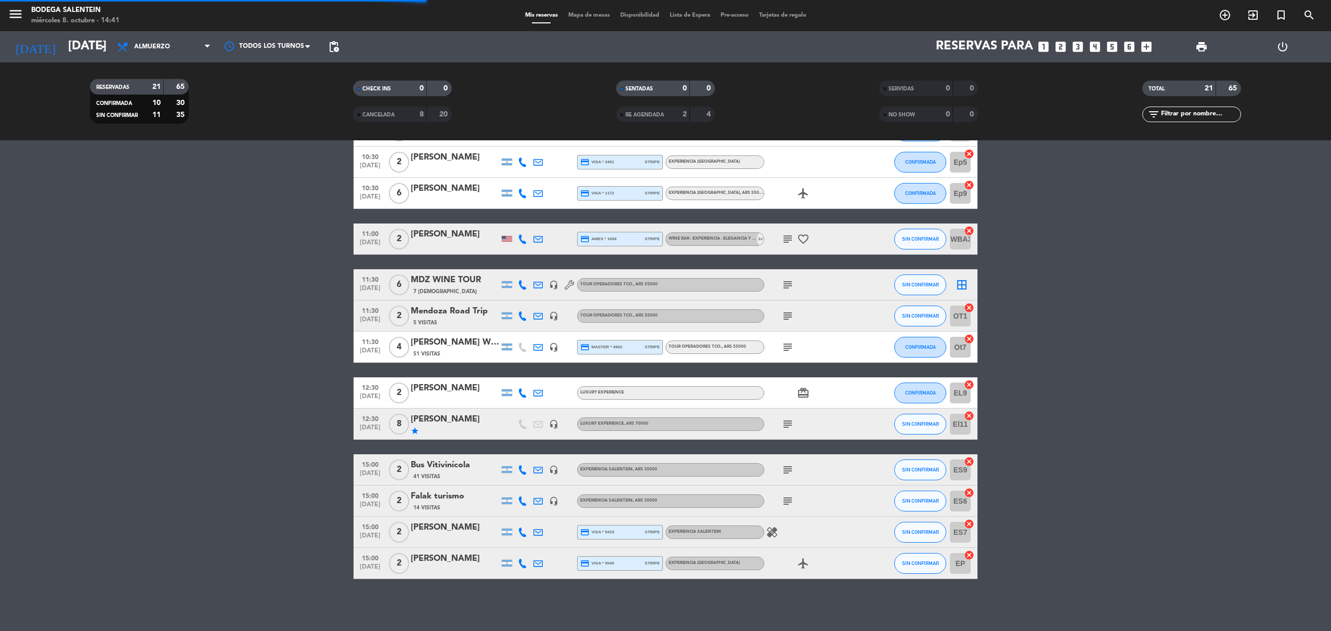
scroll to position [336, 0]
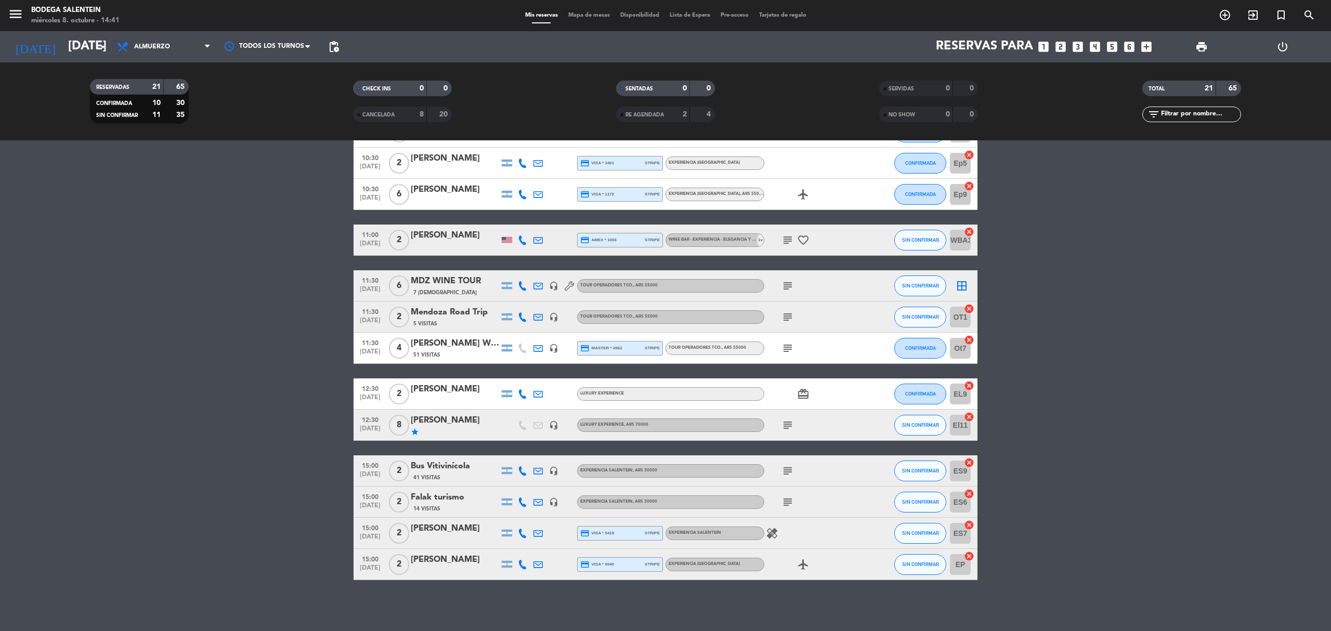
click at [784, 288] on icon "subject" at bounding box center [788, 286] width 12 height 12
click at [792, 315] on icon "subject" at bounding box center [788, 317] width 12 height 12
click at [785, 342] on icon "subject" at bounding box center [788, 348] width 12 height 12
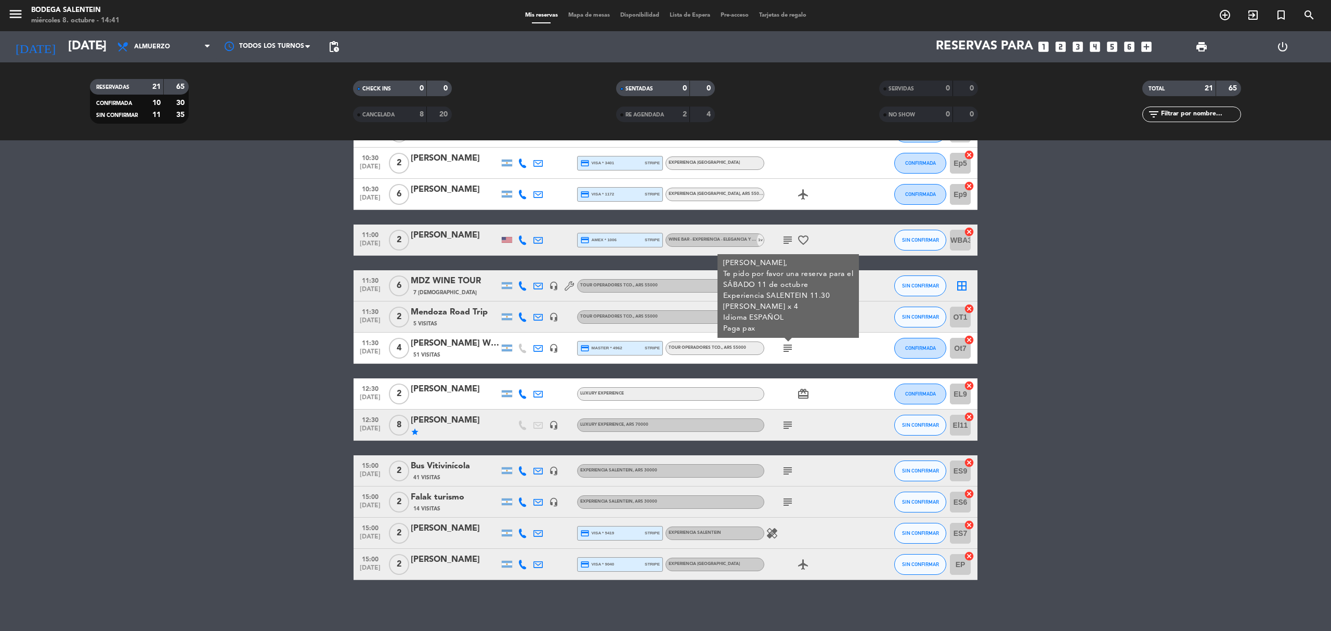
click at [204, 406] on bookings-row "10:00 [DATE] 5 Agencia DISTINTOS 22 Visitas headset_mic Experiencia Salentein ,…" at bounding box center [665, 216] width 1331 height 728
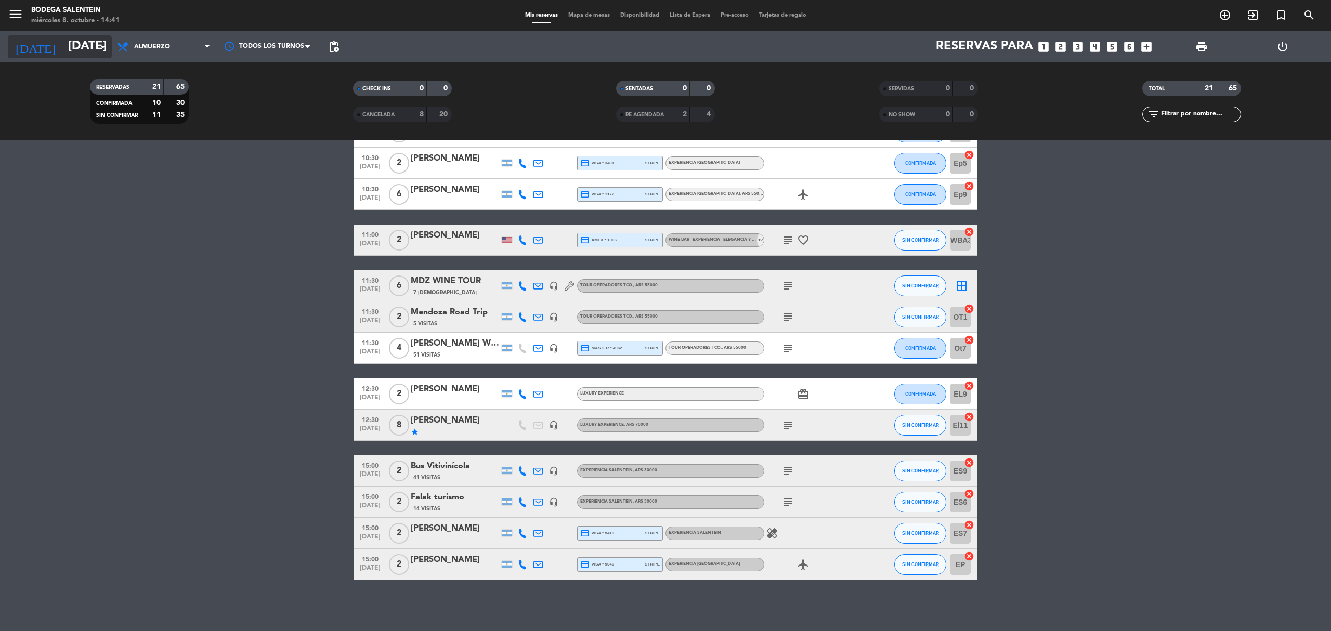
click at [77, 50] on input "[DATE]" at bounding box center [140, 46] width 154 height 25
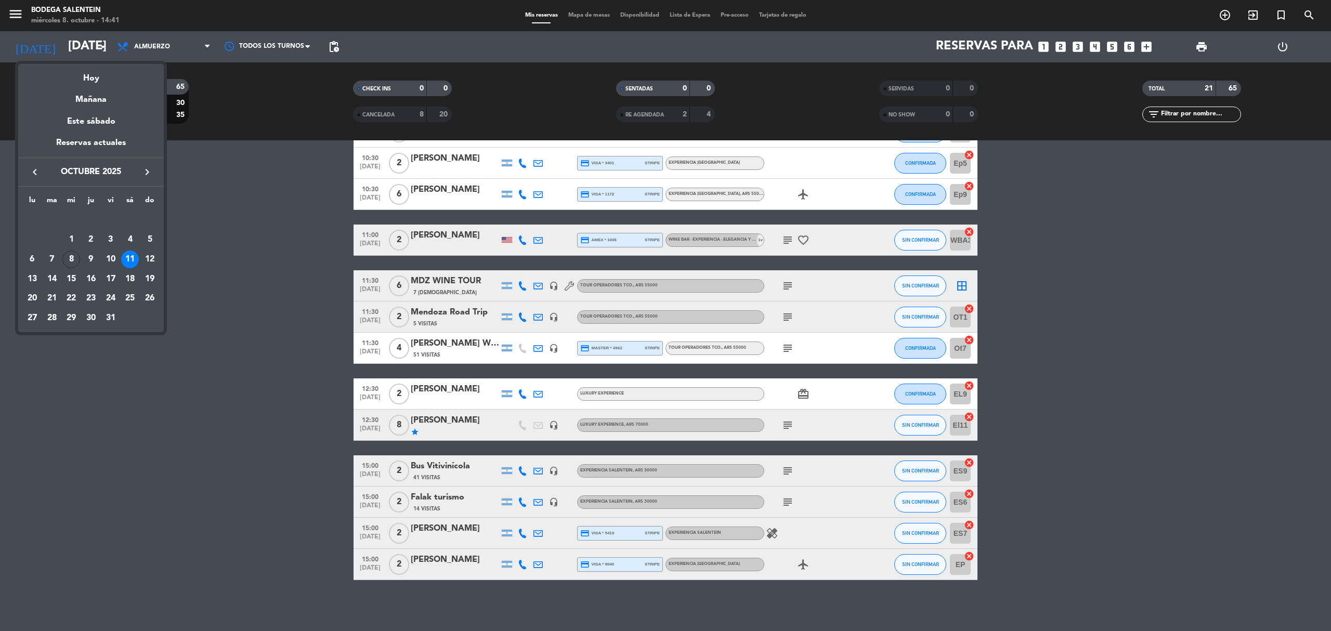
click at [278, 267] on div at bounding box center [665, 315] width 1331 height 631
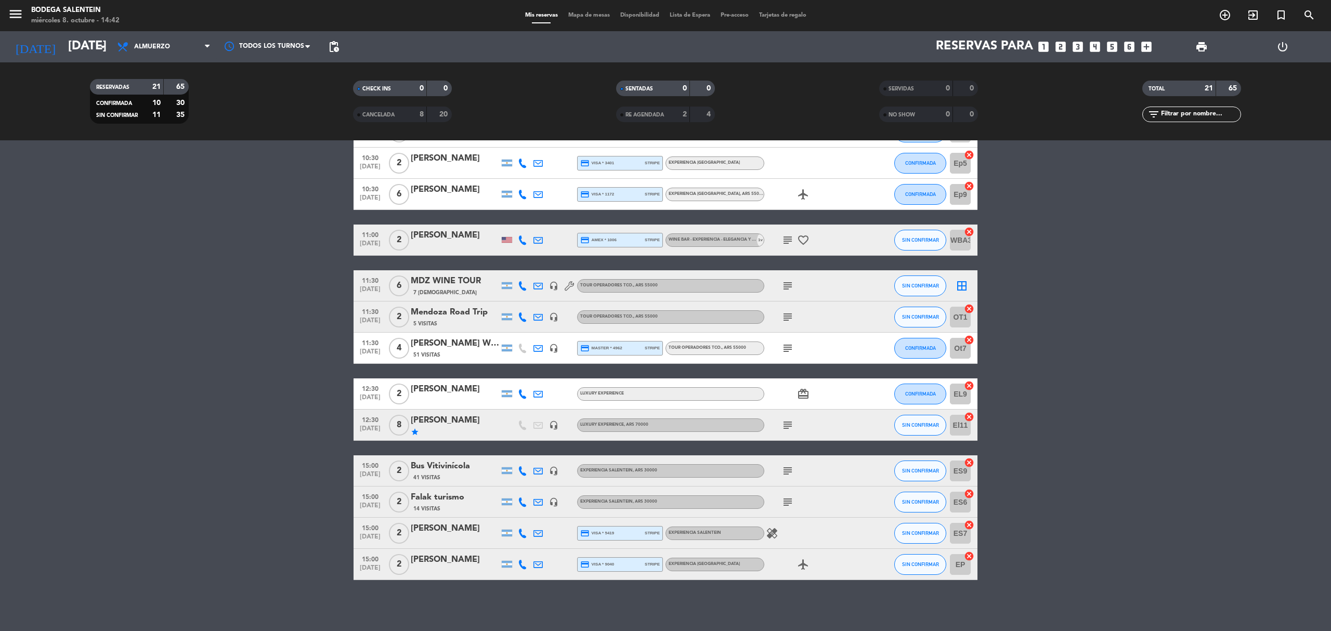
click at [1235, 414] on bookings-row "10:00 [DATE] 5 Agencia DISTINTOS 22 Visitas headset_mic Experiencia Salentein ,…" at bounding box center [665, 216] width 1331 height 728
click at [173, 356] on bookings-row "10:00 [DATE] 5 Agencia DISTINTOS 22 Visitas headset_mic Experiencia Salentein ,…" at bounding box center [665, 216] width 1331 height 728
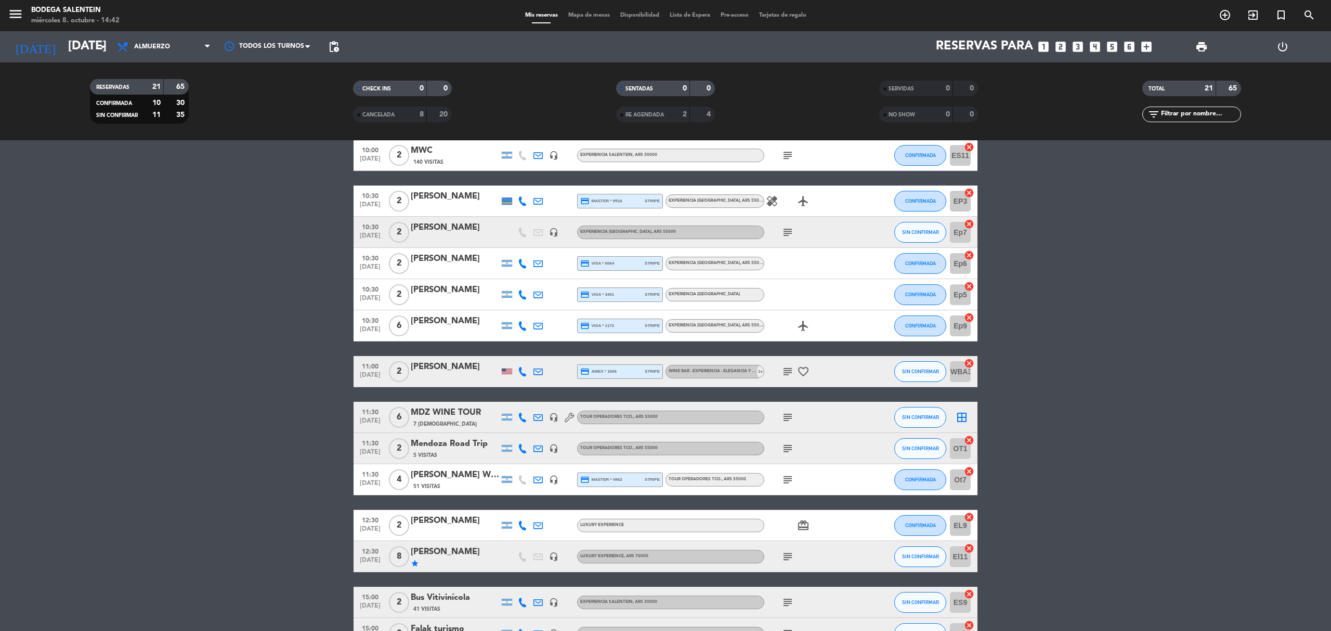
scroll to position [59, 0]
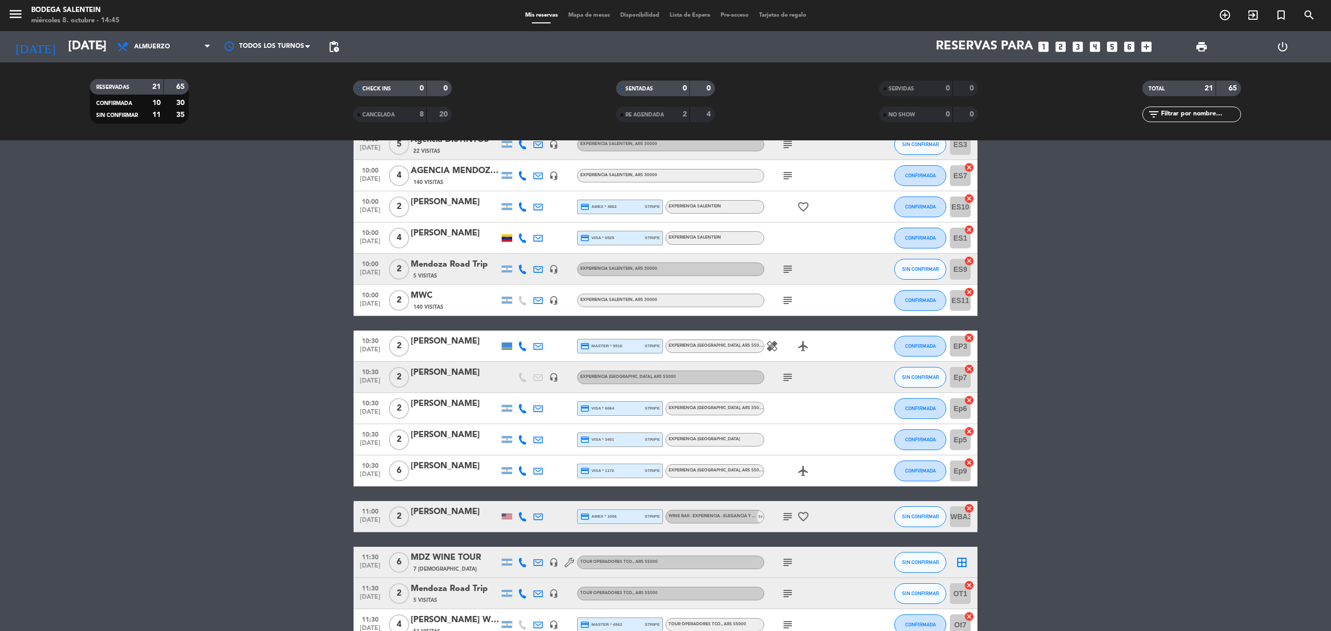
click at [1229, 275] on bookings-row "10:00 [DATE] 5 Agencia DISTINTOS 22 Visitas headset_mic Experiencia Salentein ,…" at bounding box center [665, 493] width 1331 height 728
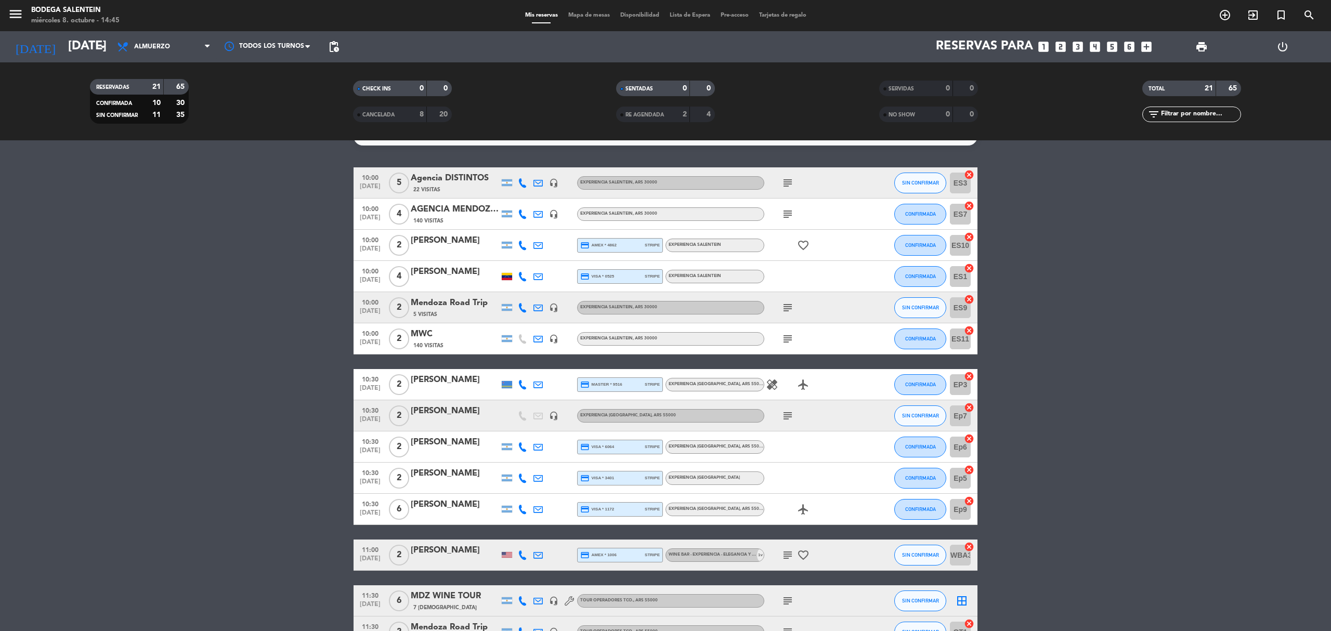
scroll to position [0, 0]
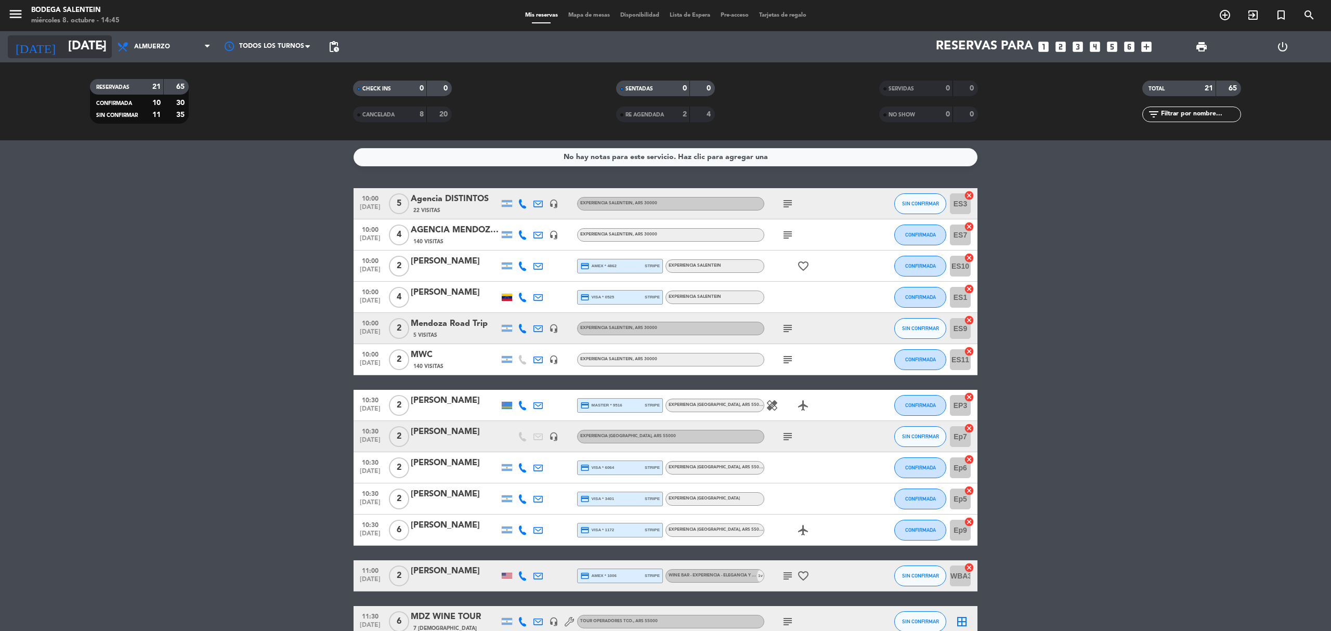
click at [87, 41] on input "[DATE]" at bounding box center [140, 46] width 154 height 25
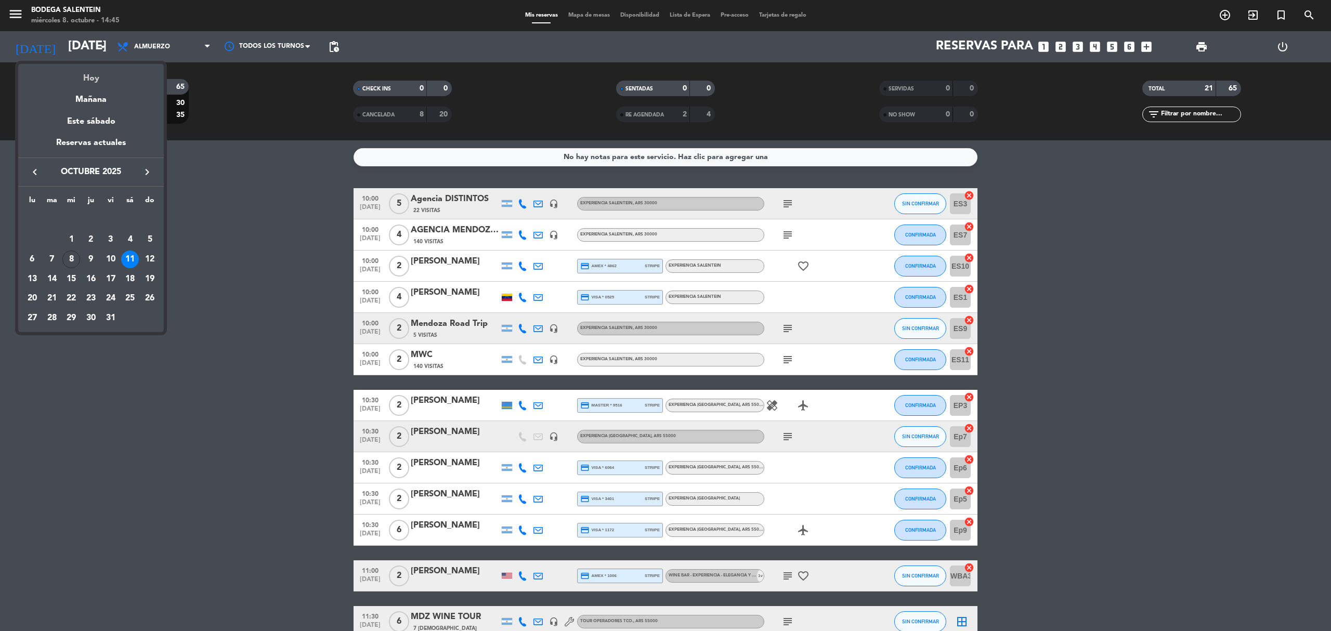
click at [110, 81] on div "Hoy" at bounding box center [91, 74] width 146 height 21
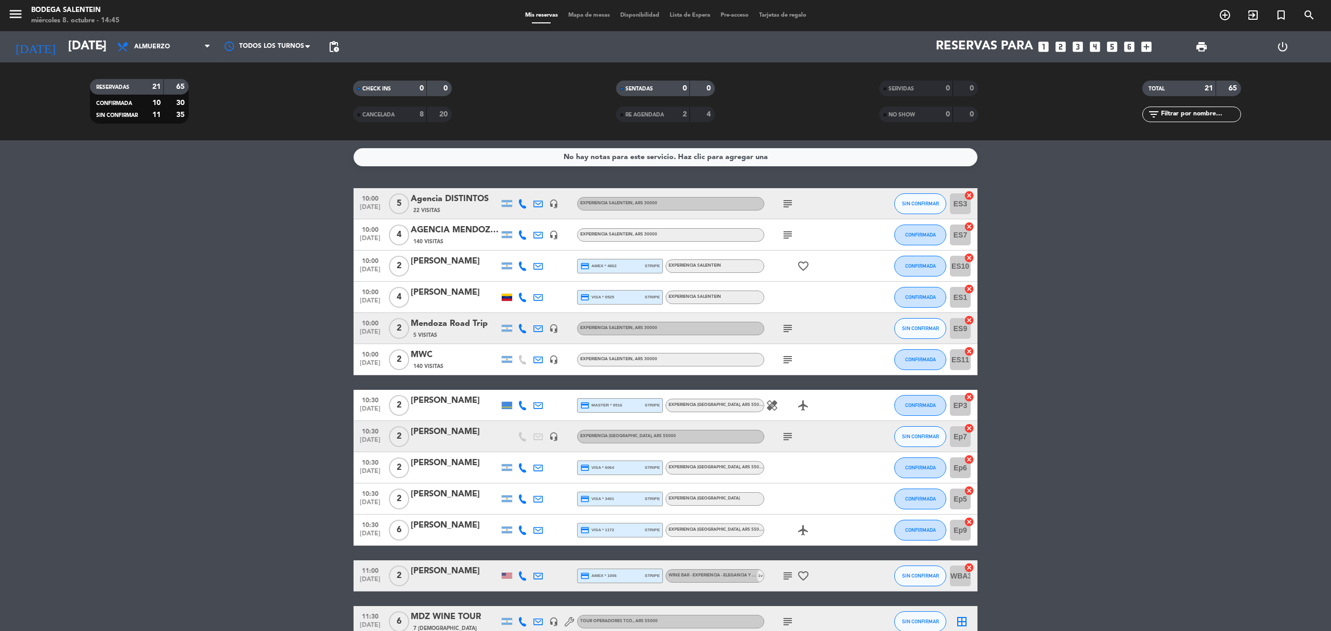
type input "[DATE]"
click at [1171, 375] on bookings-row "10:00 [DATE] 5 Agencia DISTINTOS 22 Visitas headset_mic Experiencia Salentein ,…" at bounding box center [665, 552] width 1331 height 728
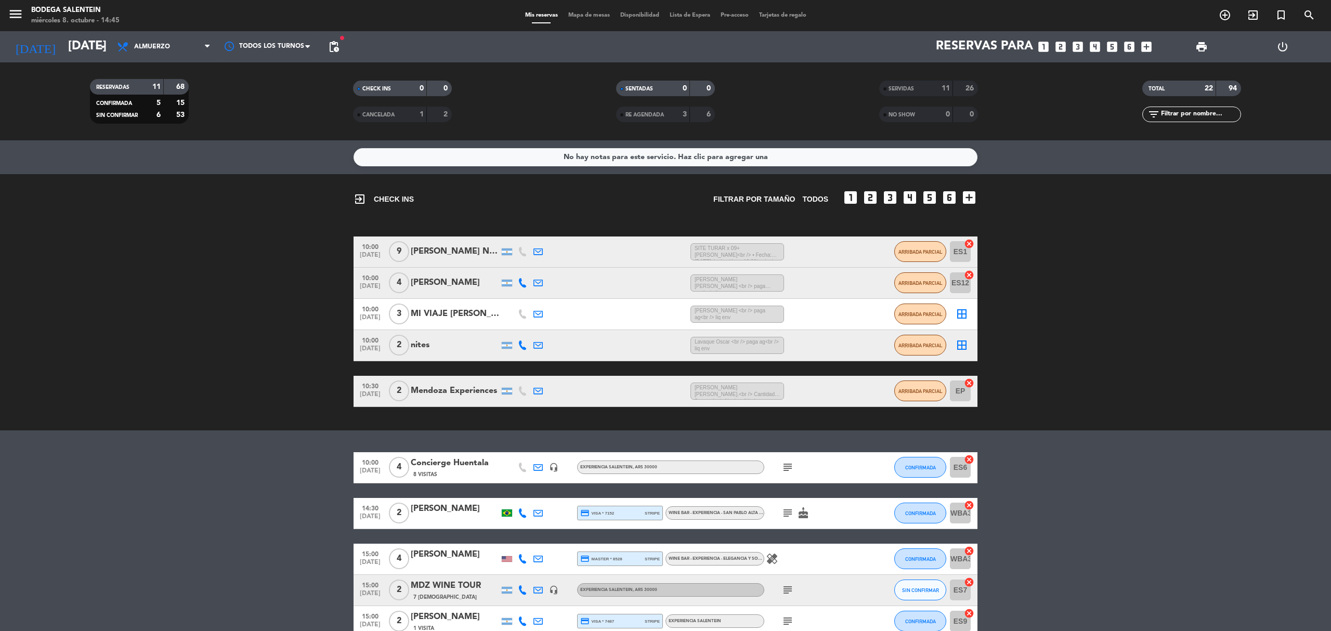
scroll to position [103, 0]
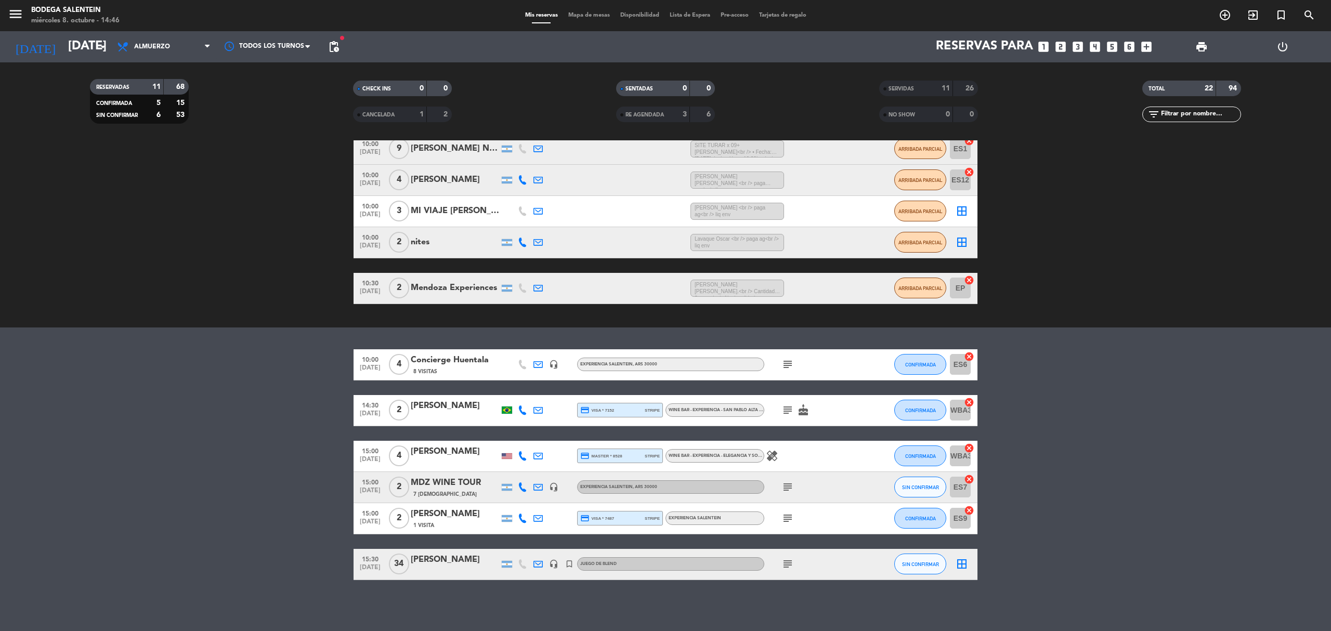
click at [275, 506] on bookings-row "10:00 [DATE] 4 Concierge Huentala 8 Visitas headset_mic Experiencia Salentein ,…" at bounding box center [665, 464] width 1331 height 231
click at [204, 471] on bookings-row "10:00 [DATE] 4 Concierge Huentala 8 Visitas headset_mic Experiencia Salentein ,…" at bounding box center [665, 464] width 1331 height 231
click at [304, 497] on bookings-row "10:00 [DATE] 4 Concierge Huentala 8 Visitas headset_mic Experiencia Salentein ,…" at bounding box center [665, 464] width 1331 height 231
click at [785, 489] on icon "subject" at bounding box center [788, 487] width 12 height 12
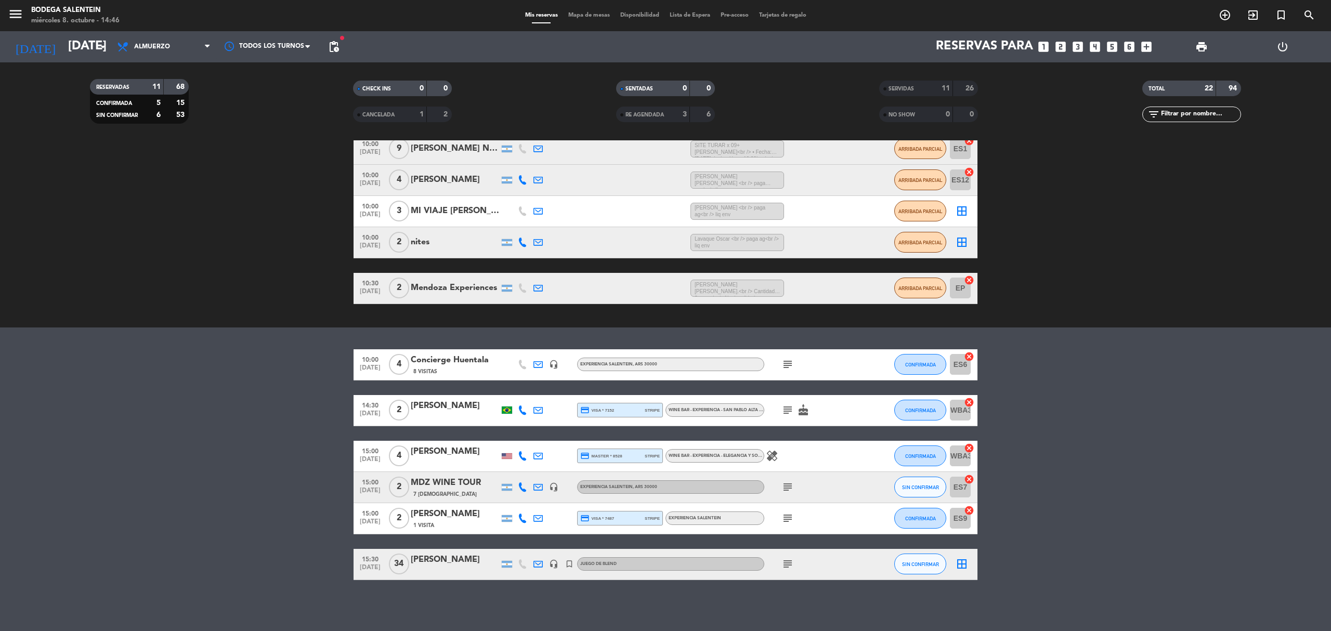
click at [785, 489] on icon "subject" at bounding box center [788, 487] width 12 height 12
click at [1082, 516] on bookings-row "10:00 [DATE] 4 Concierge Huentala 8 Visitas headset_mic Experiencia Salentein ,…" at bounding box center [665, 464] width 1331 height 231
click at [1086, 525] on bookings-row "10:00 [DATE] 4 Concierge Huentala 8 Visitas headset_mic Experiencia Salentein ,…" at bounding box center [665, 464] width 1331 height 231
click at [795, 519] on span "subject" at bounding box center [788, 518] width 16 height 12
click at [788, 518] on icon "subject" at bounding box center [788, 518] width 12 height 12
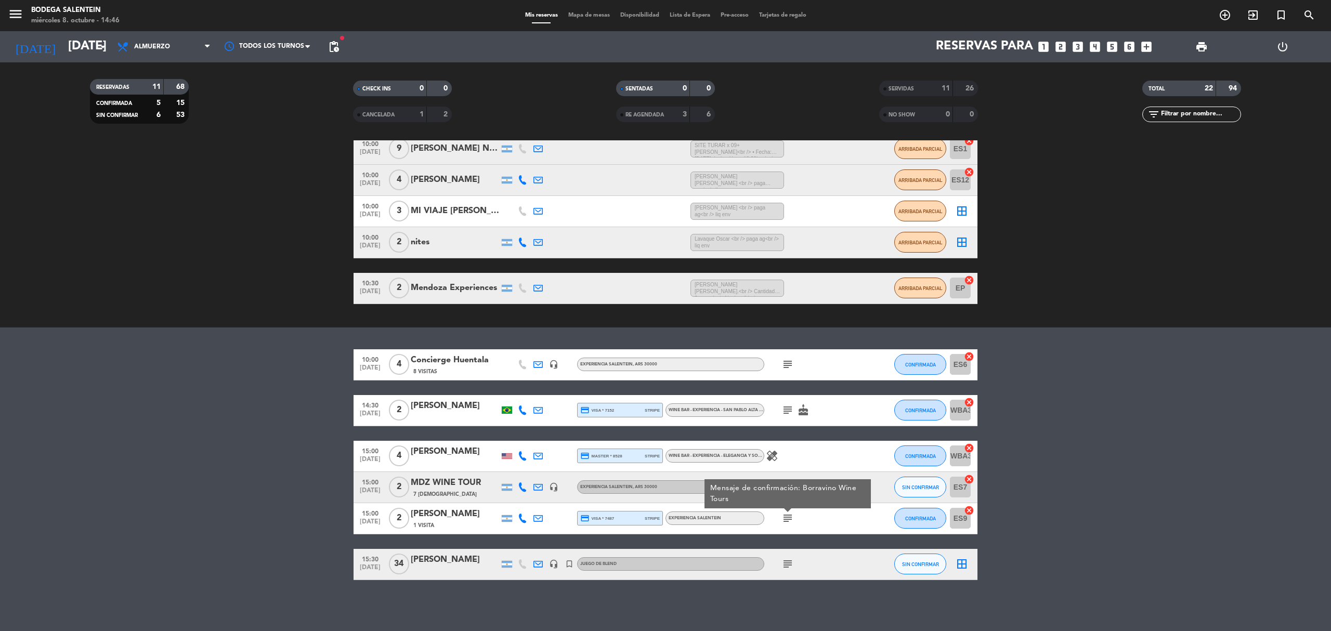
click at [788, 518] on icon "subject" at bounding box center [788, 518] width 12 height 12
click at [783, 364] on icon "subject" at bounding box center [788, 364] width 12 height 12
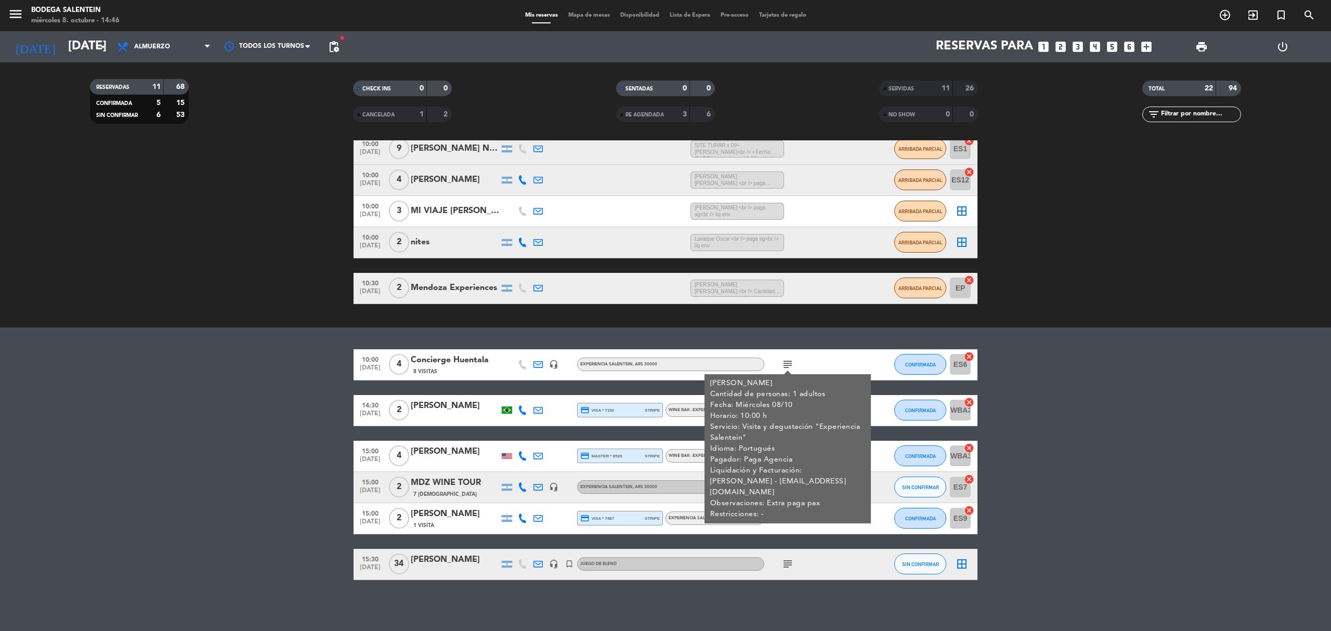
click at [1084, 397] on bookings-row "10:00 [DATE] 4 Concierge Huentala 8 Visitas headset_mic Experiencia Salentein ,…" at bounding box center [665, 464] width 1331 height 231
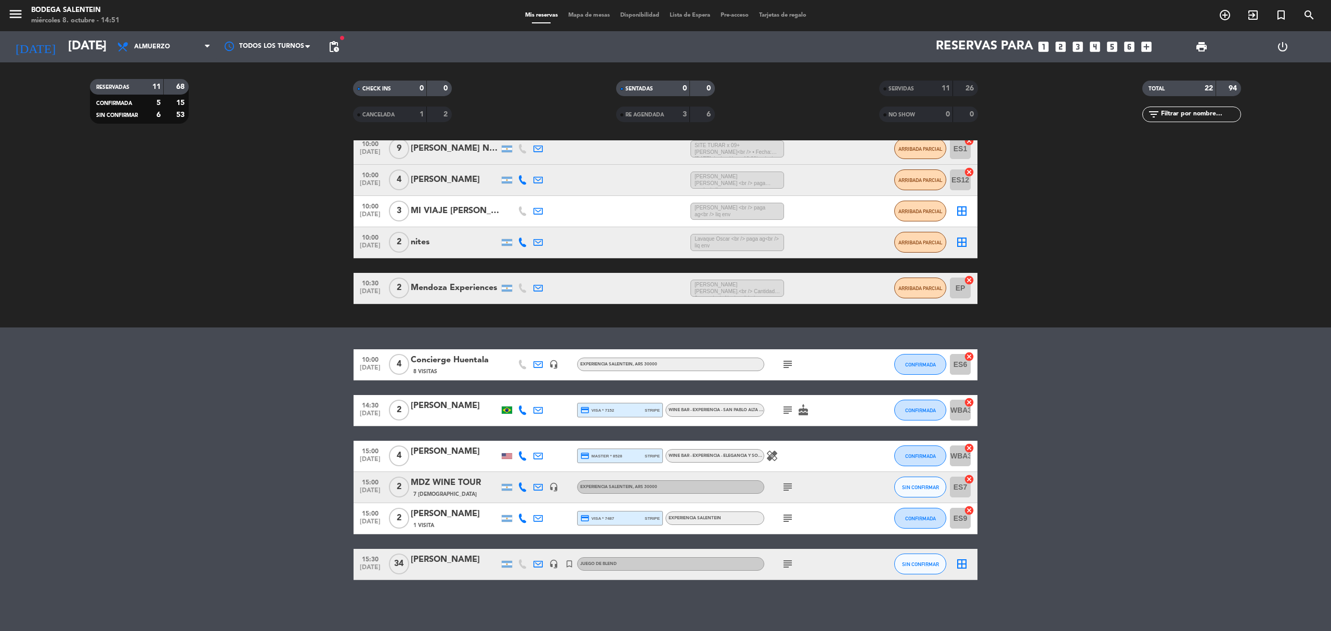
click at [803, 521] on div "subject" at bounding box center [811, 518] width 94 height 31
click at [785, 525] on div "subject" at bounding box center [811, 518] width 94 height 31
click at [789, 521] on icon "subject" at bounding box center [788, 518] width 12 height 12
click at [725, 450] on div "WINE BAR - EXPERIENCIA - ELEGANCIA Y SOFISTICACIÓN DE [GEOGRAPHIC_DATA] , ARS 8…" at bounding box center [715, 456] width 99 height 14
click at [256, 466] on bookings-row "10:00 [DATE] 4 Concierge Huentala 8 Visitas headset_mic Experiencia Salentein ,…" at bounding box center [665, 464] width 1331 height 231
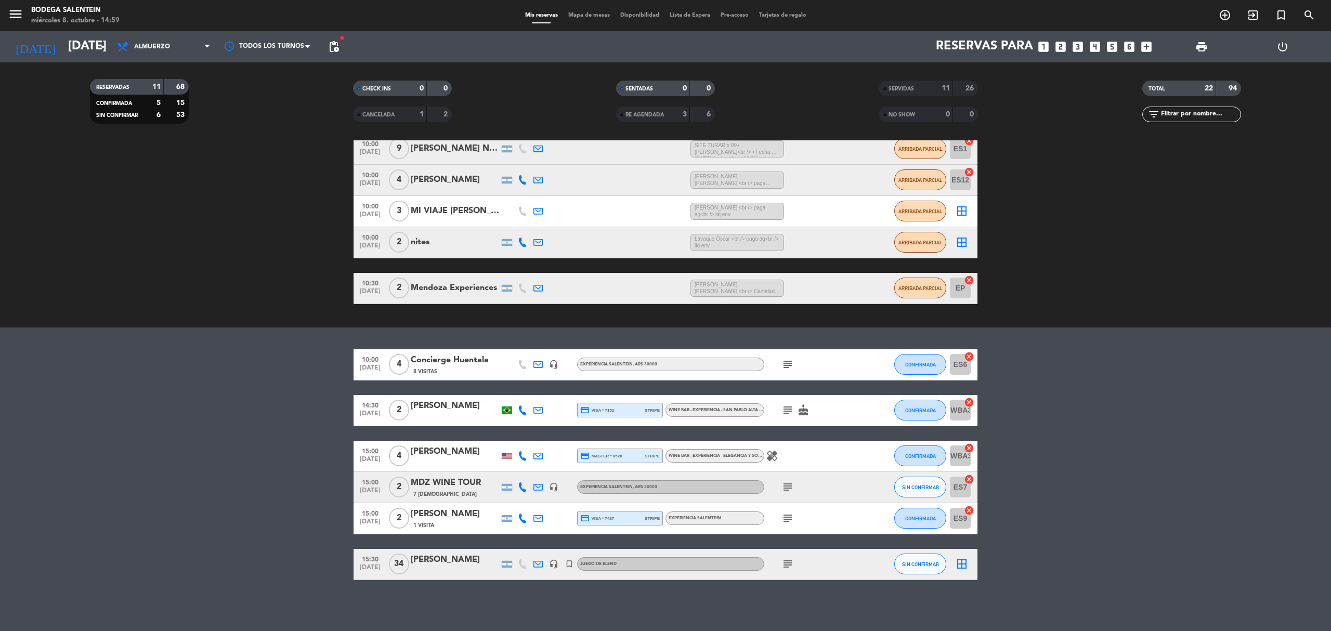
click at [111, 411] on bookings-row "10:00 [DATE] 4 Concierge Huentala 8 Visitas headset_mic Experiencia Salentein ,…" at bounding box center [665, 464] width 1331 height 231
click at [788, 489] on icon "subject" at bounding box center [788, 487] width 12 height 12
click at [1101, 512] on bookings-row "10:00 [DATE] 4 Concierge Huentala 8 Visitas headset_mic Experiencia Salentein ,…" at bounding box center [665, 464] width 1331 height 231
click at [789, 495] on div "subject" at bounding box center [811, 487] width 94 height 31
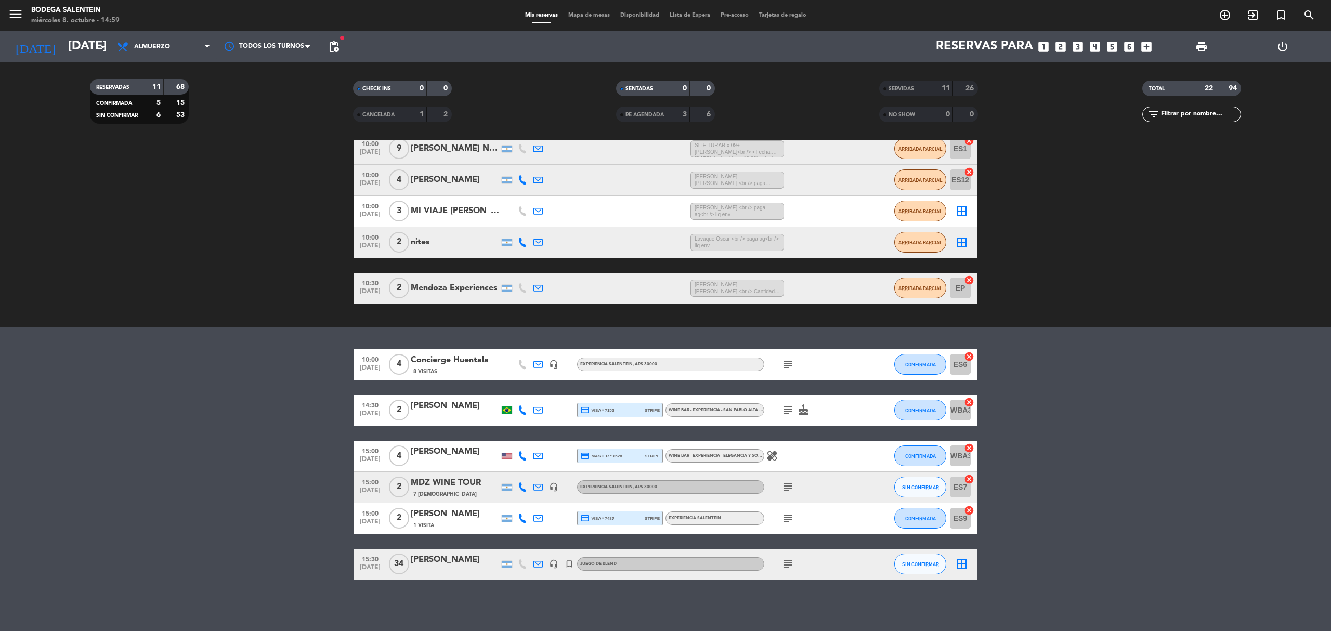
click at [789, 487] on icon "subject" at bounding box center [788, 487] width 12 height 12
click at [931, 485] on span "SIN CONFIRMAR" at bounding box center [920, 488] width 37 height 6
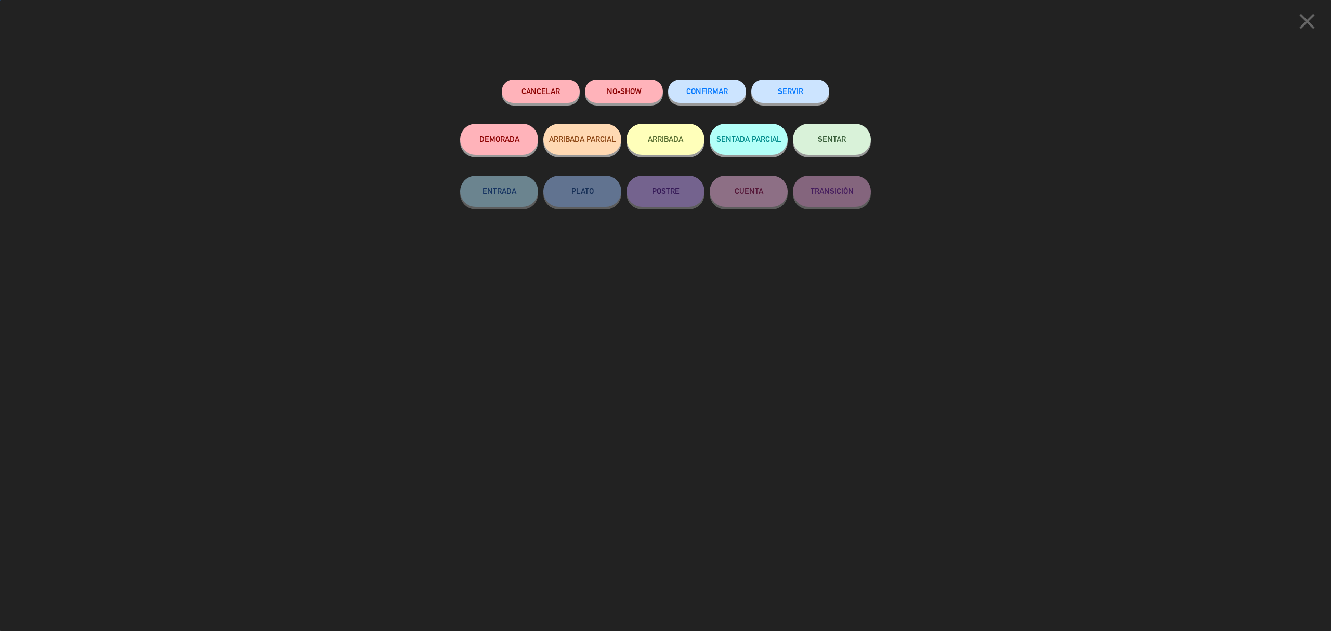
click at [595, 152] on button "ARRIBADA PARCIAL" at bounding box center [582, 139] width 78 height 31
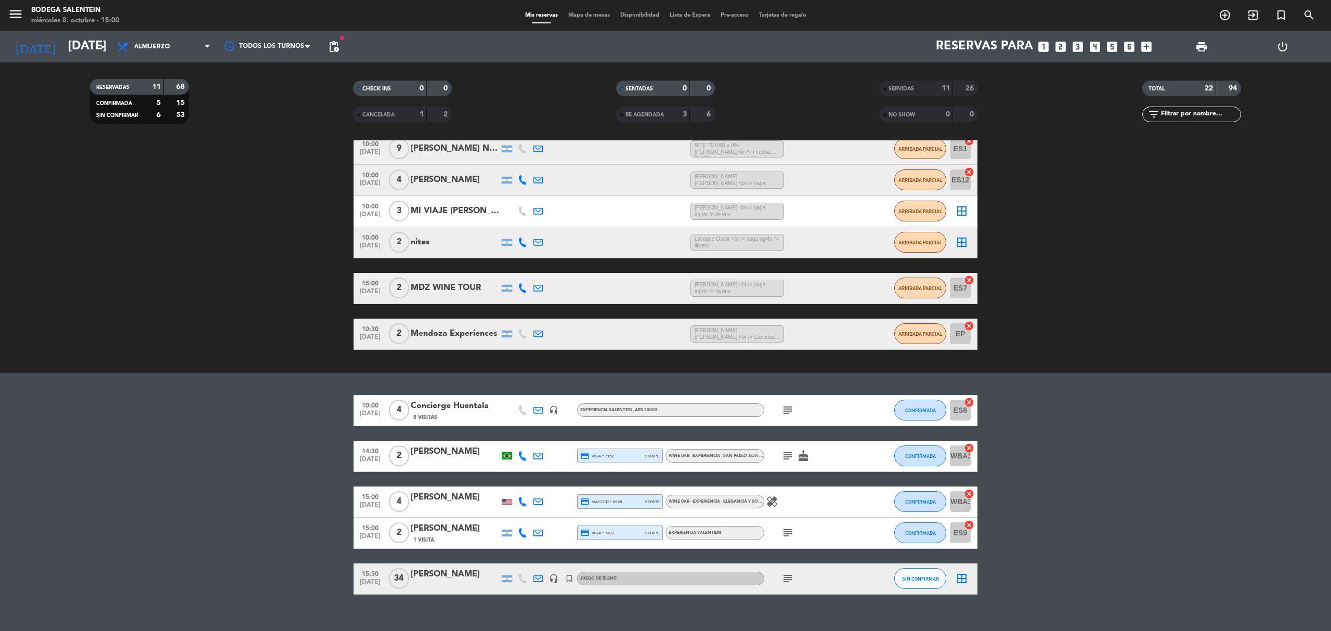
click at [773, 502] on icon "healing" at bounding box center [772, 502] width 12 height 12
click at [1025, 498] on bookings-row "10:00 [DATE] 4 Concierge Huentala 8 Visitas headset_mic Experiencia Salentein ,…" at bounding box center [665, 495] width 1331 height 200
click at [254, 447] on bookings-row "10:00 [DATE] 4 Concierge Huentala 8 Visitas headset_mic Experiencia Salentein ,…" at bounding box center [665, 495] width 1331 height 200
click at [162, 469] on bookings-row "10:00 [DATE] 4 Concierge Huentala 8 Visitas headset_mic Experiencia Salentein ,…" at bounding box center [665, 495] width 1331 height 200
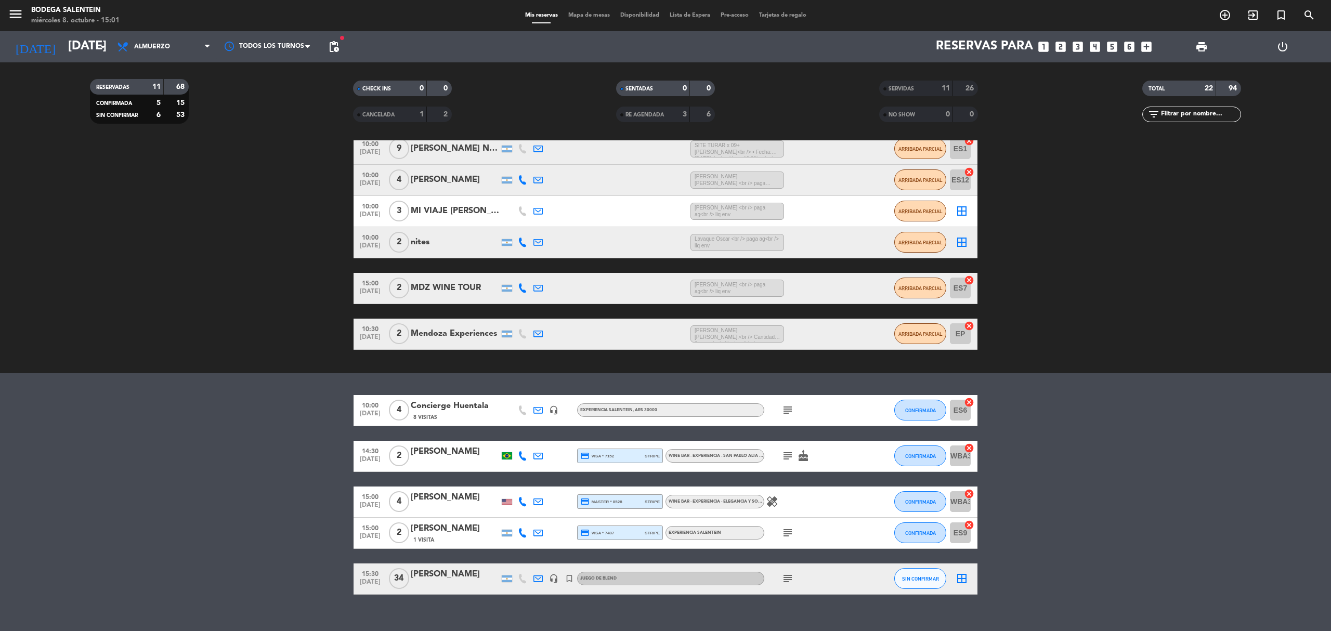
click at [162, 469] on bookings-row "10:00 [DATE] 4 Concierge Huentala 8 Visitas headset_mic Experiencia Salentein ,…" at bounding box center [665, 495] width 1331 height 200
click at [789, 479] on div "10:00 [DATE] 4 Concierge Huentala 8 Visitas headset_mic Experiencia Salentein ,…" at bounding box center [666, 495] width 624 height 200
click at [1173, 435] on bookings-row "10:00 [DATE] 4 Concierge Huentala 8 Visitas headset_mic Experiencia Salentein ,…" at bounding box center [665, 495] width 1331 height 200
click at [279, 528] on bookings-row "10:00 [DATE] 4 Concierge Huentala 8 Visitas headset_mic Experiencia Salentein ,…" at bounding box center [665, 495] width 1331 height 200
click at [938, 500] on button "CONFIRMADA" at bounding box center [920, 501] width 52 height 21
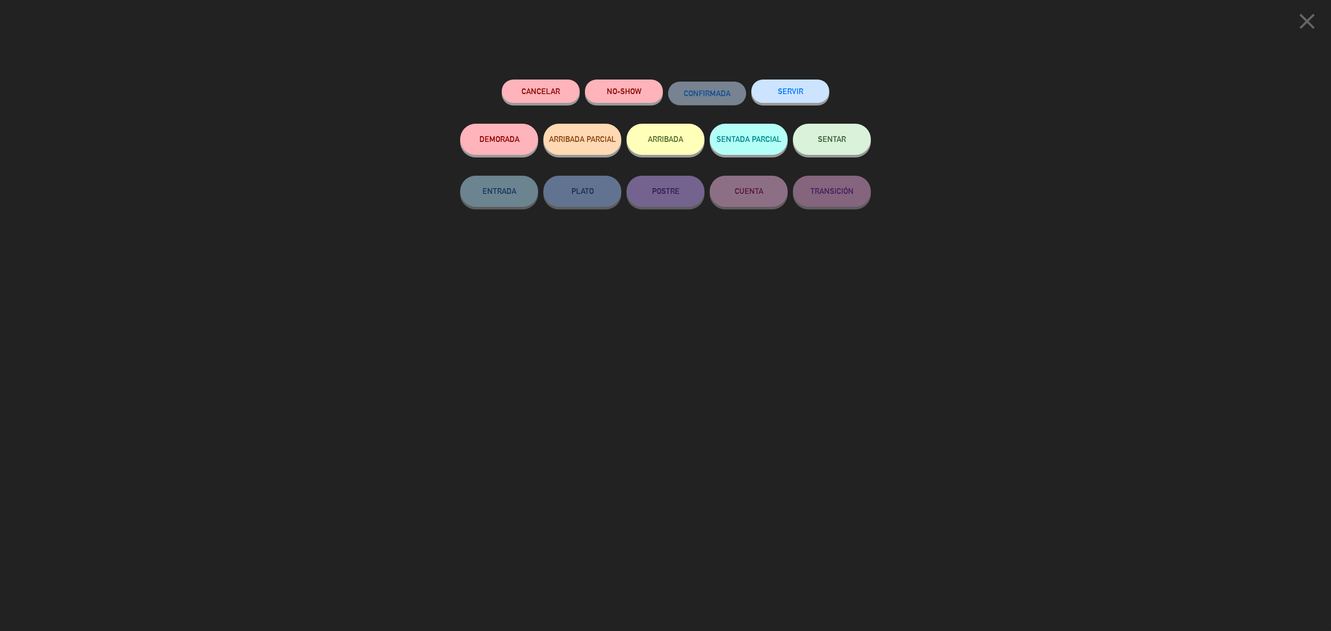
click at [822, 150] on button "SENTAR" at bounding box center [832, 139] width 78 height 31
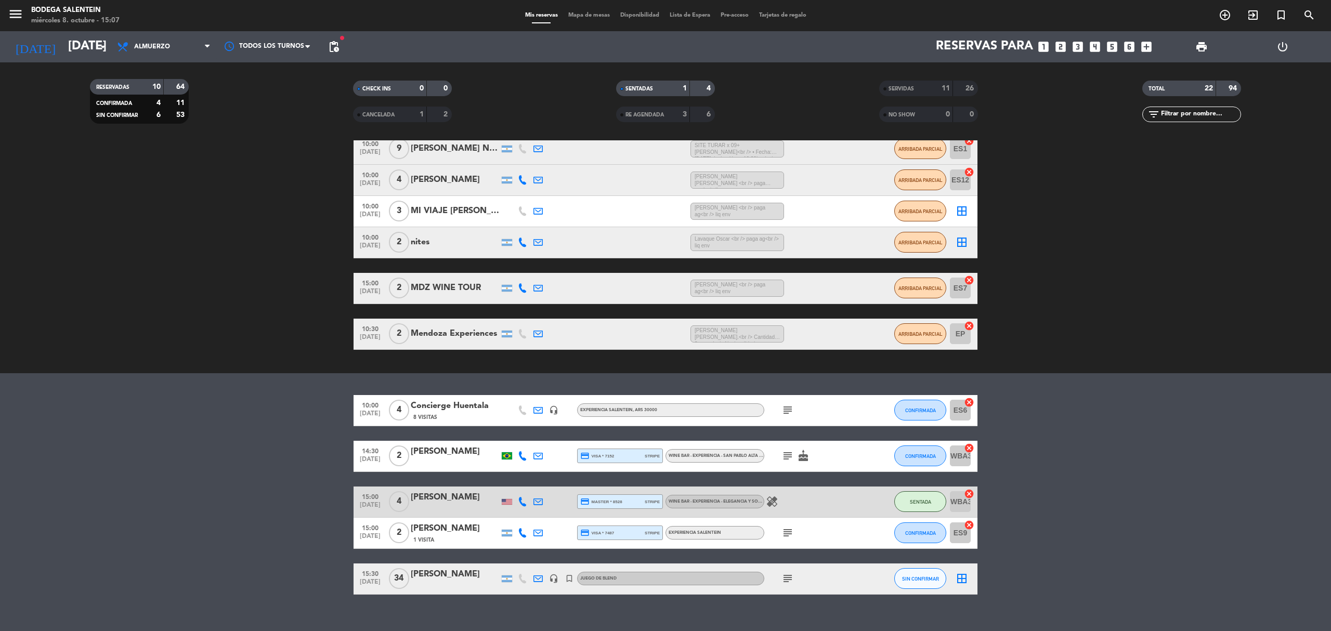
click at [791, 456] on icon "subject" at bounding box center [788, 456] width 12 height 12
click at [1226, 460] on bookings-row "10:00 [DATE] 4 Concierge Huentala 8 Visitas headset_mic Experiencia Salentein ,…" at bounding box center [665, 495] width 1331 height 200
click at [1074, 475] on bookings-row "10:00 [DATE] 4 Concierge Huentala 8 Visitas headset_mic Experiencia Salentein ,…" at bounding box center [665, 495] width 1331 height 200
click at [792, 536] on icon "subject" at bounding box center [788, 533] width 12 height 12
click at [913, 530] on span "CONFIRMADA" at bounding box center [920, 533] width 31 height 6
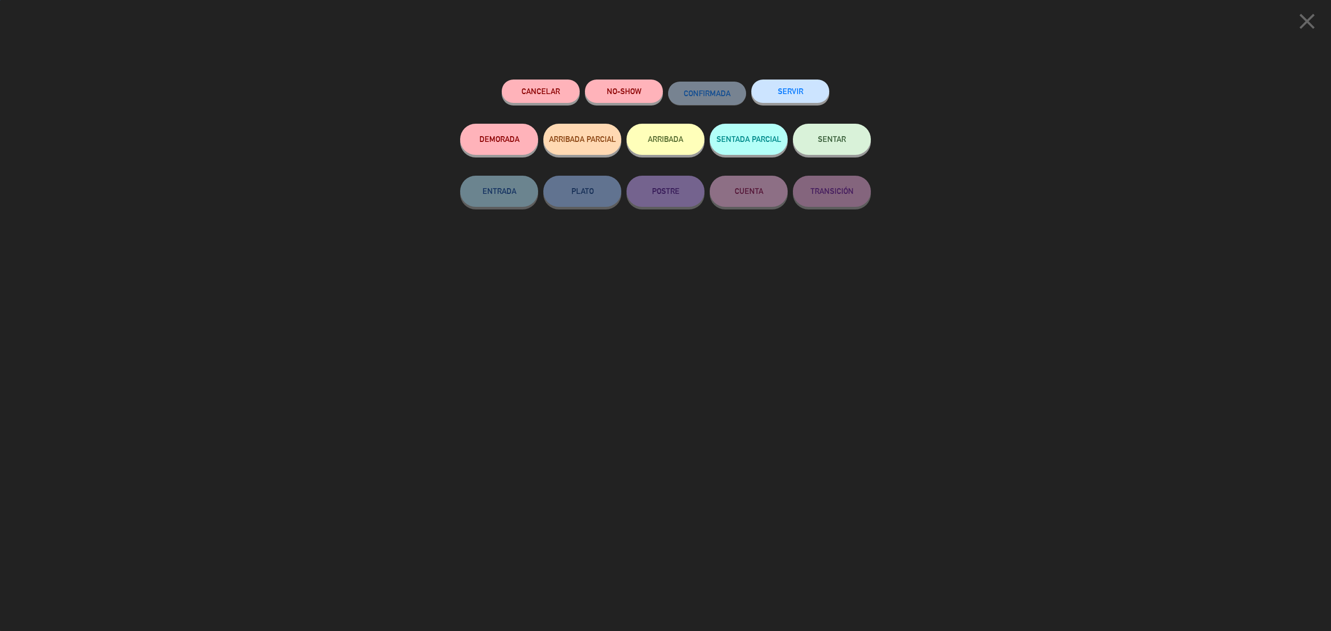
click at [799, 93] on button "SERVIR" at bounding box center [790, 91] width 78 height 23
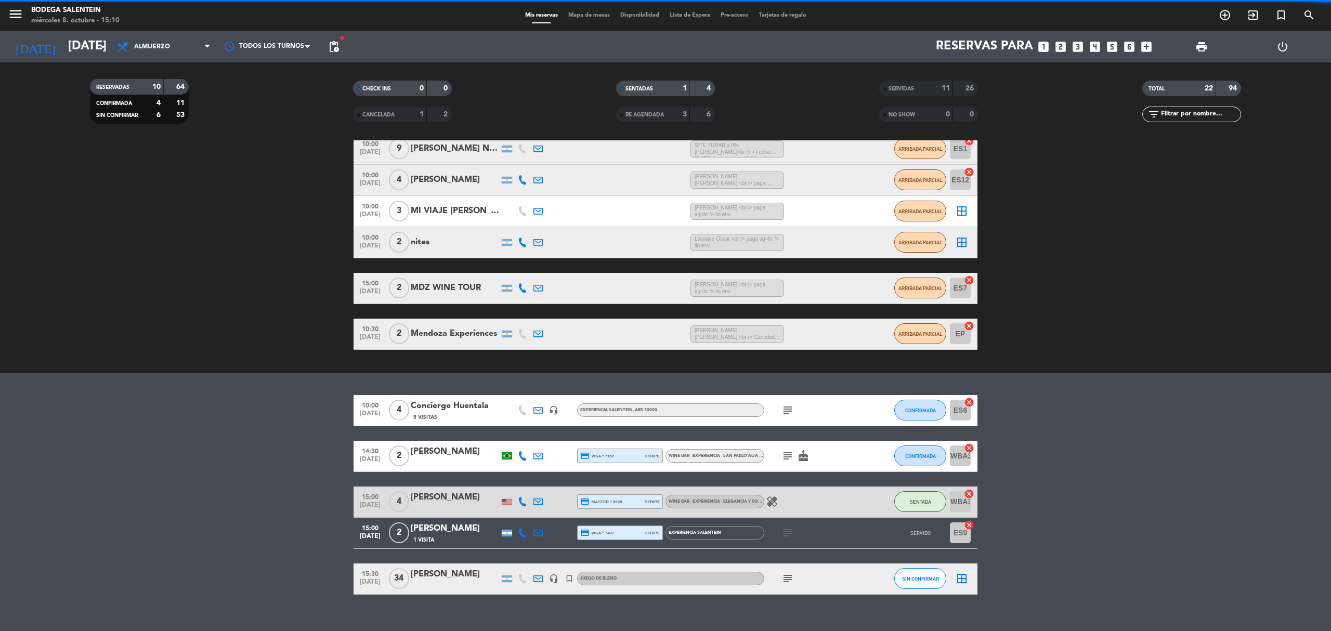
scroll to position [86, 0]
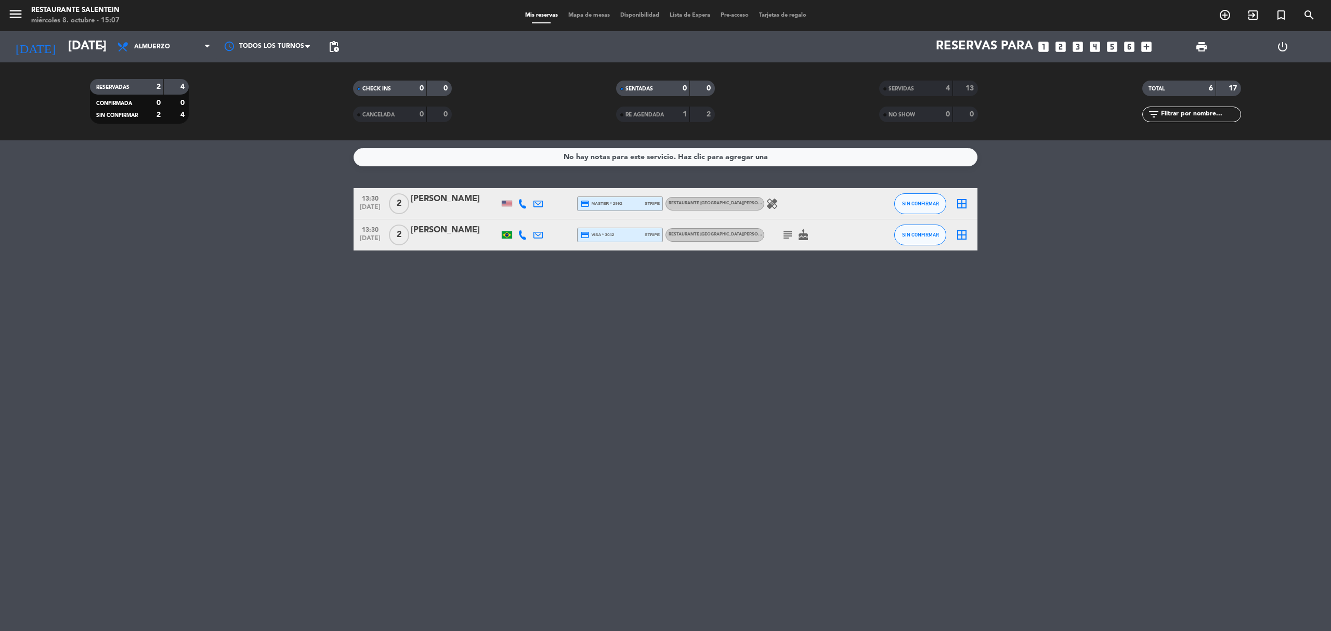
click at [580, 504] on div "No hay notas para este servicio. Haz clic para agregar una 13:30 [DATE] 2 [PERS…" at bounding box center [665, 385] width 1331 height 491
